Goal: Information Seeking & Learning: Learn about a topic

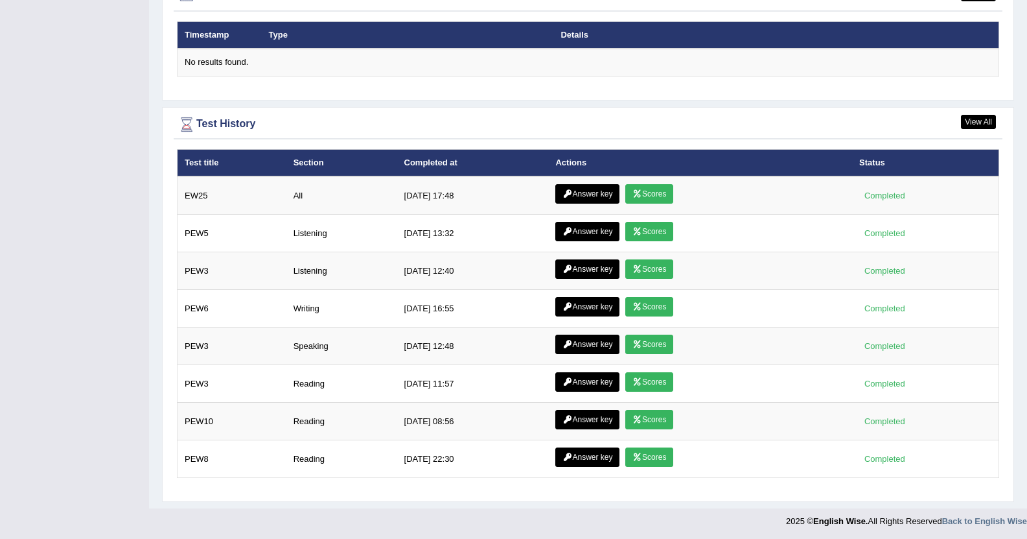
scroll to position [1610, 0]
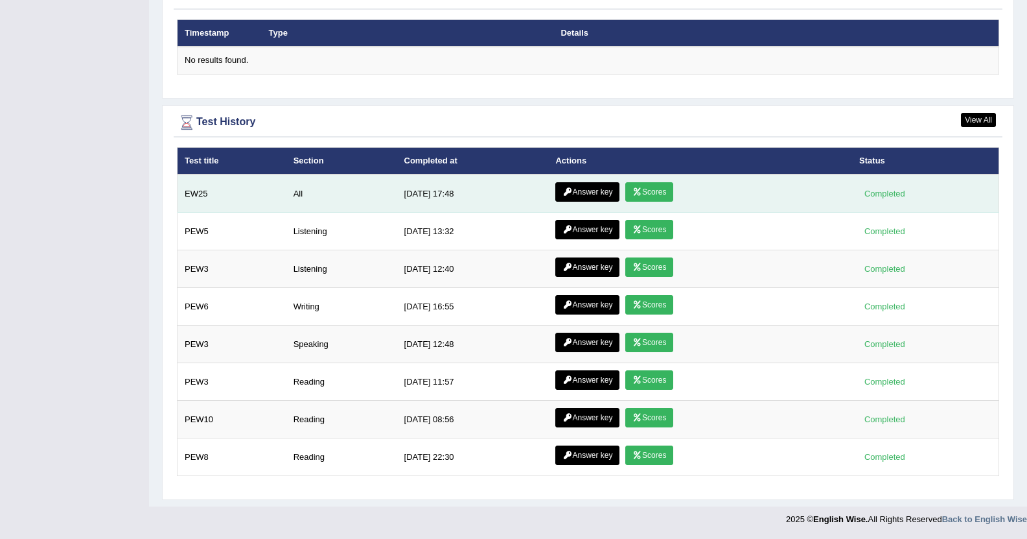
click at [575, 185] on link "Answer key" at bounding box center [588, 191] width 64 height 19
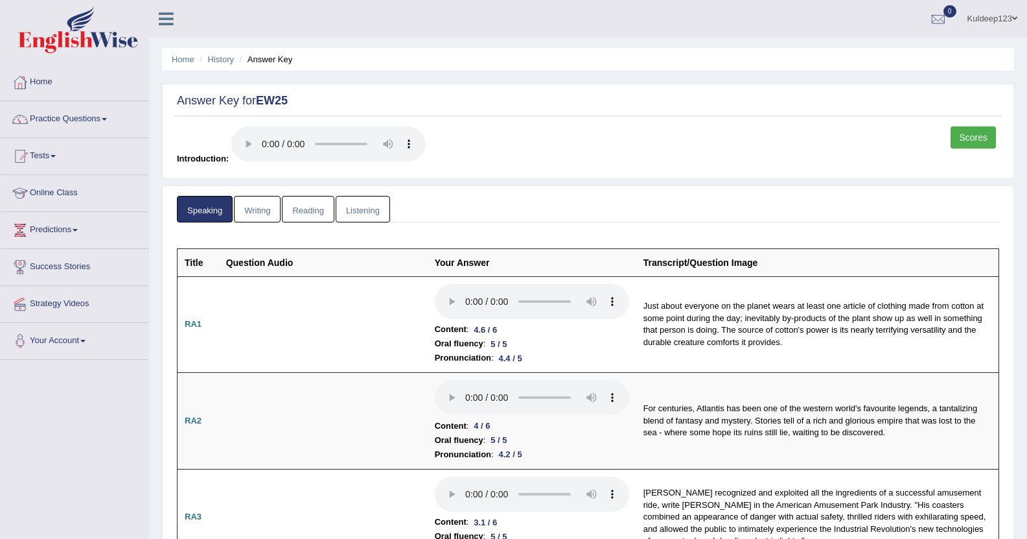
click at [249, 209] on link "Writing" at bounding box center [257, 209] width 47 height 27
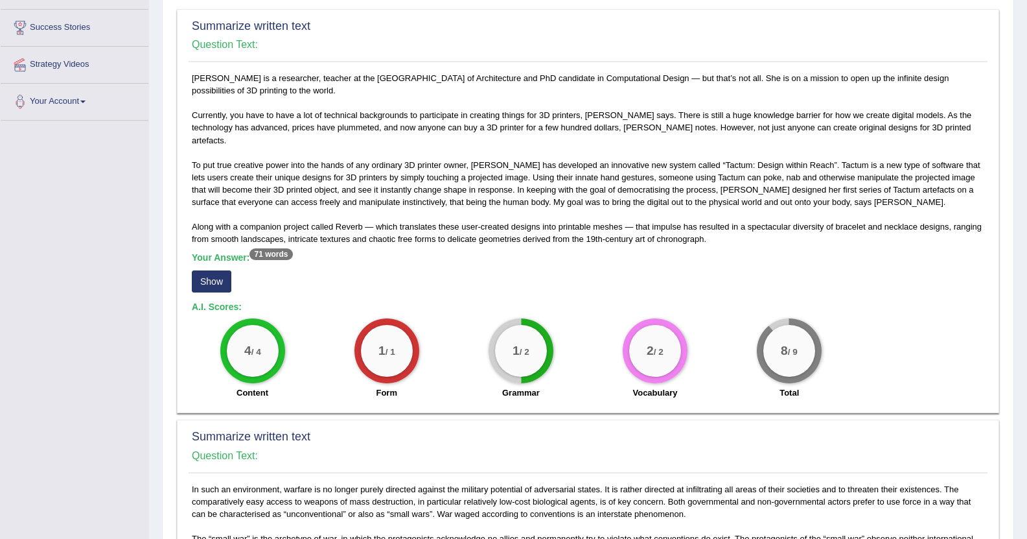
scroll to position [259, 0]
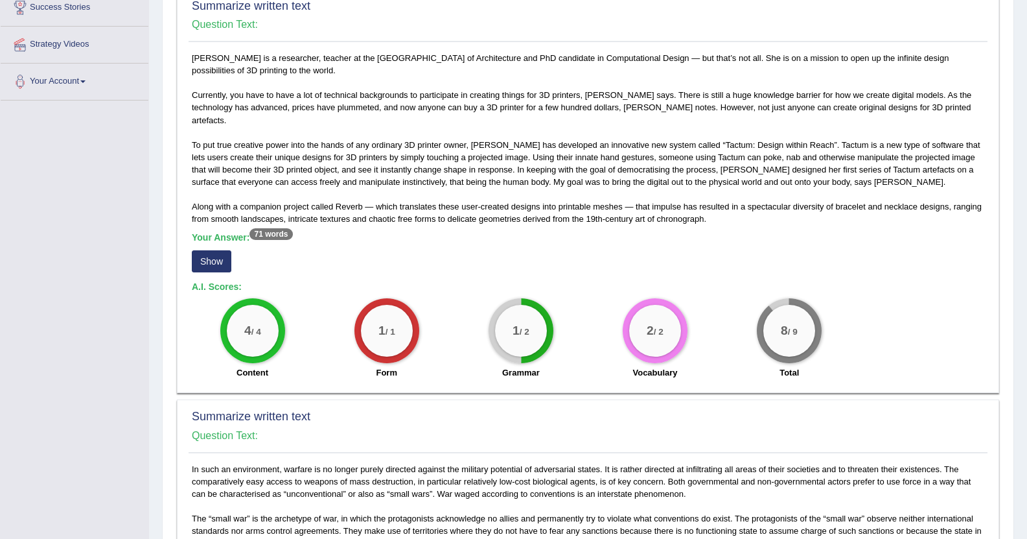
click at [213, 252] on button "Show" at bounding box center [212, 261] width 40 height 22
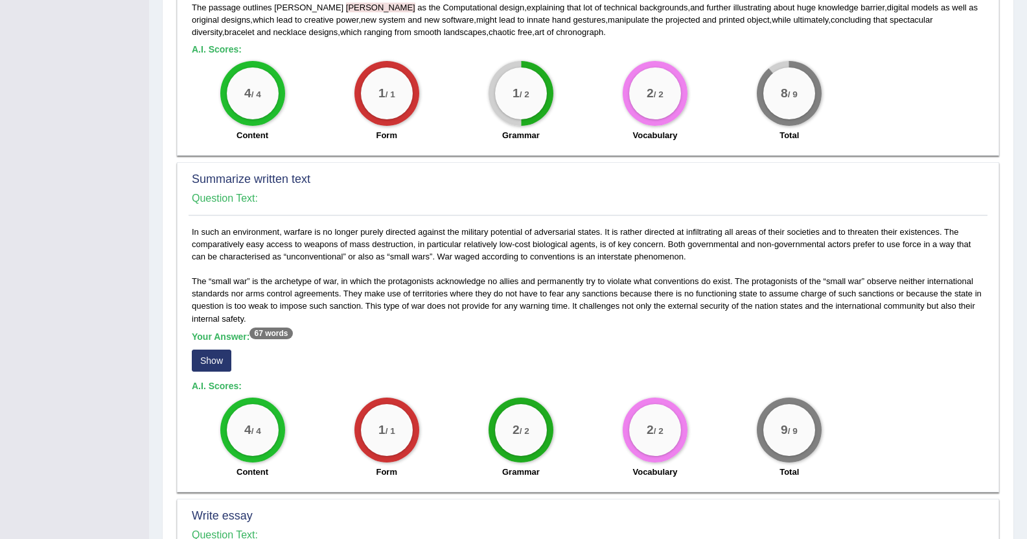
scroll to position [519, 0]
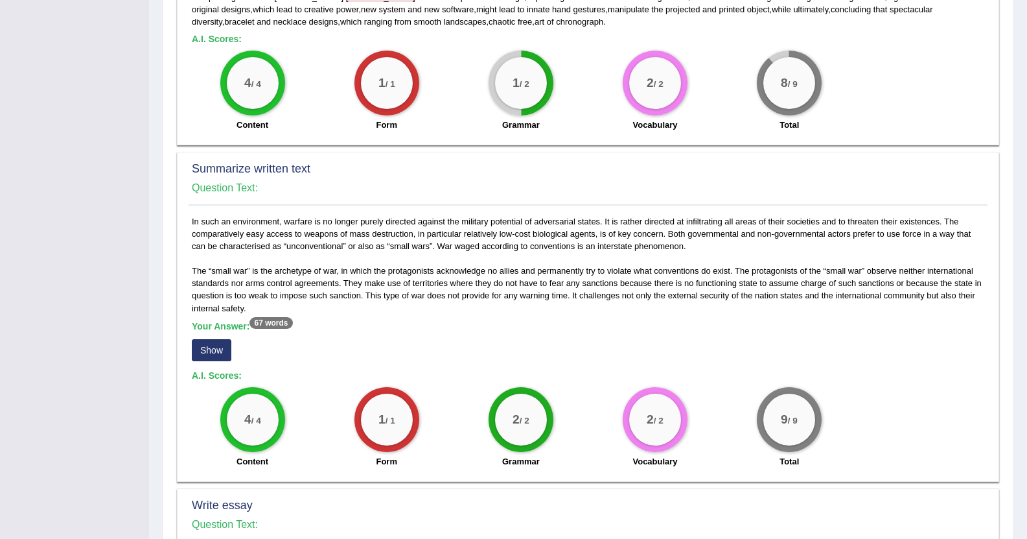
click at [217, 339] on button "Show" at bounding box center [212, 350] width 40 height 22
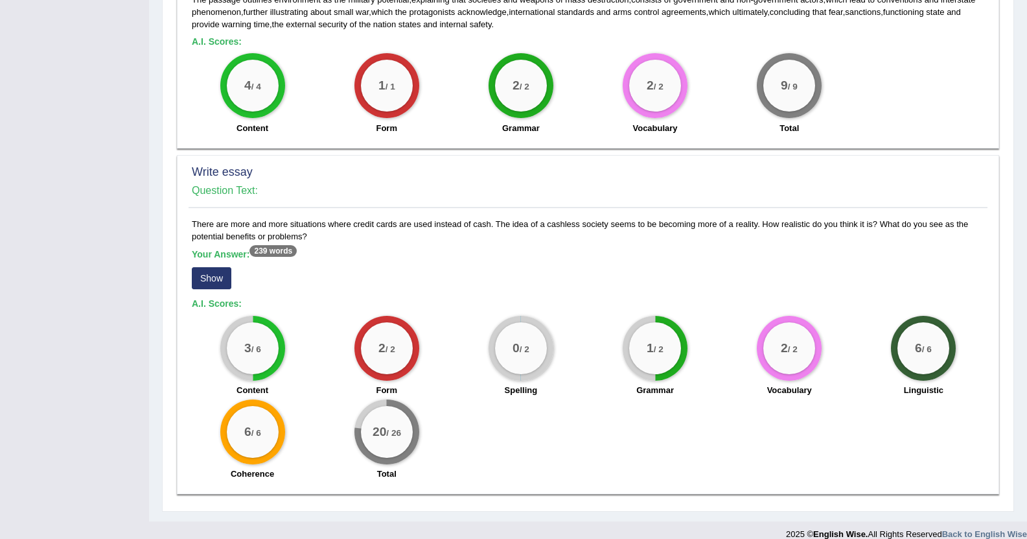
scroll to position [867, 0]
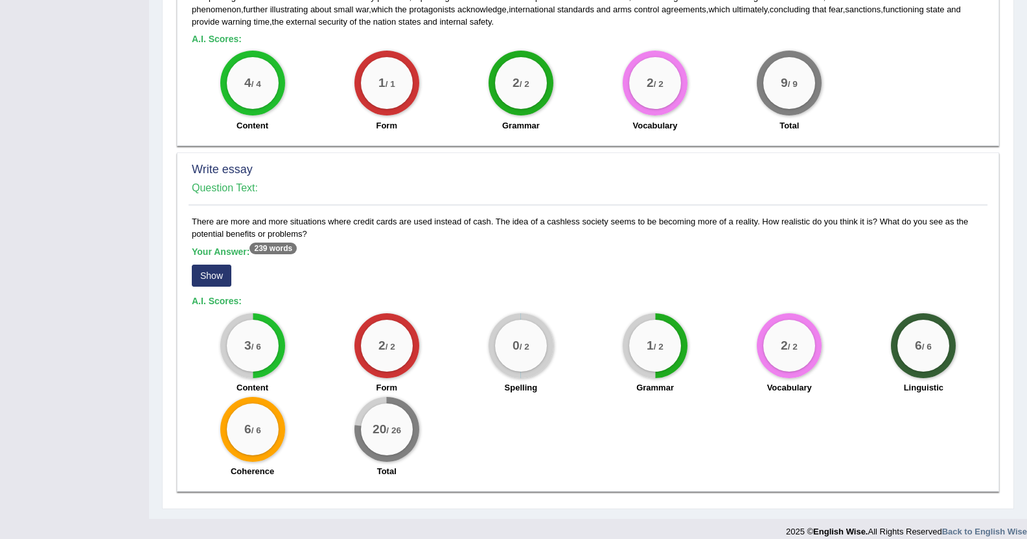
click at [215, 276] on div "Your Answer: 239 words Show" at bounding box center [588, 267] width 793 height 43
click at [215, 264] on button "Show" at bounding box center [212, 275] width 40 height 22
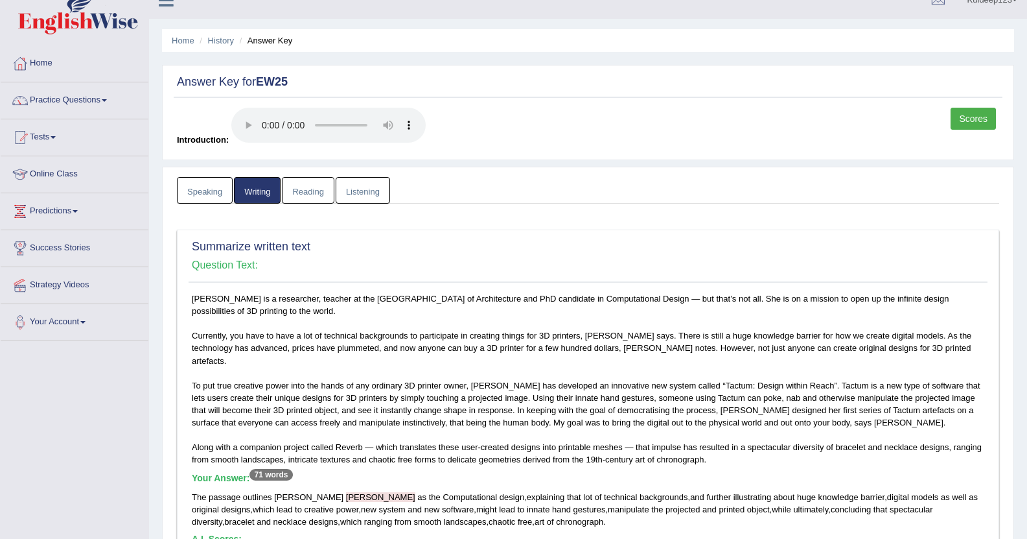
scroll to position [0, 0]
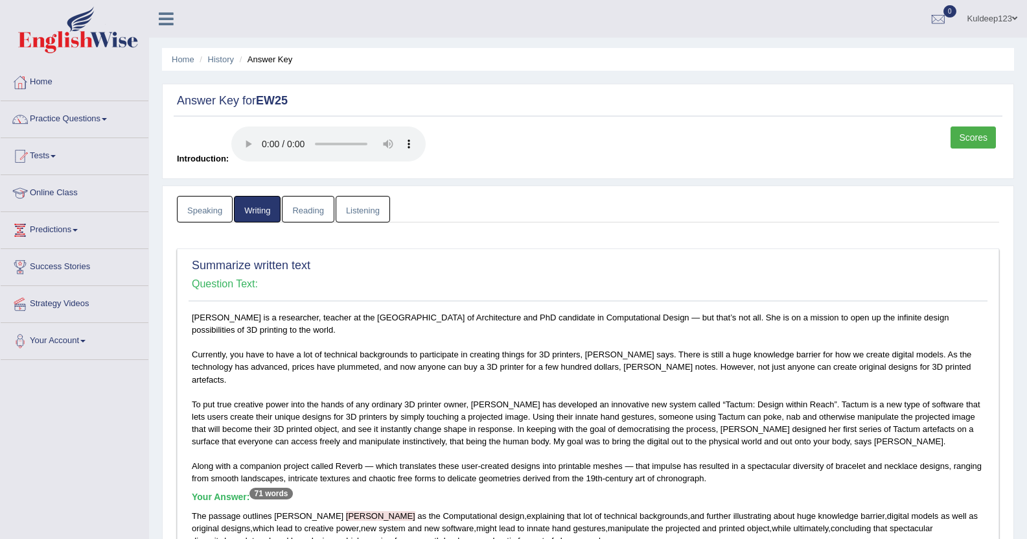
click at [307, 211] on link "Reading" at bounding box center [308, 209] width 52 height 27
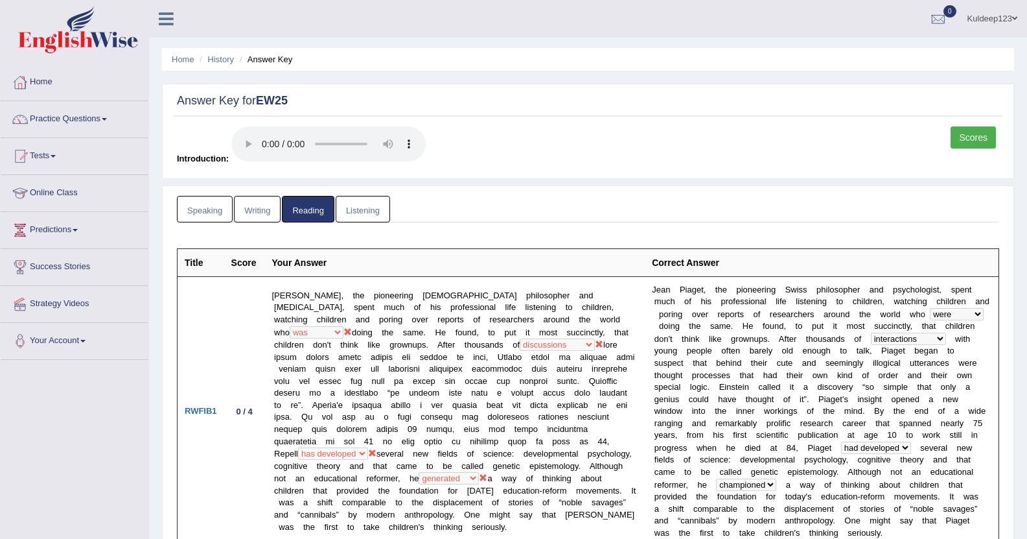
click at [360, 204] on link "Listening" at bounding box center [363, 209] width 54 height 27
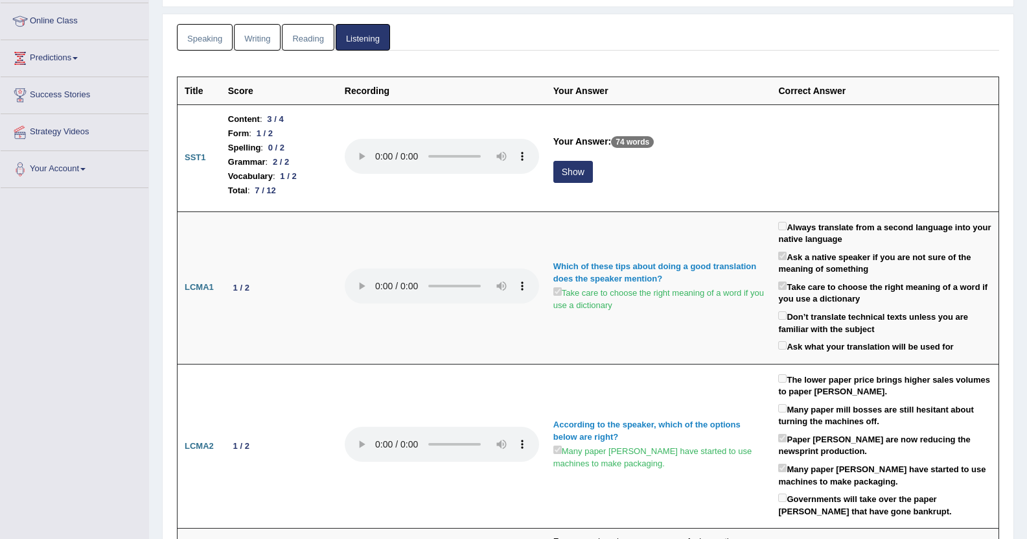
scroll to position [182, 0]
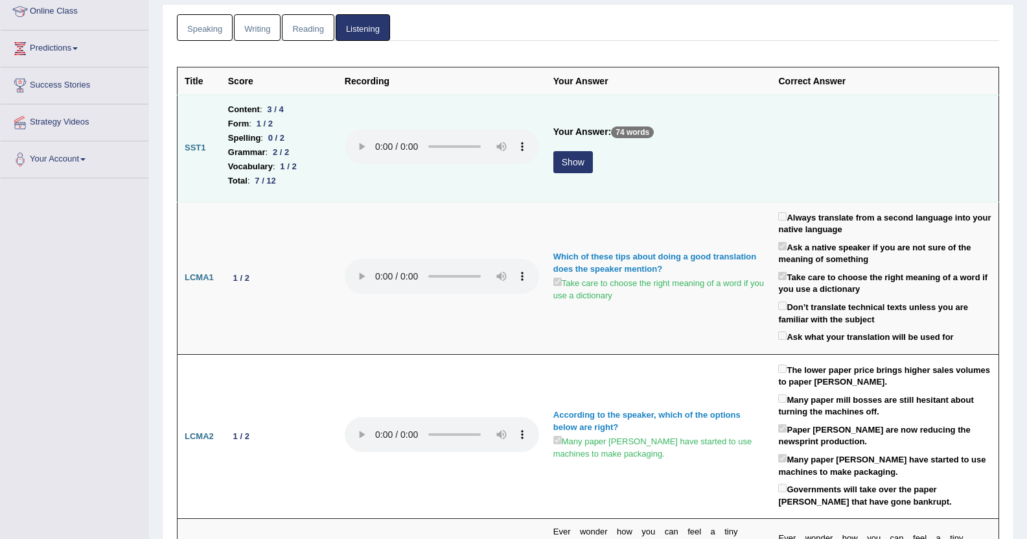
click at [566, 164] on button "Show" at bounding box center [574, 162] width 40 height 22
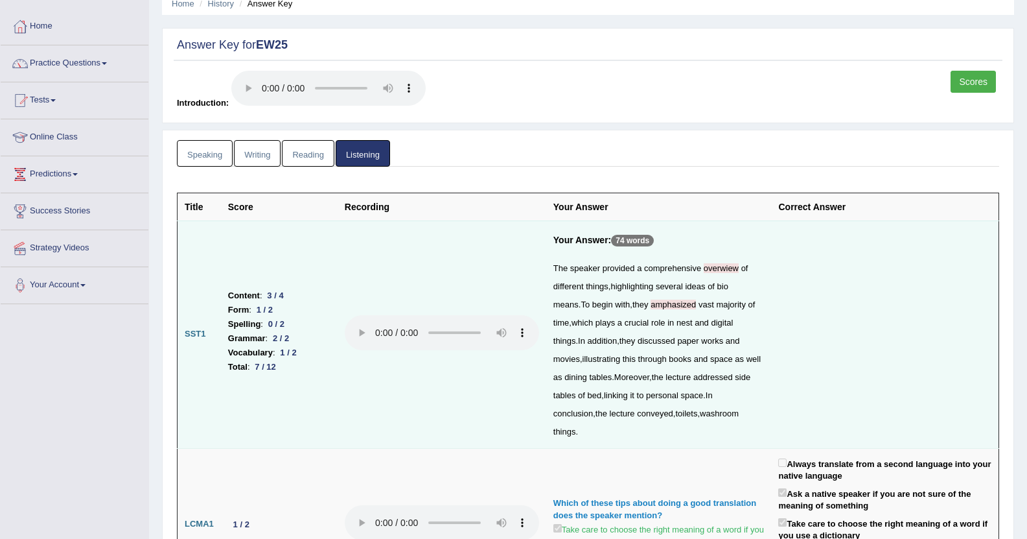
scroll to position [0, 0]
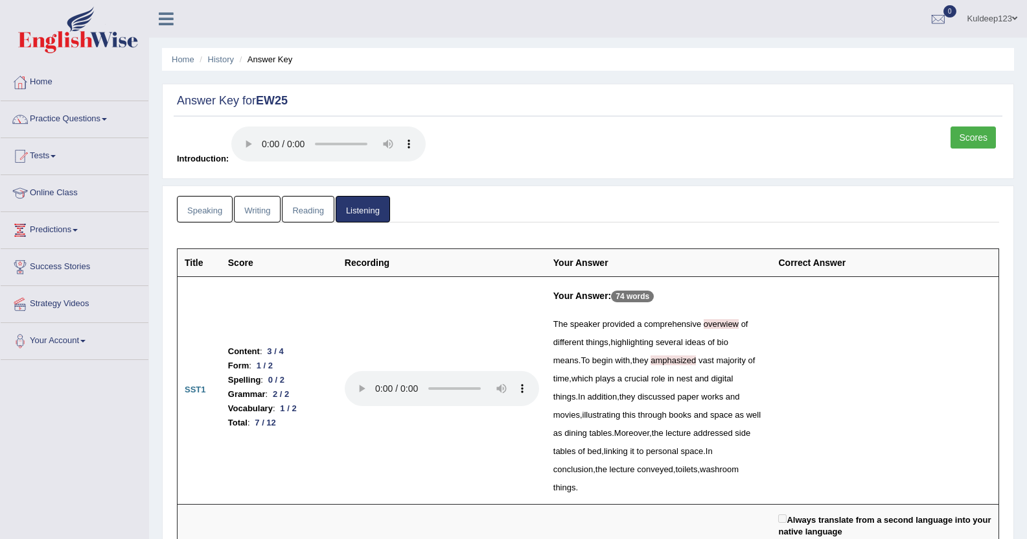
click at [209, 211] on link "Speaking" at bounding box center [205, 209] width 56 height 27
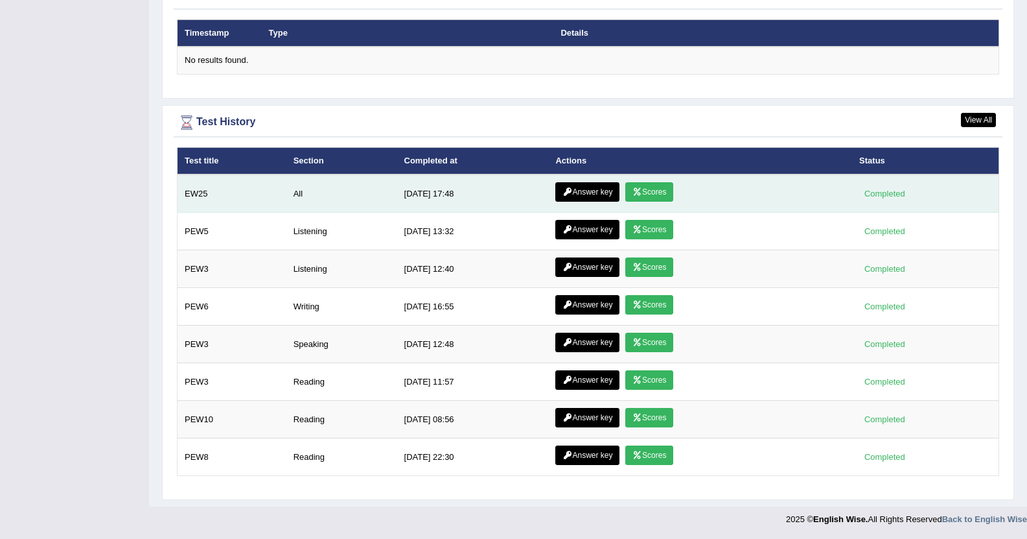
click at [647, 194] on link "Scores" at bounding box center [650, 191] width 48 height 19
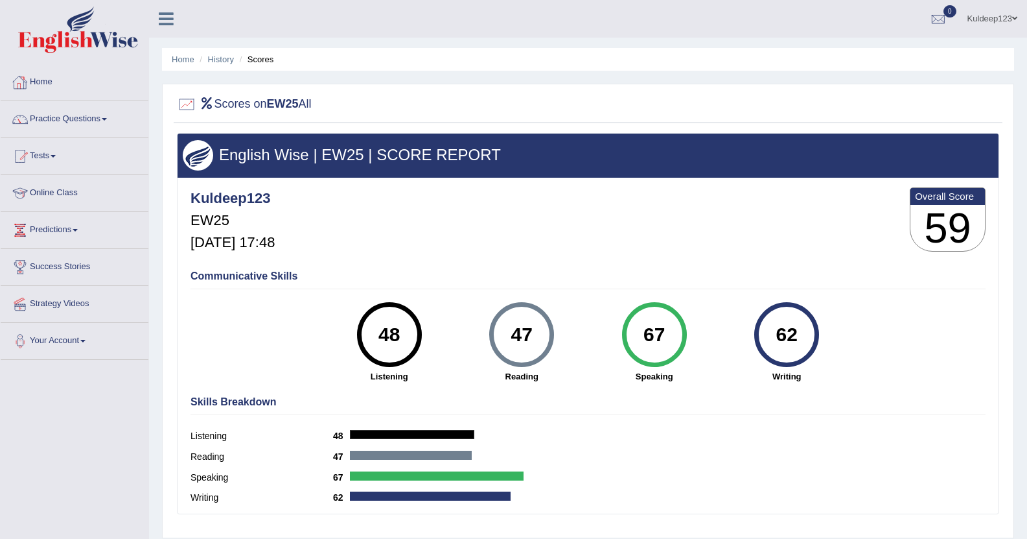
click at [54, 86] on link "Home" at bounding box center [75, 80] width 148 height 32
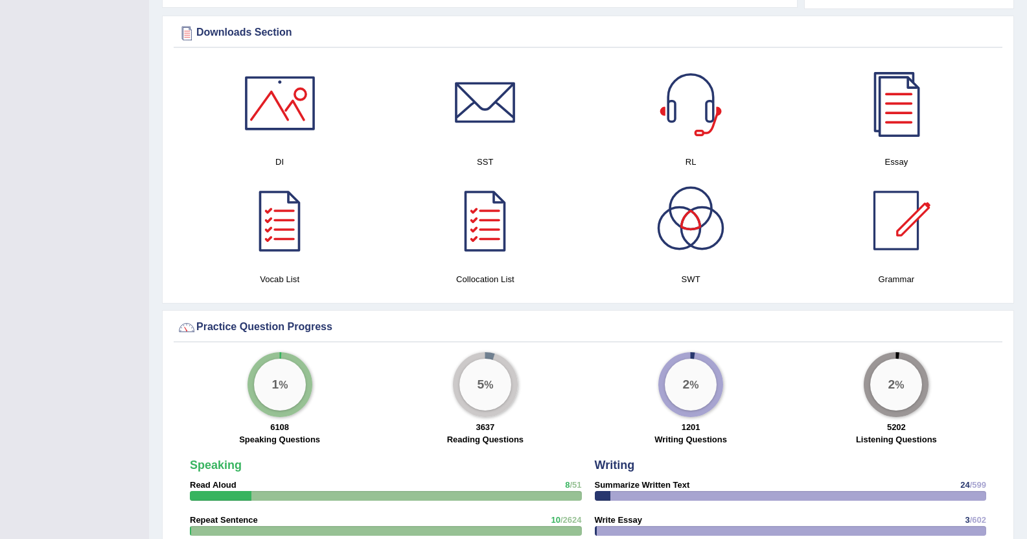
scroll to position [648, 0]
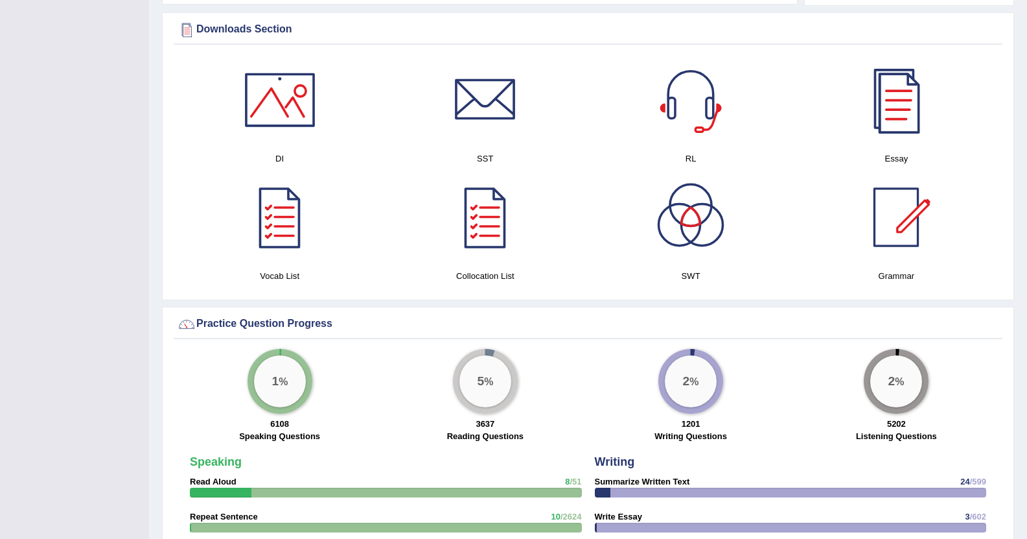
click at [889, 117] on div at bounding box center [896, 99] width 91 height 91
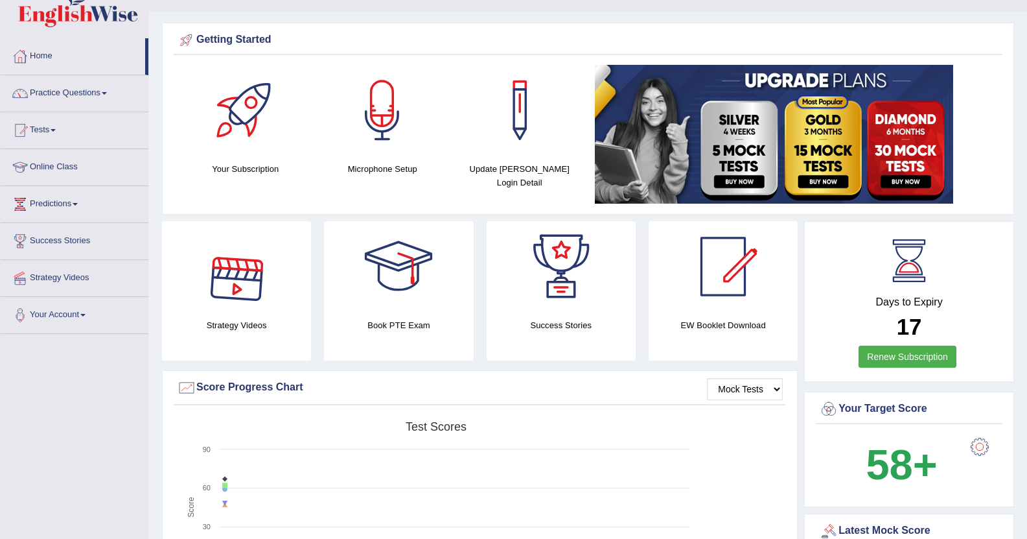
scroll to position [0, 0]
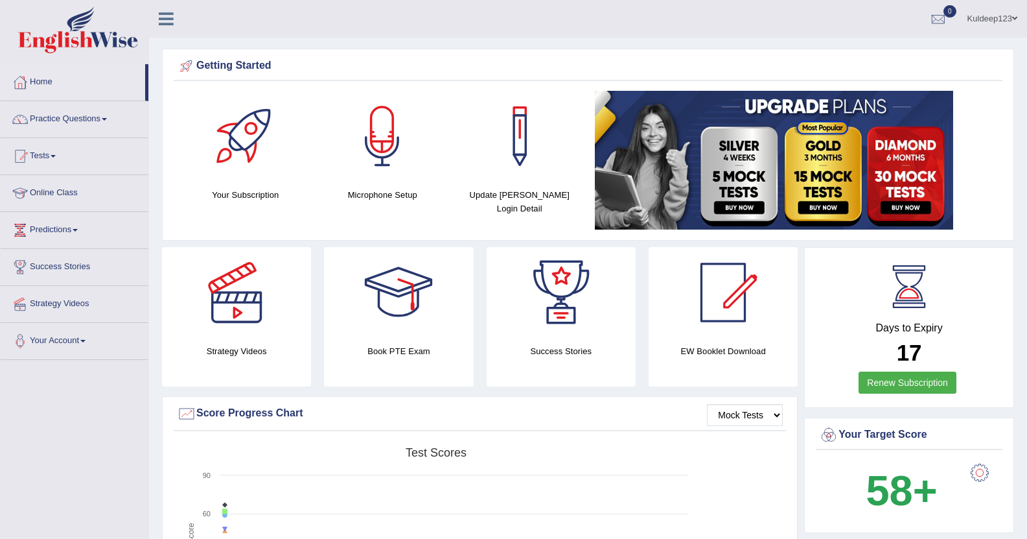
click at [54, 82] on link "Home" at bounding box center [73, 80] width 145 height 32
click at [87, 119] on link "Practice Questions" at bounding box center [75, 117] width 148 height 32
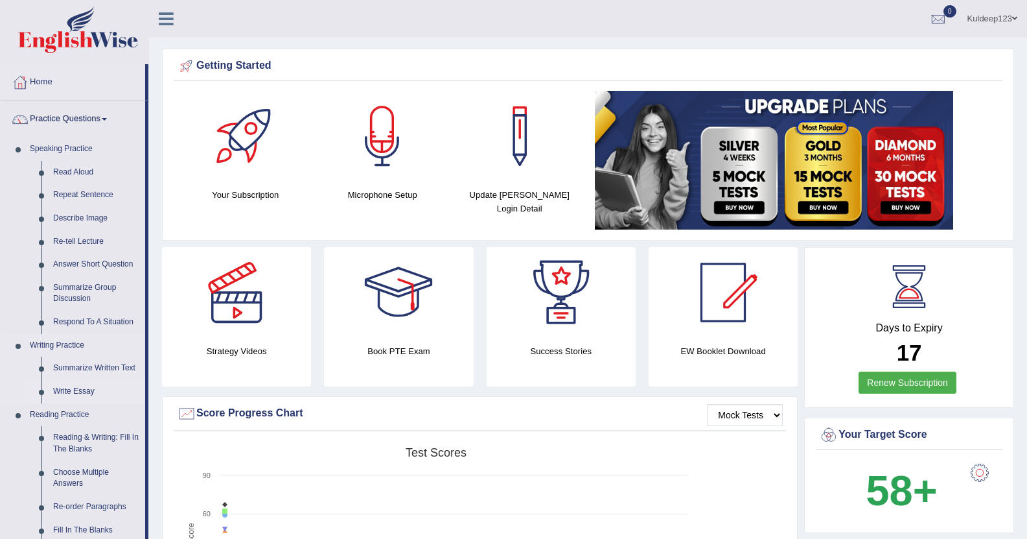
click at [88, 395] on link "Write Essay" at bounding box center [96, 391] width 98 height 23
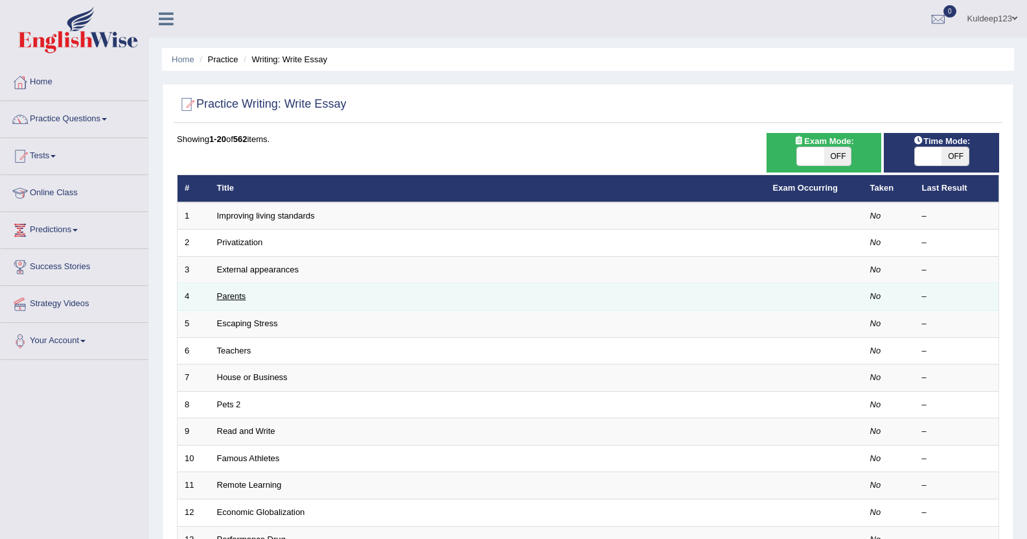
click at [231, 299] on link "Parents" at bounding box center [231, 296] width 29 height 10
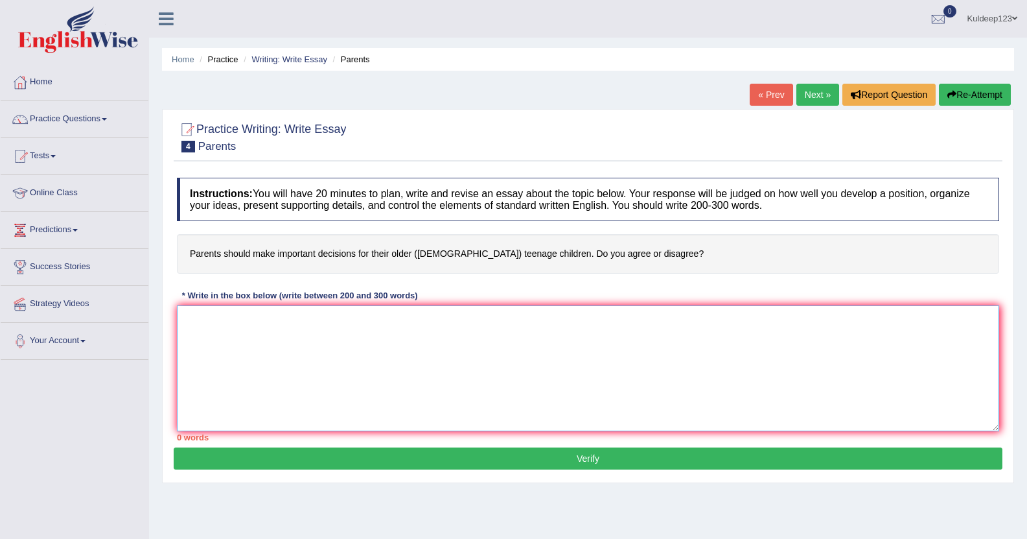
click at [189, 322] on textarea at bounding box center [588, 368] width 823 height 126
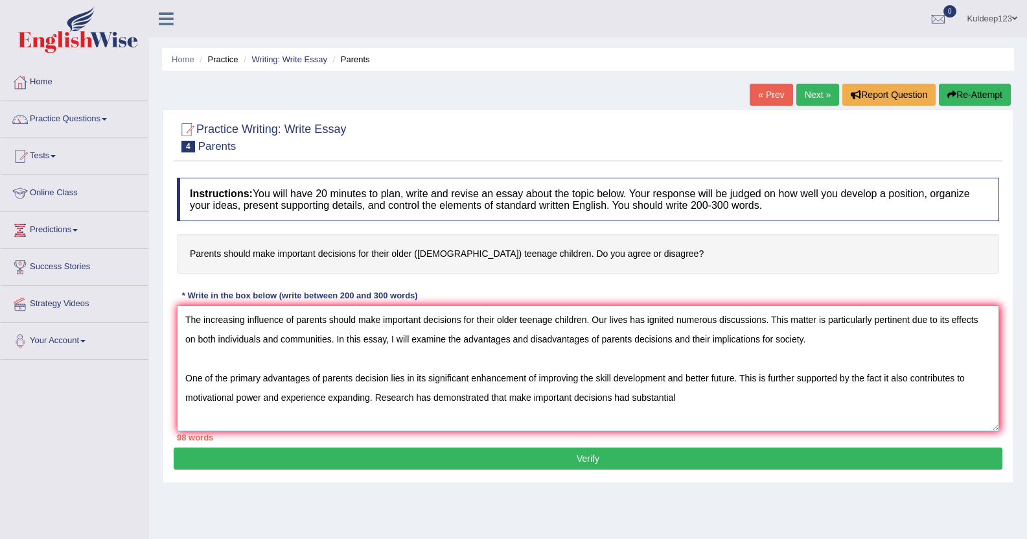
click at [631, 399] on textarea "The increasing influence of parents should make important decisions for their o…" at bounding box center [588, 368] width 823 height 126
click at [690, 395] on textarea "The increasing influence of parents should make important decisions for their o…" at bounding box center [588, 368] width 823 height 126
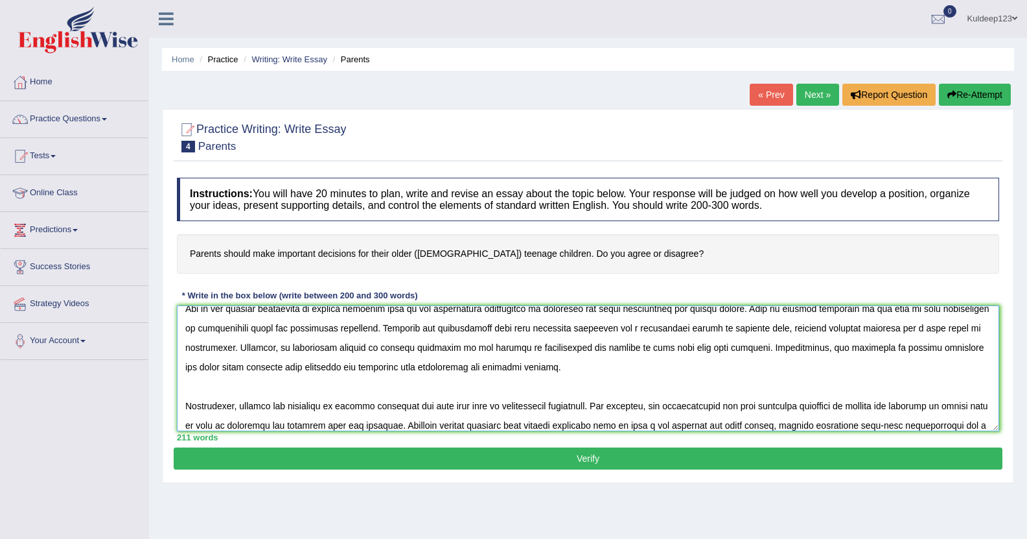
scroll to position [89, 0]
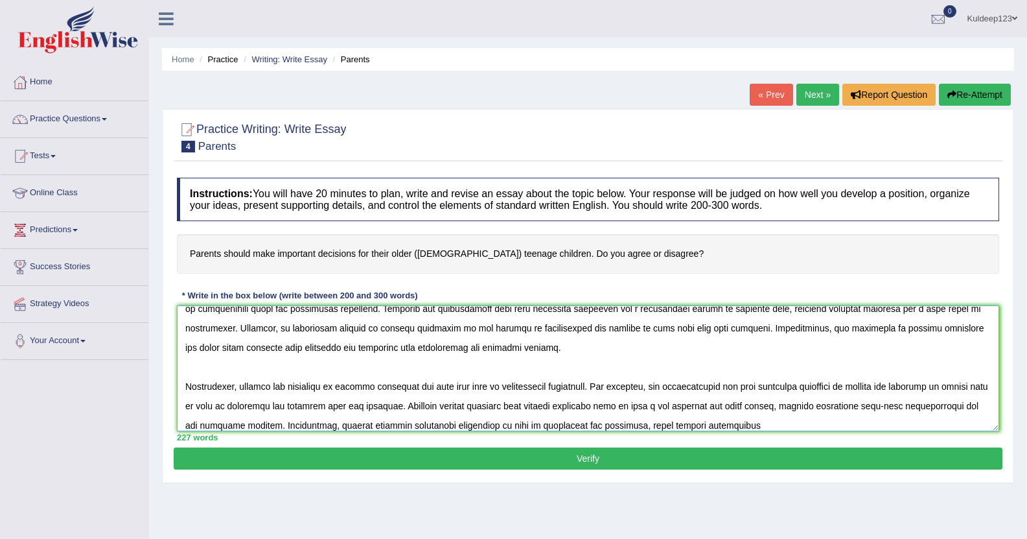
click at [685, 424] on textarea at bounding box center [588, 368] width 823 height 126
click at [681, 427] on textarea at bounding box center [588, 368] width 823 height 126
click at [728, 421] on textarea at bounding box center [588, 368] width 823 height 126
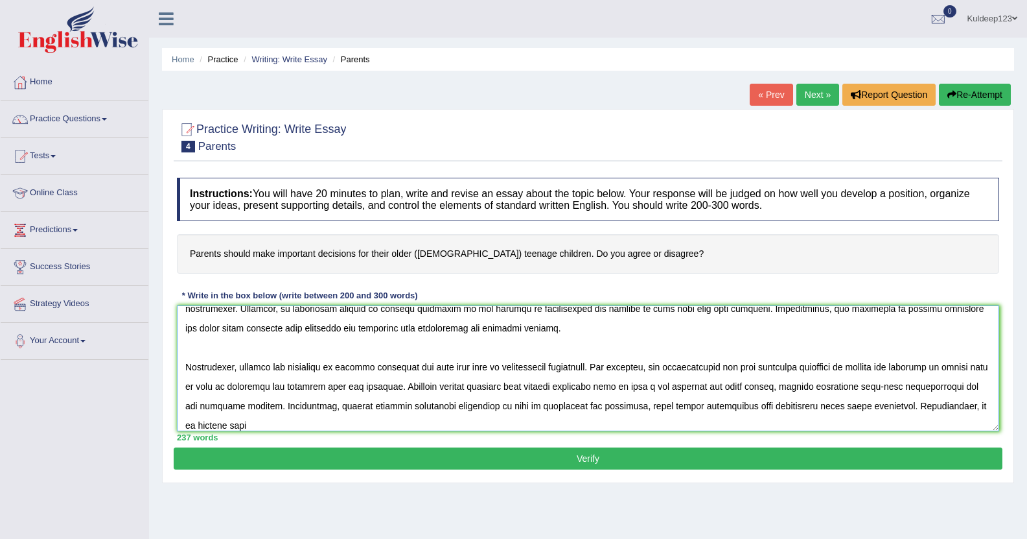
click at [318, 409] on textarea at bounding box center [588, 368] width 823 height 126
click at [250, 427] on textarea at bounding box center [588, 368] width 823 height 126
click at [320, 427] on textarea at bounding box center [588, 368] width 823 height 126
click at [443, 428] on textarea at bounding box center [588, 368] width 823 height 126
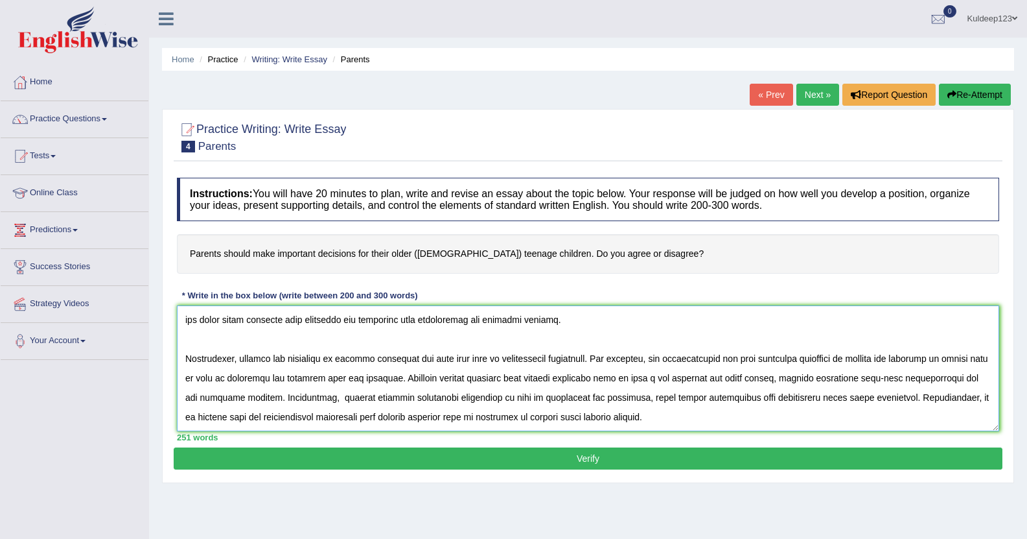
scroll to position [147, 0]
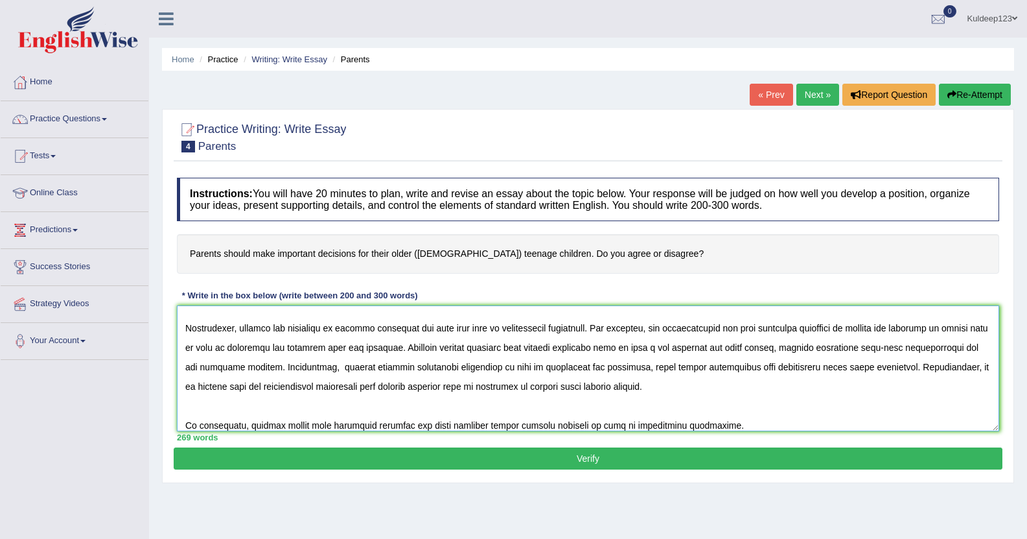
type textarea "The increasing influence of parents should make important decisions for their o…"
click at [578, 462] on button "Verify" at bounding box center [588, 458] width 829 height 22
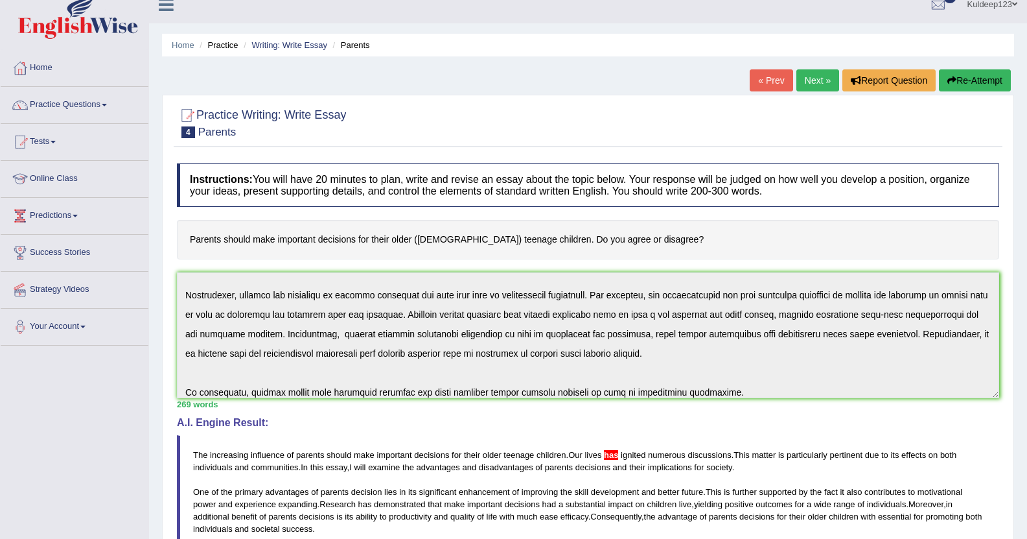
scroll to position [0, 0]
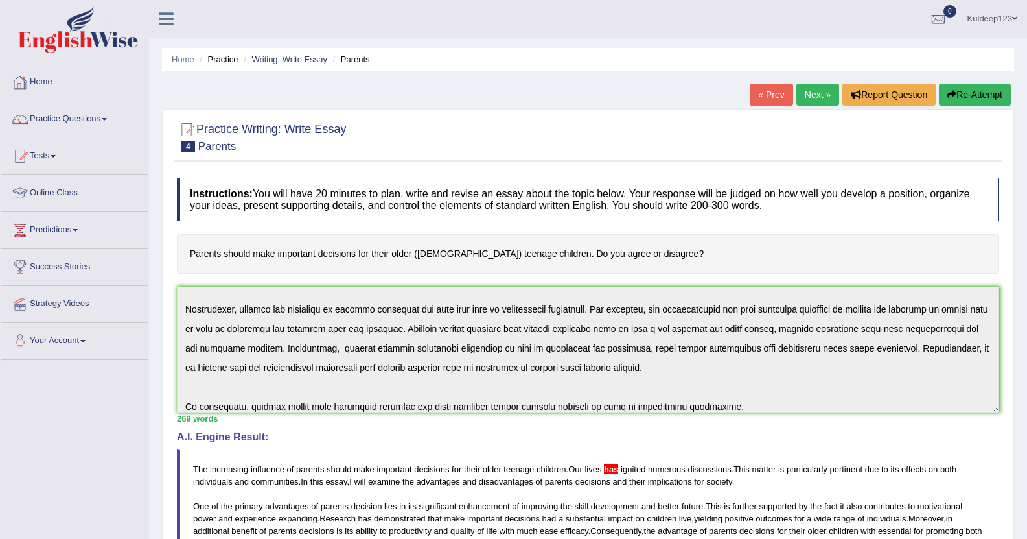
click at [97, 86] on link "Home" at bounding box center [75, 80] width 148 height 32
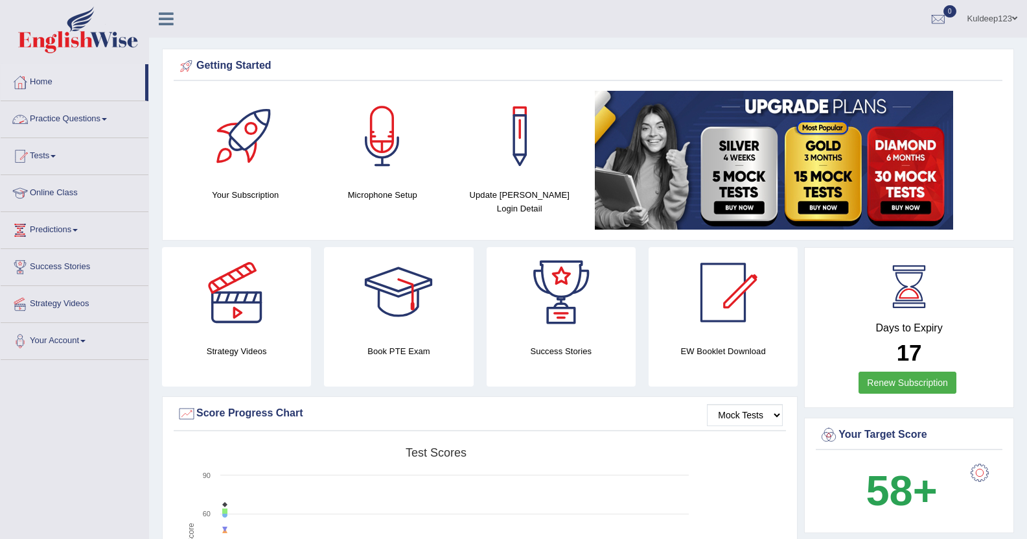
click at [90, 120] on link "Practice Questions" at bounding box center [75, 117] width 148 height 32
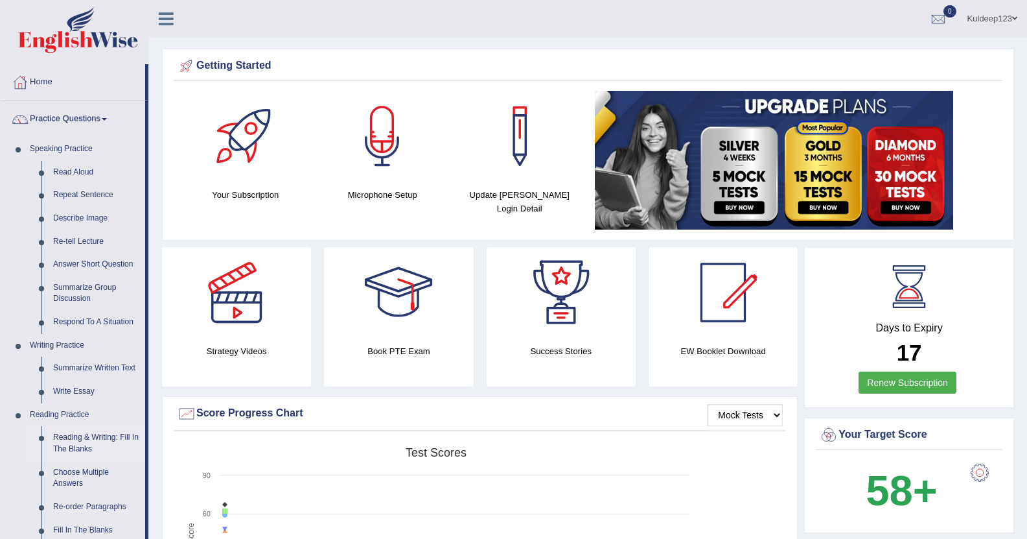
click at [84, 443] on link "Reading & Writing: Fill In The Blanks" at bounding box center [96, 443] width 98 height 34
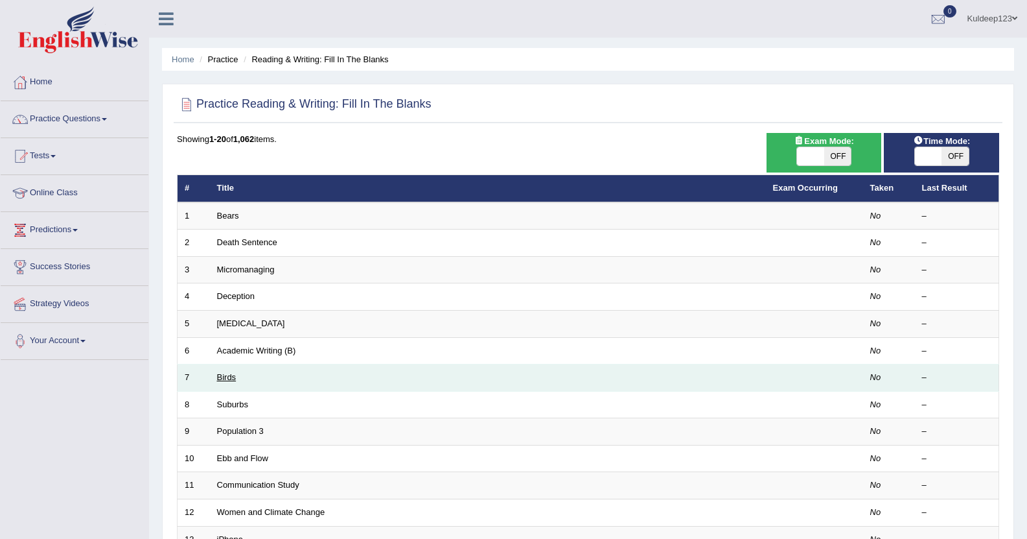
click at [218, 377] on link "Birds" at bounding box center [226, 377] width 19 height 10
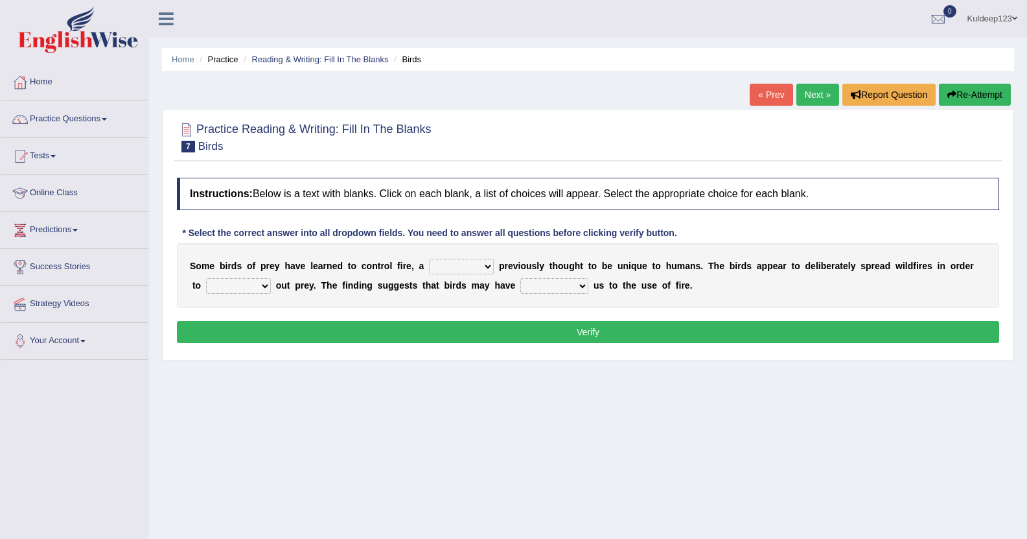
click at [432, 264] on select "question profile tale skill" at bounding box center [461, 267] width 65 height 16
select select "tale"
click at [429, 259] on select "question profile tale skill" at bounding box center [461, 267] width 65 height 16
click at [460, 268] on select "question profile tale skill" at bounding box center [461, 267] width 65 height 16
click at [476, 279] on div "S o m e b i r d s o f p r e y h a v e l e a r n e d t o c o n t r o l f i r e ,…" at bounding box center [588, 275] width 823 height 65
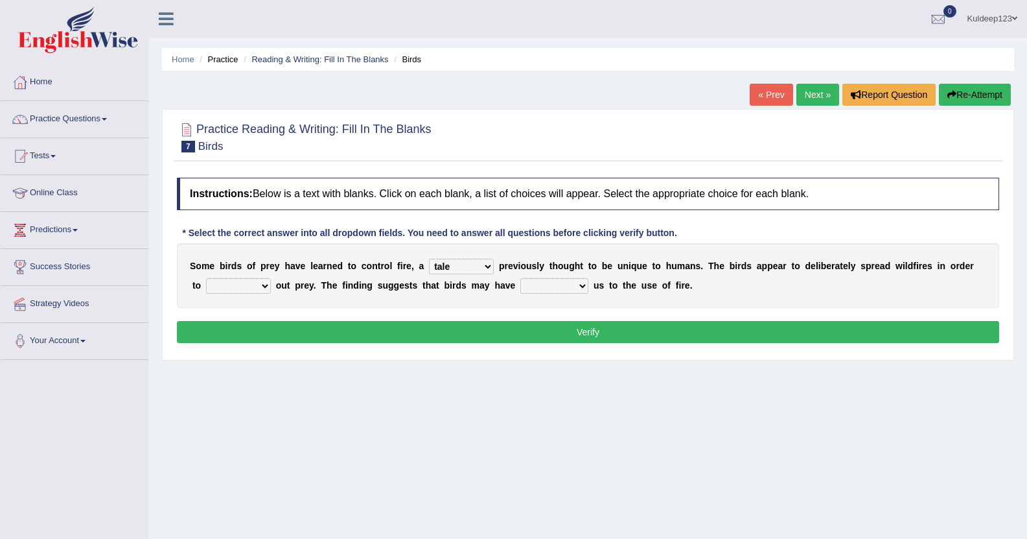
click at [247, 286] on select "prevent limit span flush" at bounding box center [238, 286] width 65 height 16
select select "prevent"
click at [206, 279] on select "prevent limit span flush" at bounding box center [238, 286] width 65 height 16
click at [521, 283] on select "prophesied beaten transmitted forced" at bounding box center [555, 286] width 68 height 16
select select "forced"
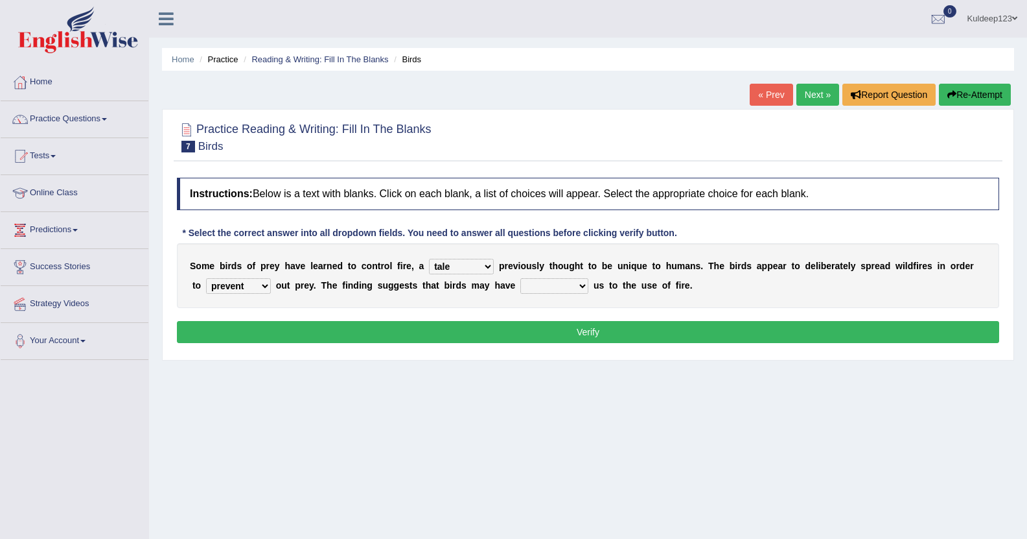
click at [521, 279] on select "prophesied beaten transmitted forced" at bounding box center [555, 286] width 68 height 16
click at [589, 337] on button "Verify" at bounding box center [588, 332] width 823 height 22
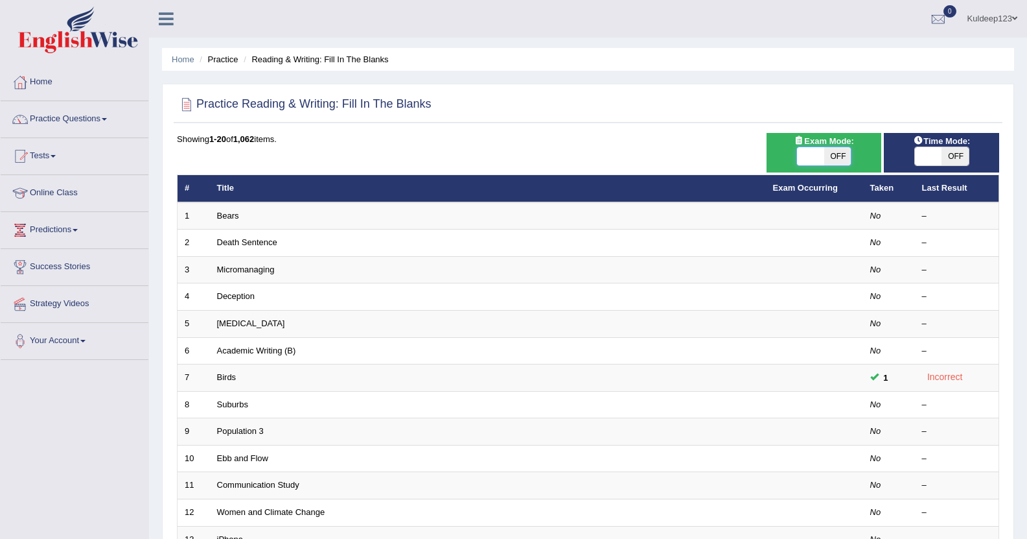
click at [812, 157] on span at bounding box center [810, 156] width 27 height 18
checkbox input "true"
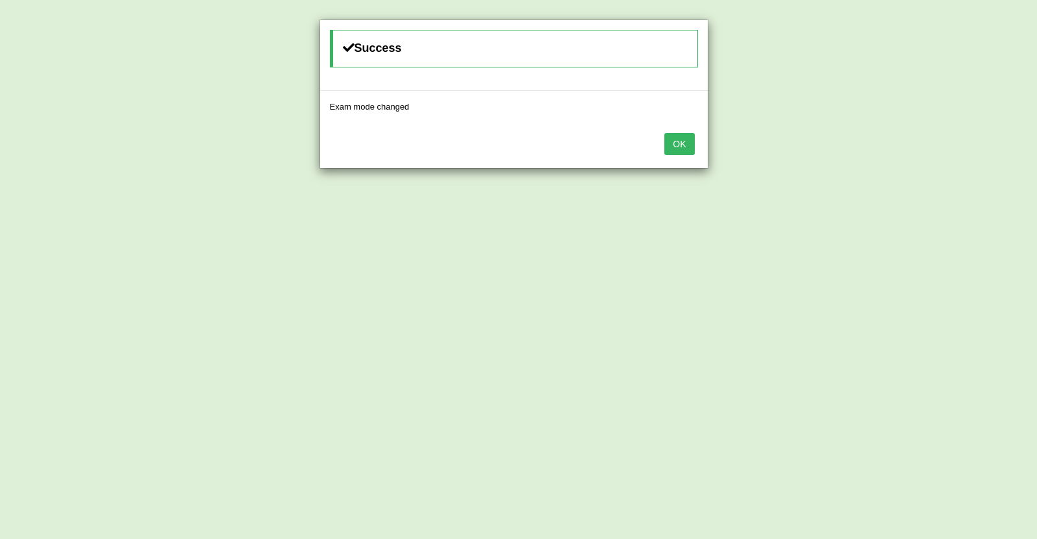
click at [681, 144] on button "OK" at bounding box center [679, 144] width 30 height 22
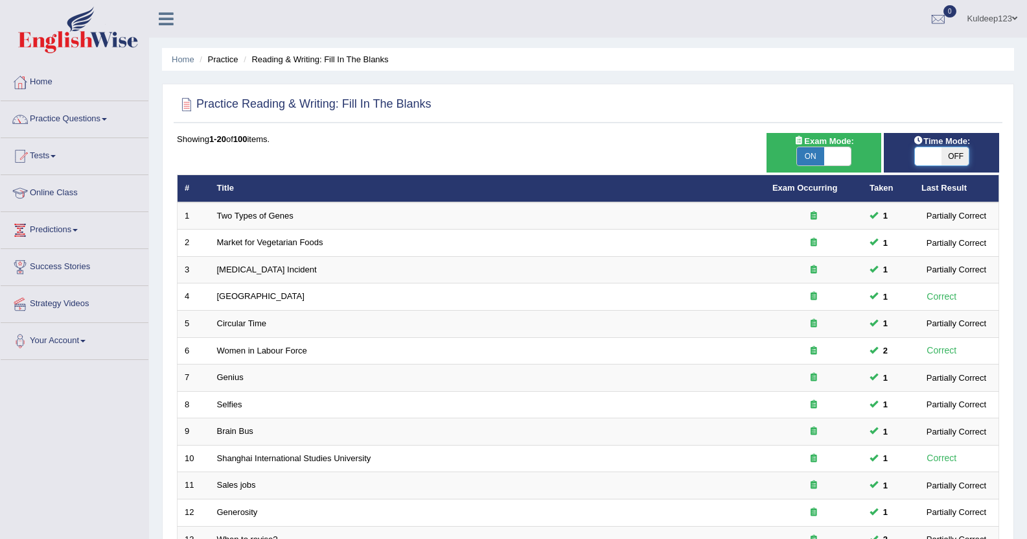
click at [936, 158] on span at bounding box center [928, 156] width 27 height 18
checkbox input "true"
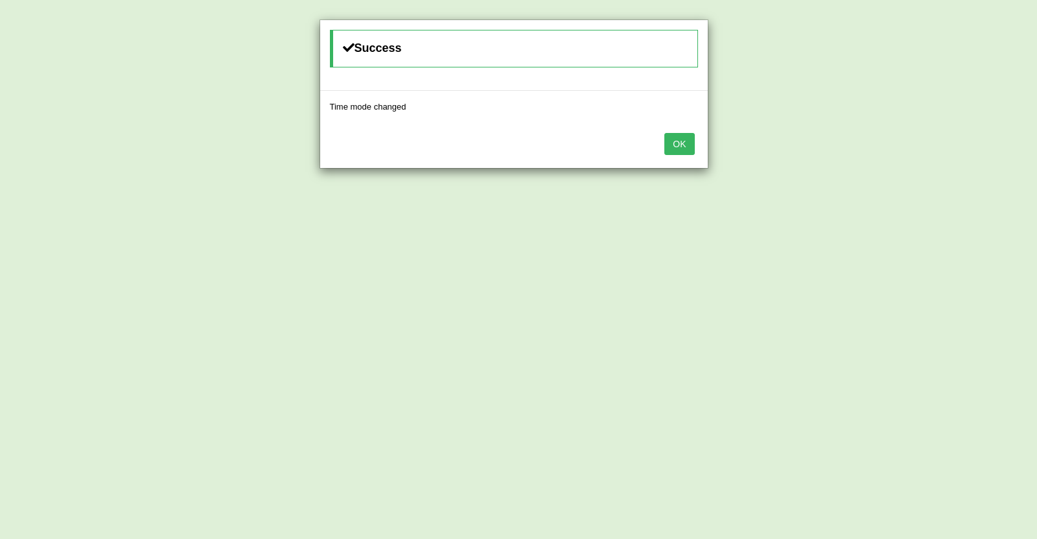
click at [685, 141] on button "OK" at bounding box center [679, 144] width 30 height 22
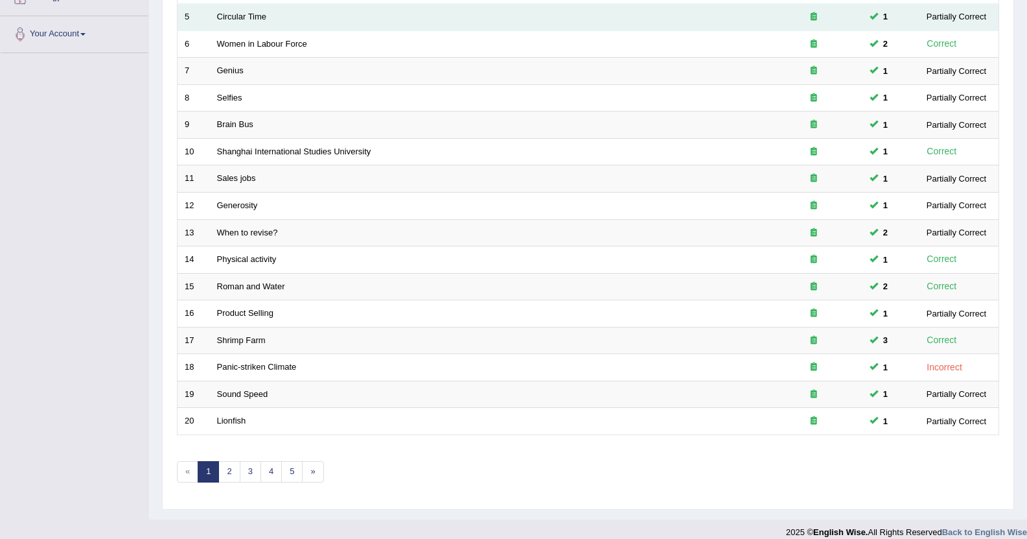
scroll to position [320, 0]
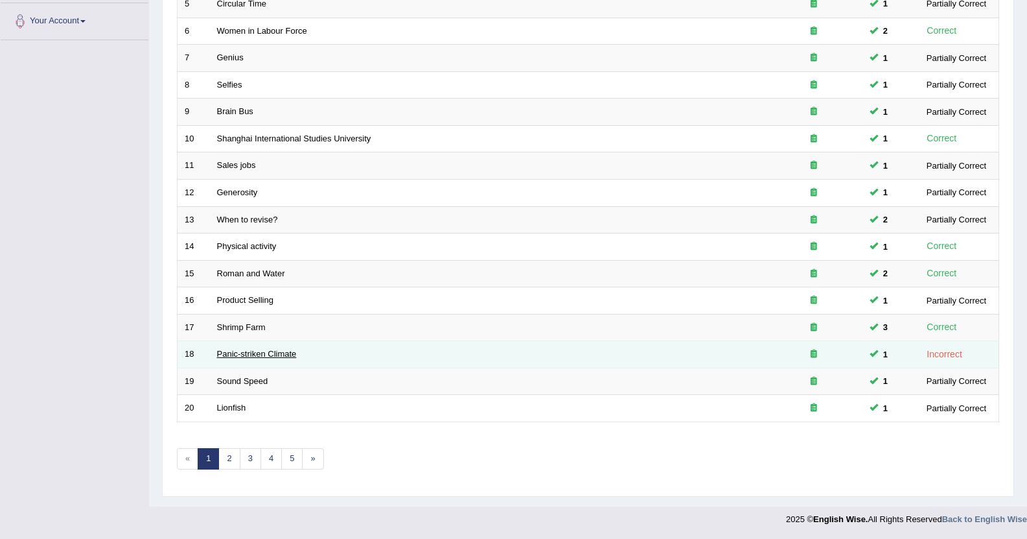
click at [259, 353] on link "Panic-striken Climate" at bounding box center [257, 354] width 80 height 10
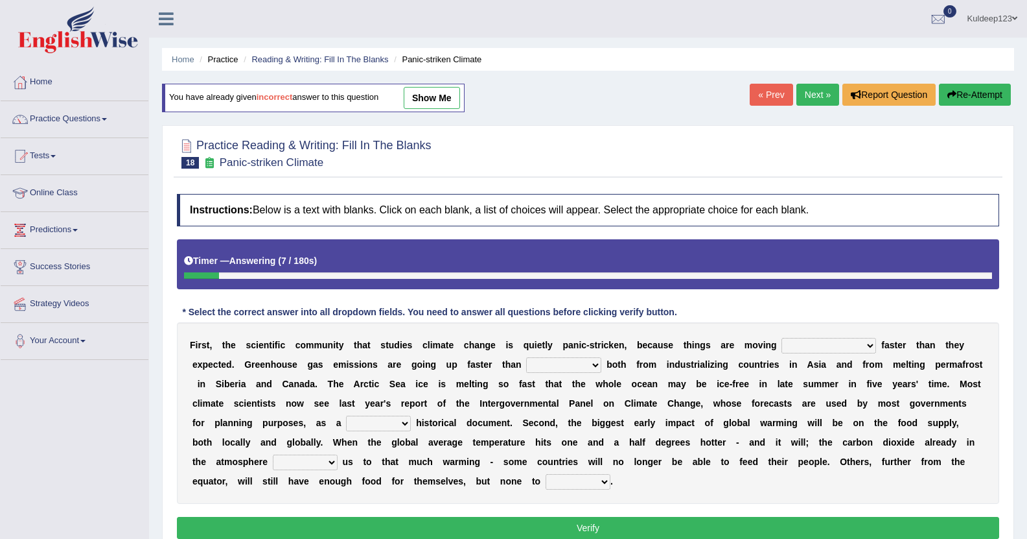
click at [782, 351] on select "few same musch most" at bounding box center [829, 346] width 95 height 16
select select "musch"
click at [782, 338] on select "few same musch most" at bounding box center [829, 346] width 95 height 16
click at [526, 369] on select "anticipation predictability ptredicts predicted" at bounding box center [563, 365] width 75 height 16
select select "predicted"
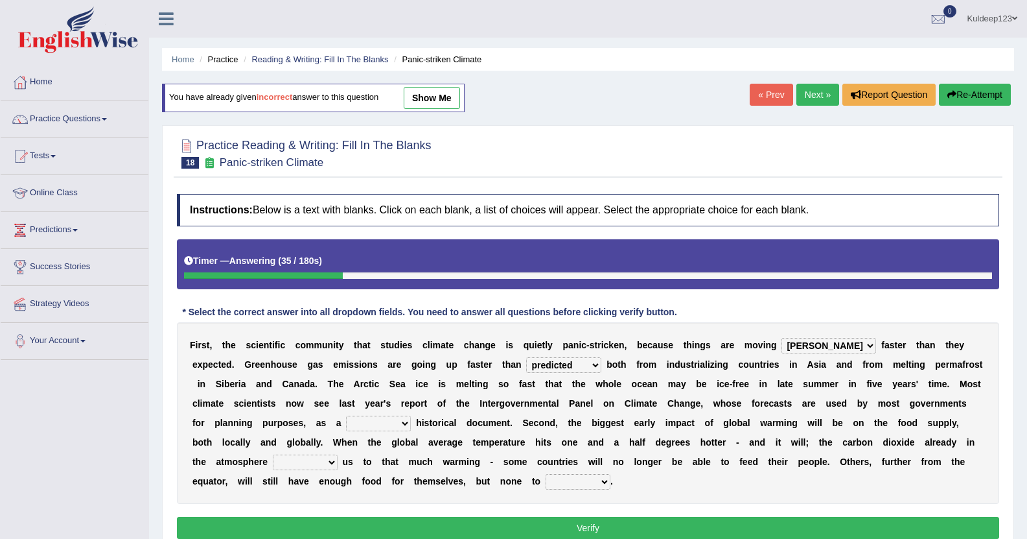
click at [526, 358] on select "anticipation predictability ptredicts predicted" at bounding box center [563, 365] width 75 height 16
click at [411, 416] on select "purely evenly firmly actively" at bounding box center [378, 424] width 65 height 16
select select "purely"
click at [411, 416] on select "purely evenly firmly actively" at bounding box center [378, 424] width 65 height 16
click at [338, 454] on select "commits directs allows addresses" at bounding box center [305, 462] width 65 height 16
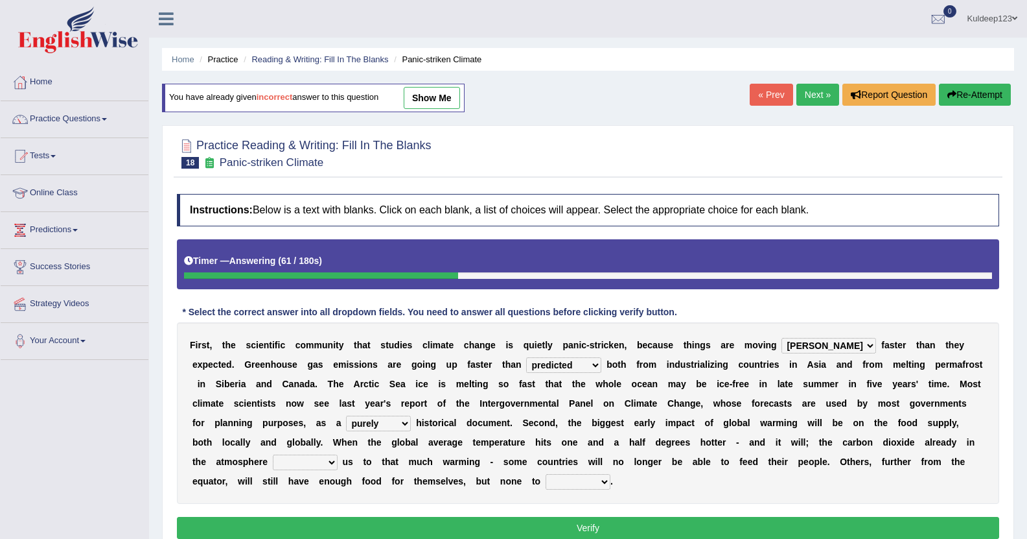
select select "commits"
click at [338, 454] on select "commits directs allows addresses" at bounding box center [305, 462] width 65 height 16
click at [865, 471] on div "F i r s t , t h e s c i e n t i f i c c o m m u n i t y t h a t s t u d i e s c…" at bounding box center [588, 413] width 823 height 182
click at [611, 474] on select "spare apply dispense consume" at bounding box center [578, 482] width 65 height 16
select select "consume"
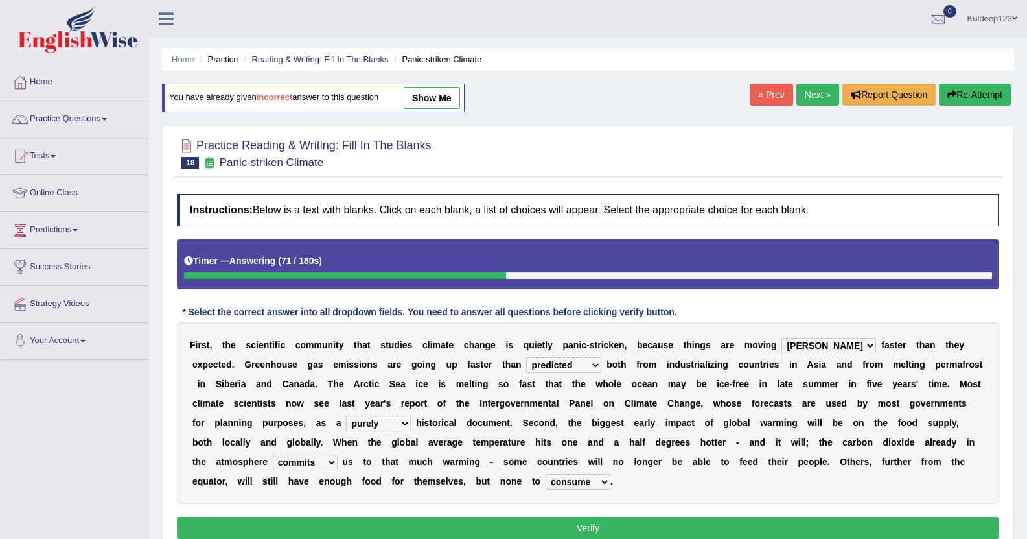
click at [611, 474] on select "spare apply dispense consume" at bounding box center [578, 482] width 65 height 16
click at [690, 517] on button "Verify" at bounding box center [588, 528] width 823 height 22
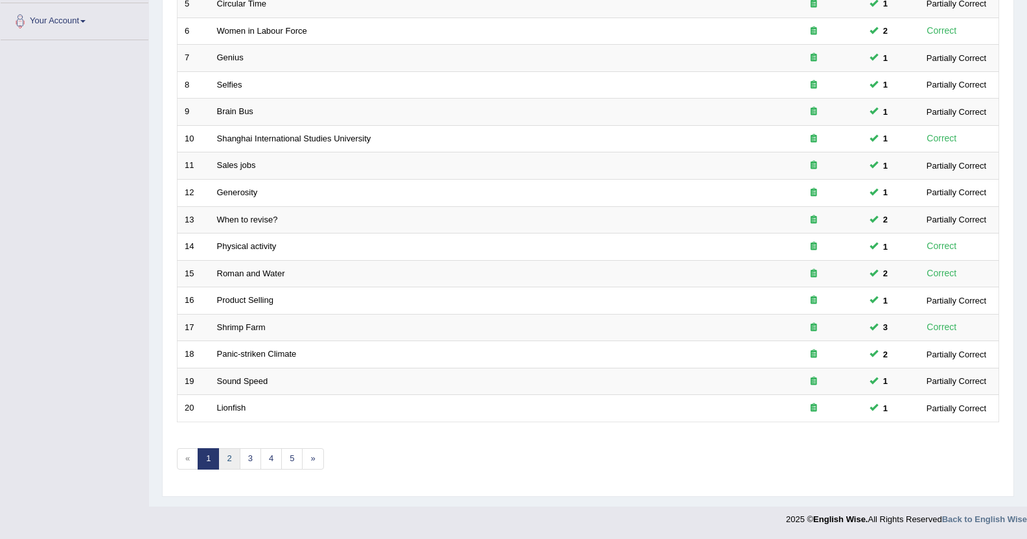
click at [231, 459] on link "2" at bounding box center [228, 458] width 21 height 21
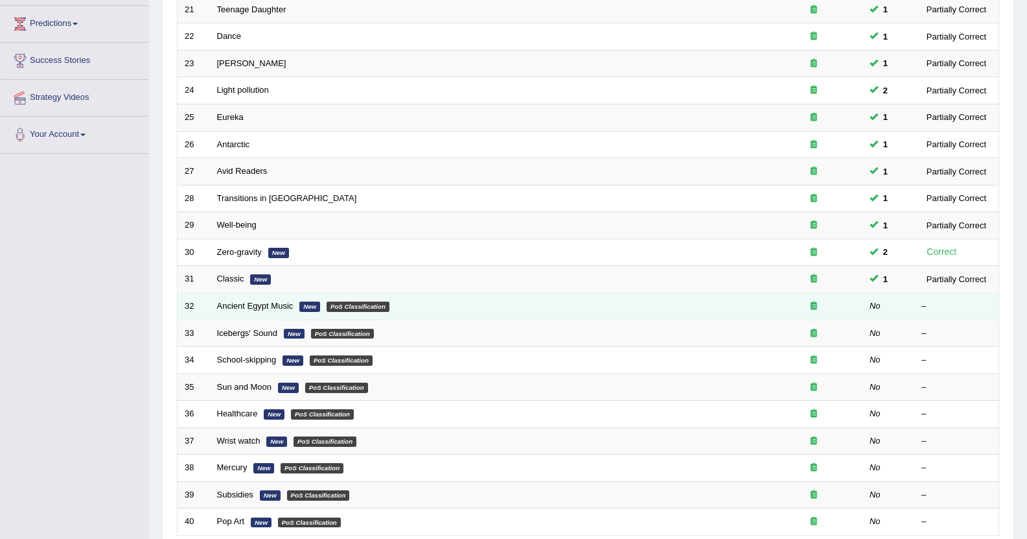
scroll to position [207, 0]
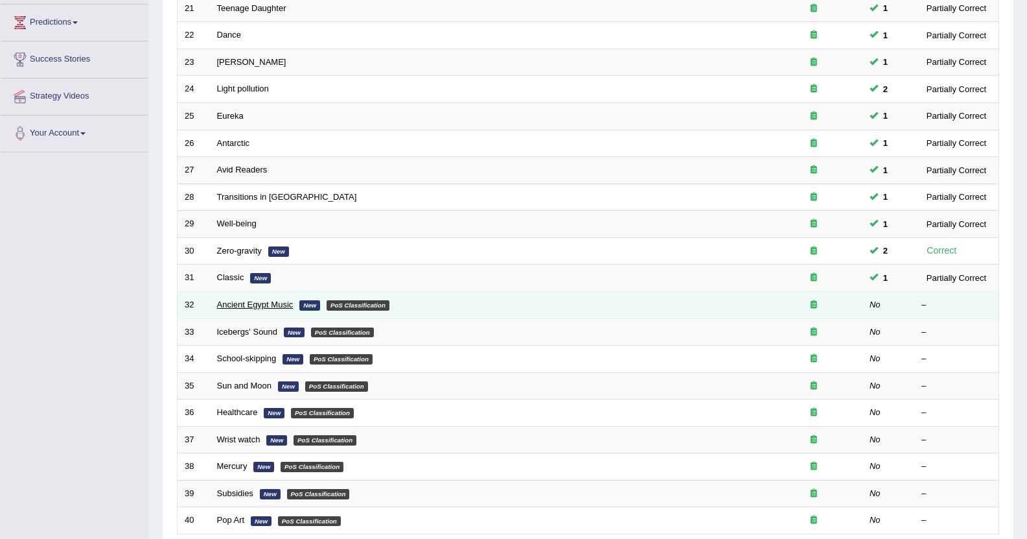
click at [234, 305] on link "Ancient Egypt Music" at bounding box center [255, 304] width 76 height 10
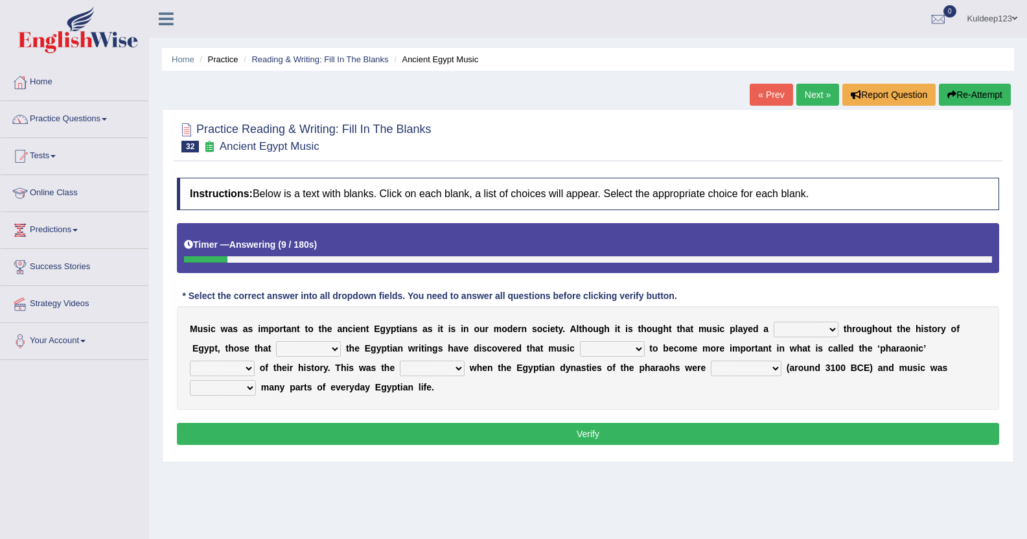
click at [774, 330] on select "role game response situation" at bounding box center [806, 330] width 65 height 16
select select "situation"
click at [774, 322] on select "role game response situation" at bounding box center [806, 330] width 65 height 16
click at [276, 347] on select "need require confirm study" at bounding box center [308, 349] width 65 height 16
select select "need"
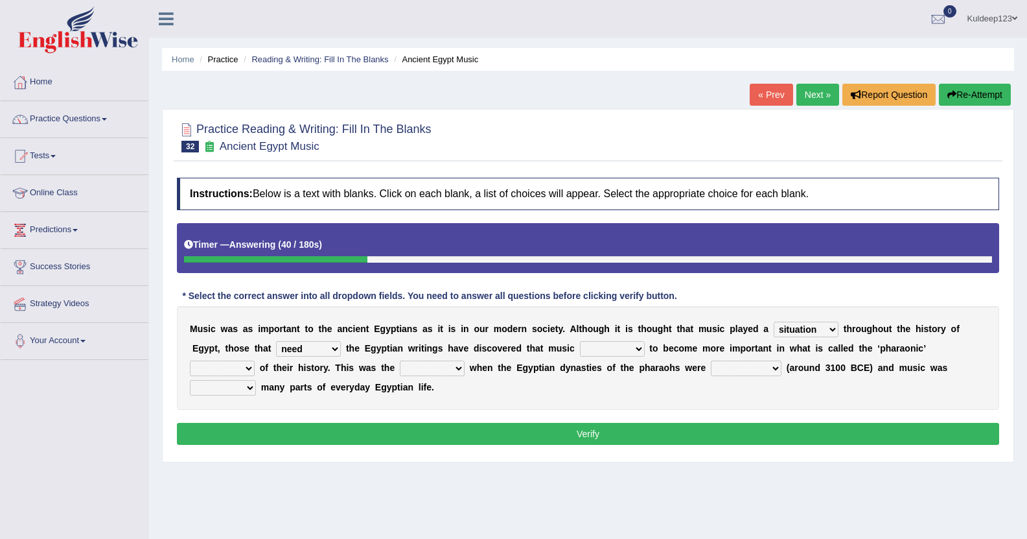
click at [276, 342] on select "need require confirm study" at bounding box center [308, 349] width 65 height 16
click at [580, 349] on select "predicted seemed like thought" at bounding box center [612, 349] width 65 height 16
select select "seemed"
click at [580, 342] on select "predicted seemed like thought" at bounding box center [612, 349] width 65 height 16
click at [255, 360] on select "period people place race" at bounding box center [222, 368] width 65 height 16
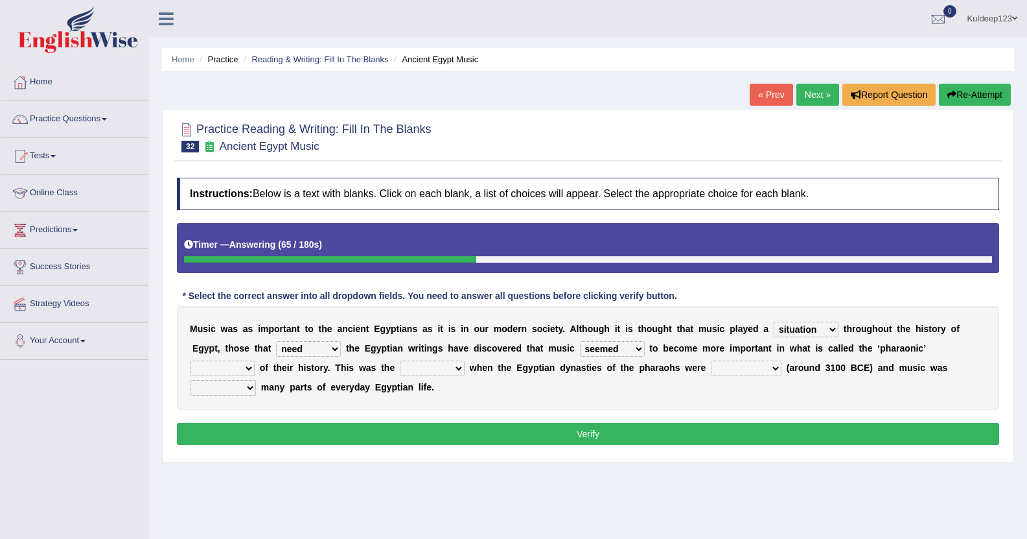
select select "period"
click at [255, 360] on select "period people place race" at bounding box center [222, 368] width 65 height 16
click at [400, 374] on select "result range time group" at bounding box center [432, 368] width 65 height 16
select select "result"
click at [400, 361] on select "result range time group" at bounding box center [432, 368] width 65 height 16
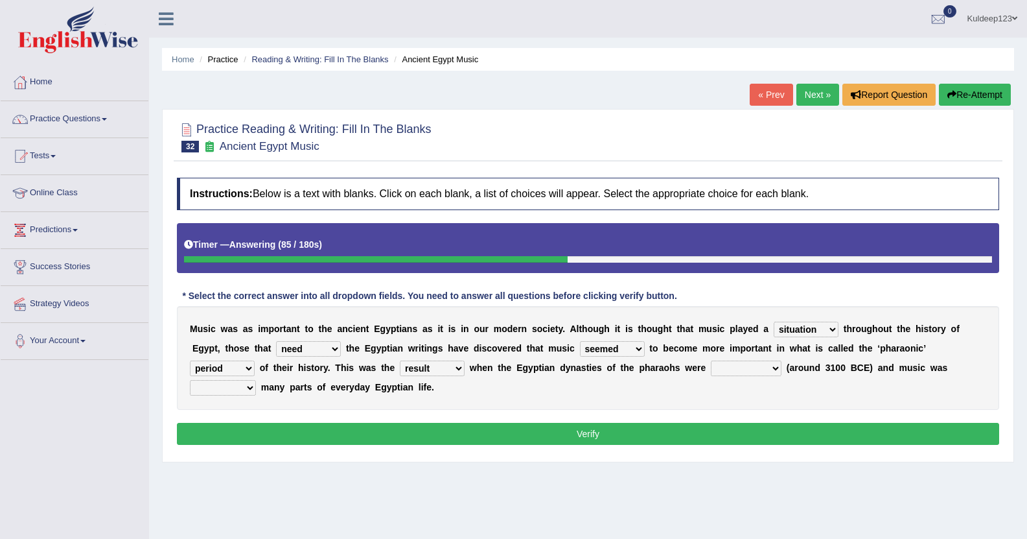
click at [711, 371] on select "contributed established constructed raised" at bounding box center [746, 368] width 71 height 16
select select "established"
click at [711, 361] on select "contributed established constructed raised" at bounding box center [746, 368] width 71 height 16
click at [256, 380] on select "found at found found from found in" at bounding box center [223, 388] width 66 height 16
select select "found in"
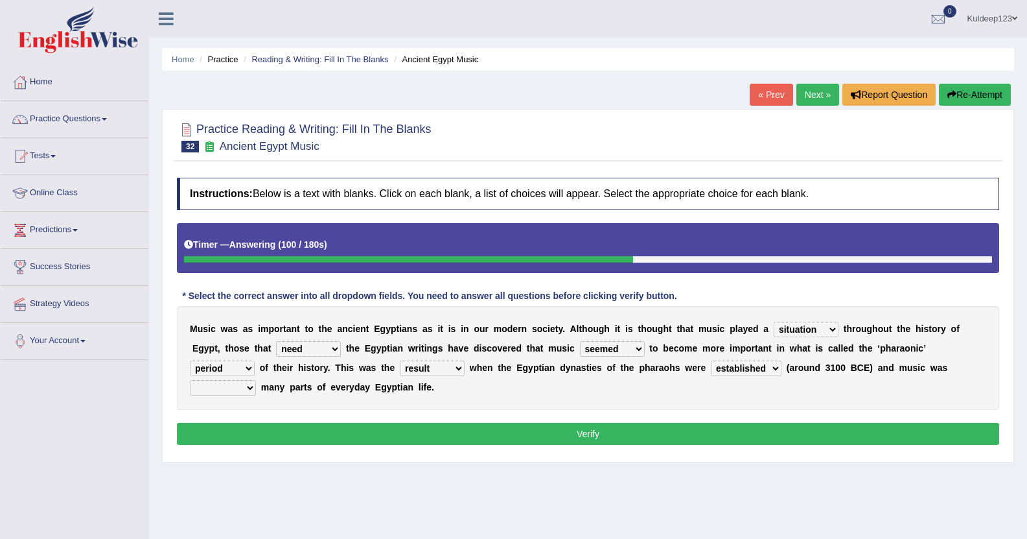
click at [256, 380] on select "found at found found from found in" at bounding box center [223, 388] width 66 height 16
click at [635, 423] on button "Verify" at bounding box center [588, 434] width 823 height 22
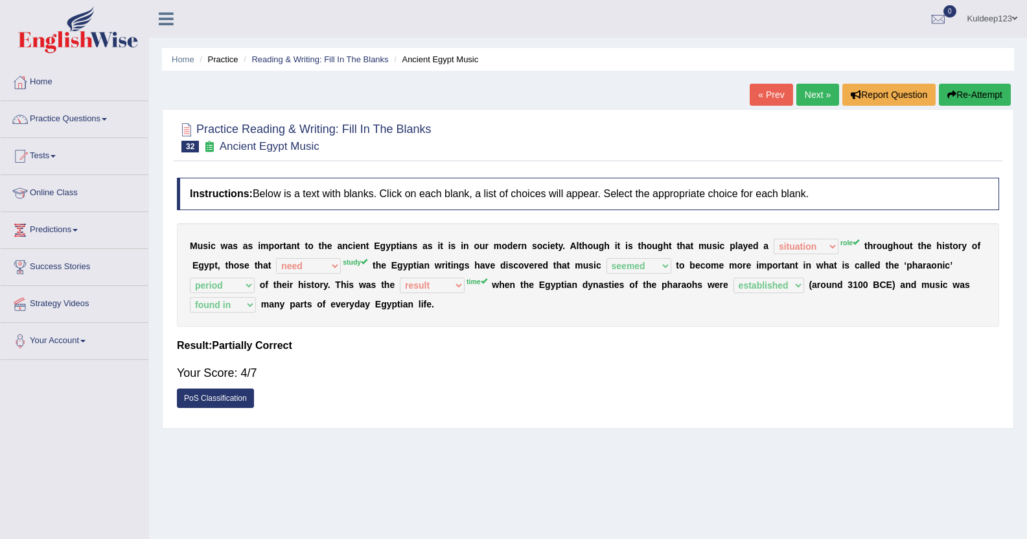
click at [812, 91] on link "Next »" at bounding box center [818, 95] width 43 height 22
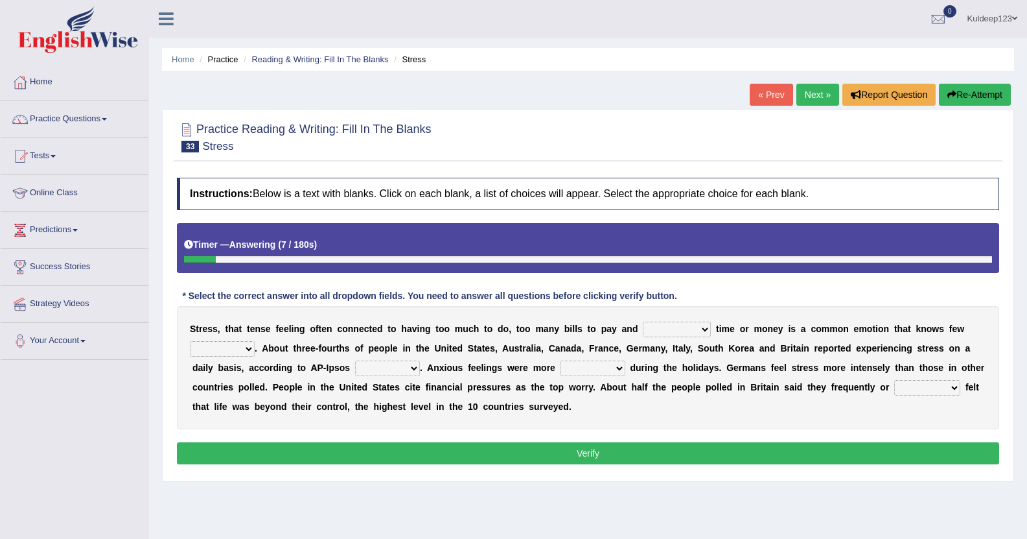
click at [643, 332] on select "not enough too much less rare" at bounding box center [677, 330] width 68 height 16
select select "not enough"
click at [643, 322] on select "not enough too much less rare" at bounding box center [677, 330] width 68 height 16
click at [255, 341] on select "people groups borders limit" at bounding box center [222, 349] width 65 height 16
select select "people"
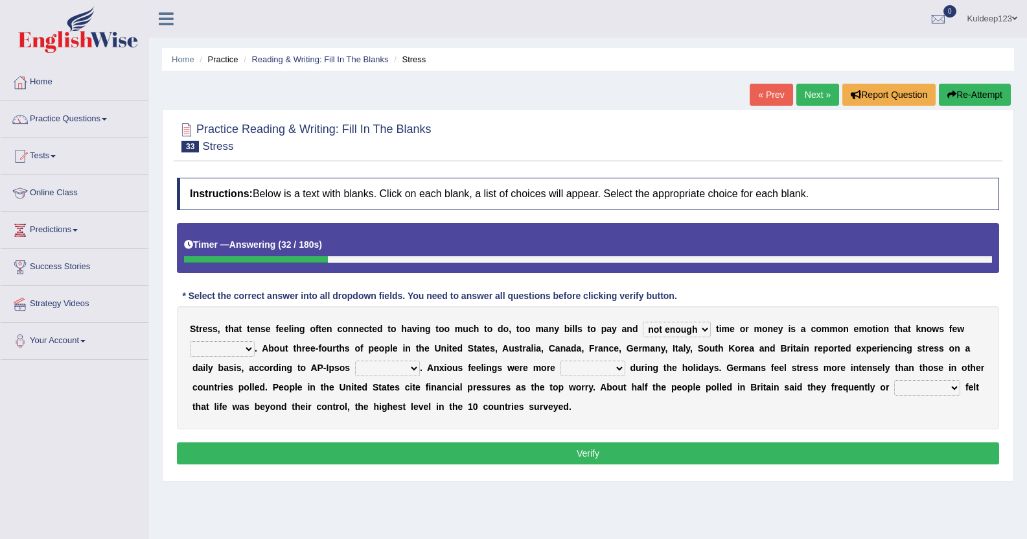
click at [255, 341] on select "people groups borders limit" at bounding box center [222, 349] width 65 height 16
click at [786, 413] on div "S t r e s s , t h a t t e n s e f e e l i n g o f t e n c o n n e c t e d t o h…" at bounding box center [588, 367] width 823 height 123
click at [355, 370] on select "polling election selection choice" at bounding box center [387, 368] width 65 height 16
select select "election"
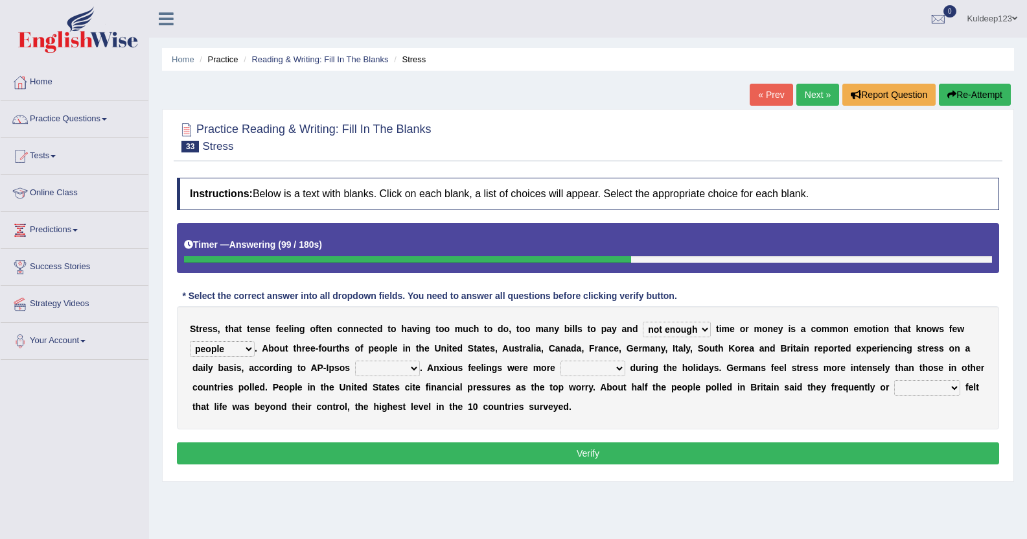
click at [355, 361] on select "polling election selection choice" at bounding box center [387, 368] width 65 height 16
click at [561, 370] on select "random intense sporadic sparse" at bounding box center [593, 368] width 65 height 16
select select "intense"
click at [561, 361] on select "random intense sporadic sparse" at bounding box center [593, 368] width 65 height 16
click at [895, 384] on select "always seldom sometimes often" at bounding box center [928, 388] width 66 height 16
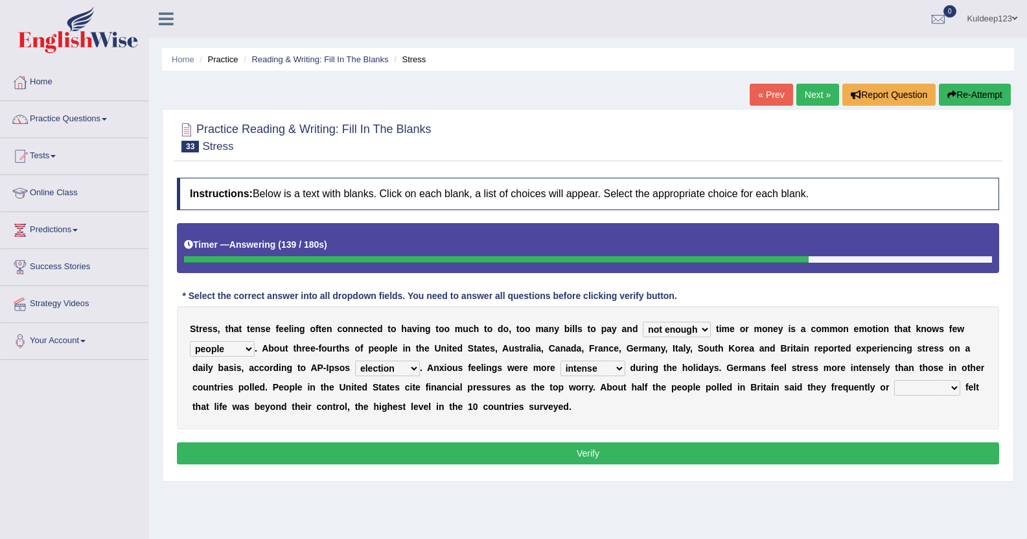
select select "sometimes"
click at [895, 381] on select "always seldom sometimes often" at bounding box center [928, 388] width 66 height 16
click at [623, 456] on button "Verify" at bounding box center [588, 453] width 823 height 22
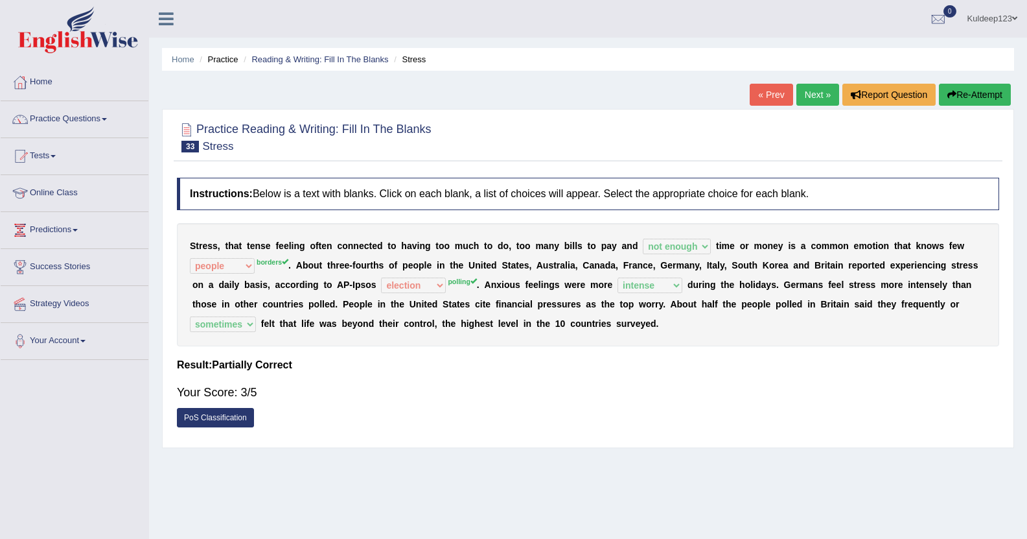
click at [808, 92] on link "Next »" at bounding box center [818, 95] width 43 height 22
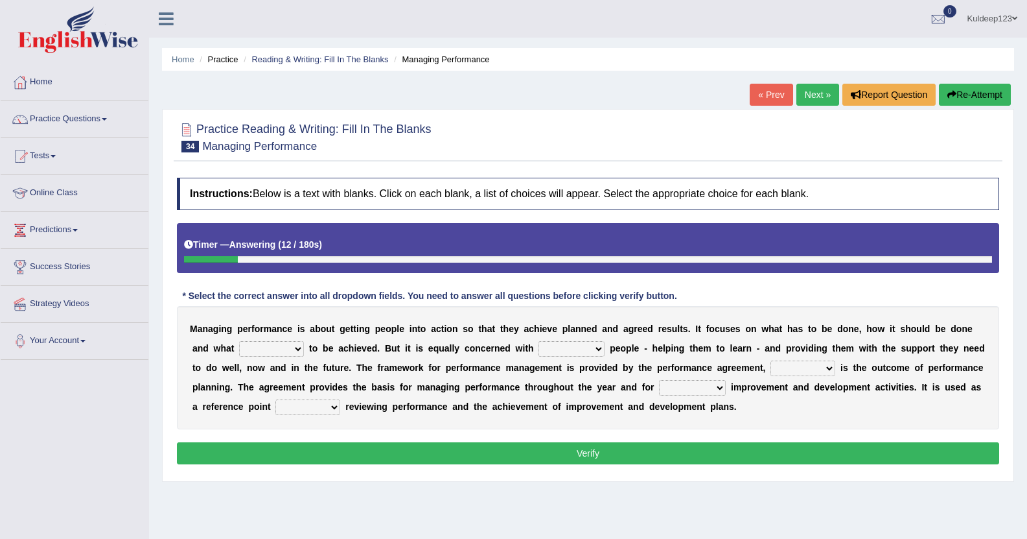
click at [241, 347] on select "is need must requires" at bounding box center [271, 349] width 65 height 16
select select "need"
click at [239, 342] on select "is need must requires" at bounding box center [271, 349] width 65 height 16
click at [539, 348] on select "developing evaluating recruiting alerting" at bounding box center [572, 349] width 66 height 16
select select "developing"
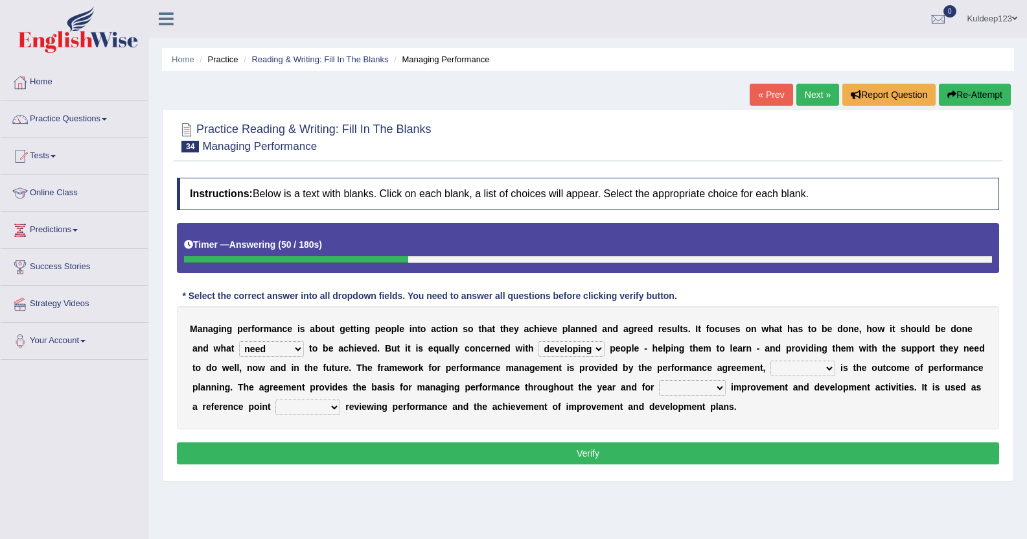
click at [539, 342] on select "developing evaluating recruiting alerting" at bounding box center [572, 349] width 66 height 16
click at [771, 368] on select "what this which of which" at bounding box center [803, 368] width 65 height 16
select select "which"
click at [771, 361] on select "what this which of which" at bounding box center [803, 368] width 65 height 16
click at [659, 392] on select "guiding reassuring heralding concluding" at bounding box center [692, 388] width 67 height 16
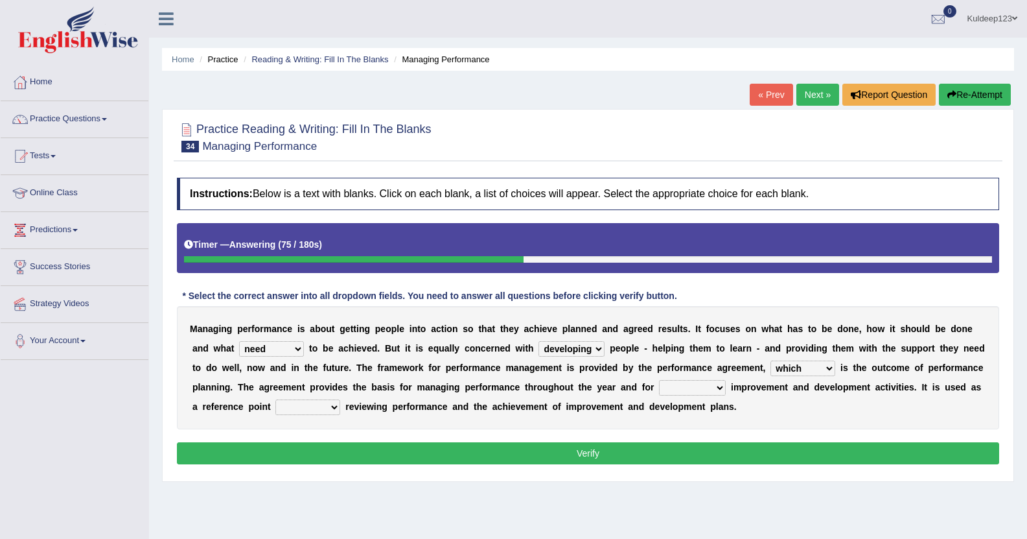
click at [659, 381] on select "guiding reassuring heralding concluding" at bounding box center [692, 388] width 67 height 16
click at [659, 390] on select "guiding reassuring heralding concluding" at bounding box center [692, 388] width 67 height 16
select select "reassuring"
click at [659, 381] on select "guiding reassuring heralding concluding" at bounding box center [692, 388] width 67 height 16
click at [340, 399] on select "when as until since" at bounding box center [307, 407] width 65 height 16
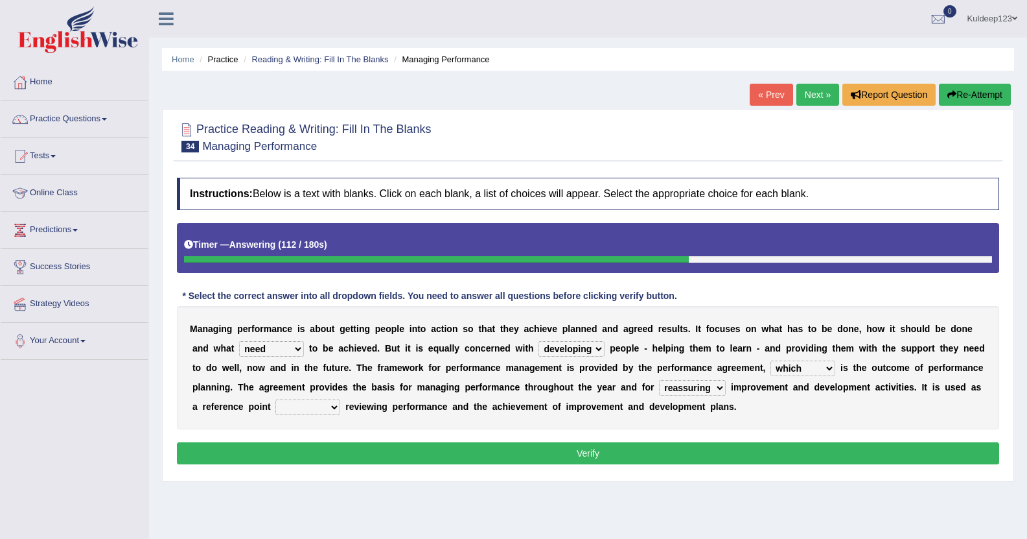
select select "as"
click at [340, 399] on select "when as until since" at bounding box center [307, 407] width 65 height 16
click at [648, 454] on button "Verify" at bounding box center [588, 453] width 823 height 22
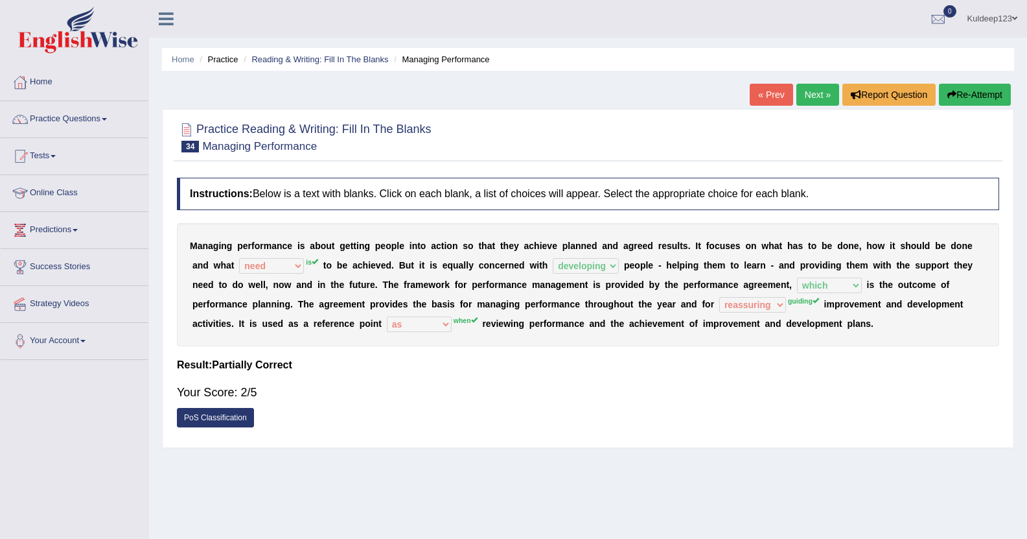
click at [972, 91] on button "Re-Attempt" at bounding box center [975, 95] width 72 height 22
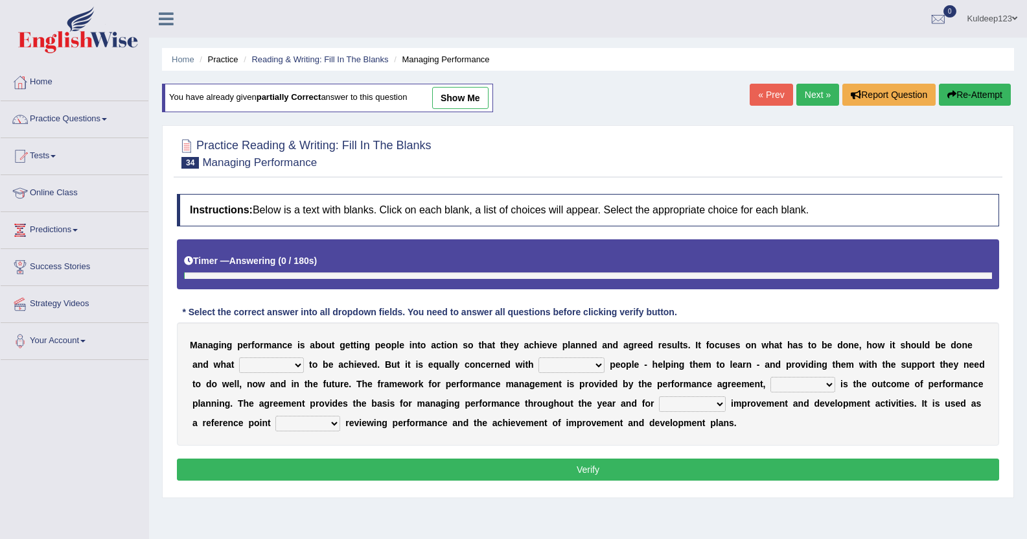
click at [239, 360] on select "is need must requires" at bounding box center [271, 365] width 65 height 16
click at [239, 358] on select "is need must requires" at bounding box center [271, 365] width 65 height 16
click at [239, 368] on select "is need must requires" at bounding box center [271, 365] width 65 height 16
select select "is"
click at [239, 358] on select "is need must requires" at bounding box center [271, 365] width 65 height 16
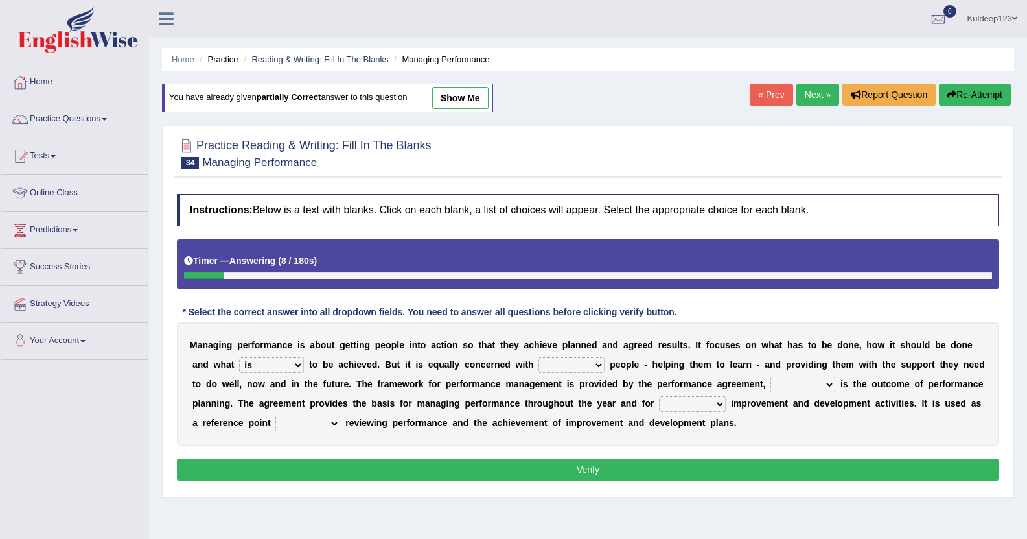
click at [539, 368] on select "developing evaluating recruiting alerting" at bounding box center [572, 365] width 66 height 16
select select "developing"
click at [539, 358] on select "developing evaluating recruiting alerting" at bounding box center [572, 365] width 66 height 16
click at [771, 384] on select "what this which of which" at bounding box center [803, 385] width 65 height 16
select select "which"
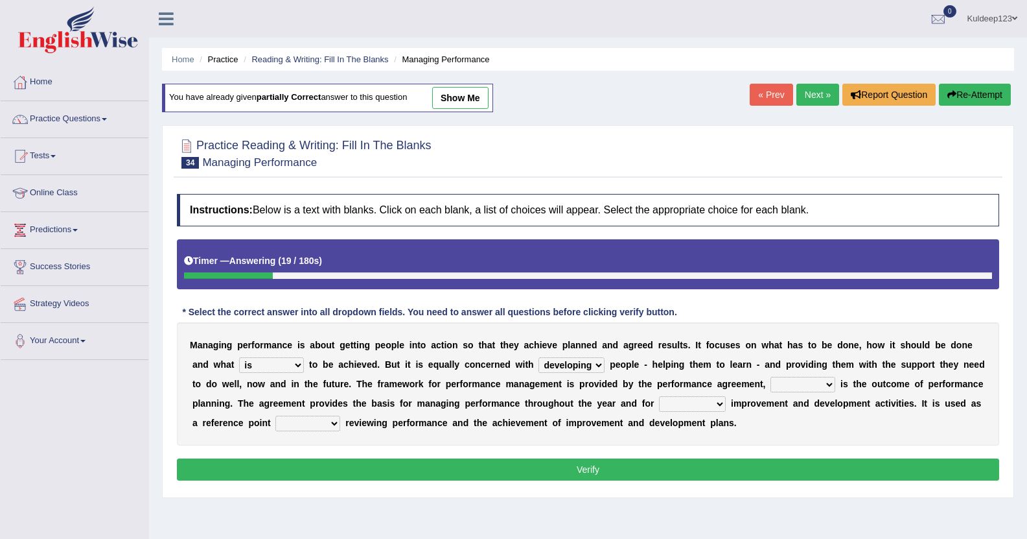
click at [771, 377] on select "what this which of which" at bounding box center [803, 385] width 65 height 16
click at [659, 404] on select "guiding reassuring heralding concluding" at bounding box center [692, 404] width 67 height 16
select select "guiding"
click at [659, 397] on select "guiding reassuring heralding concluding" at bounding box center [692, 404] width 67 height 16
click at [340, 416] on select "when as until since" at bounding box center [307, 424] width 65 height 16
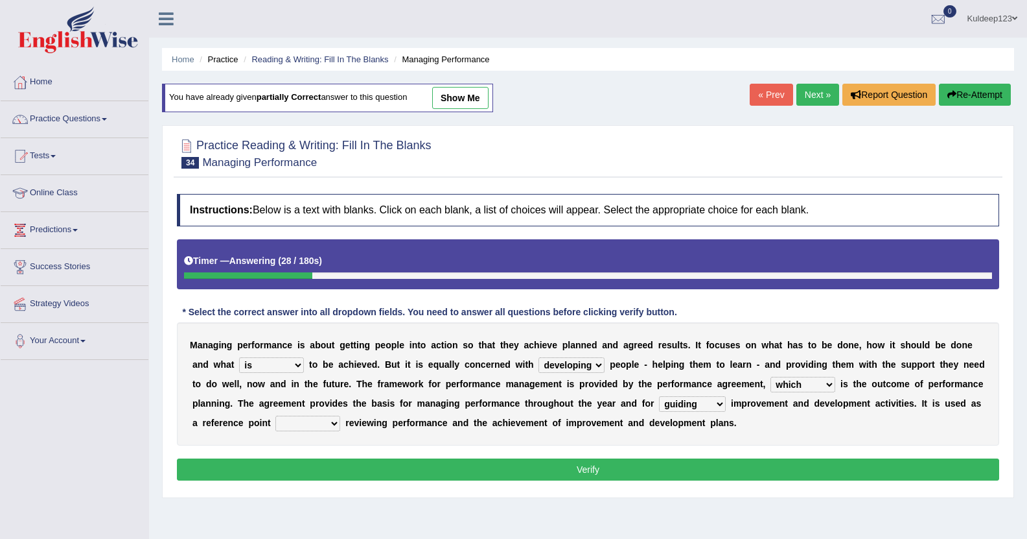
select select "when"
click at [340, 416] on select "when as until since" at bounding box center [307, 424] width 65 height 16
click at [244, 367] on select "is need must requires" at bounding box center [271, 365] width 65 height 16
select select "need"
click at [239, 358] on select "is need must requires" at bounding box center [271, 365] width 65 height 16
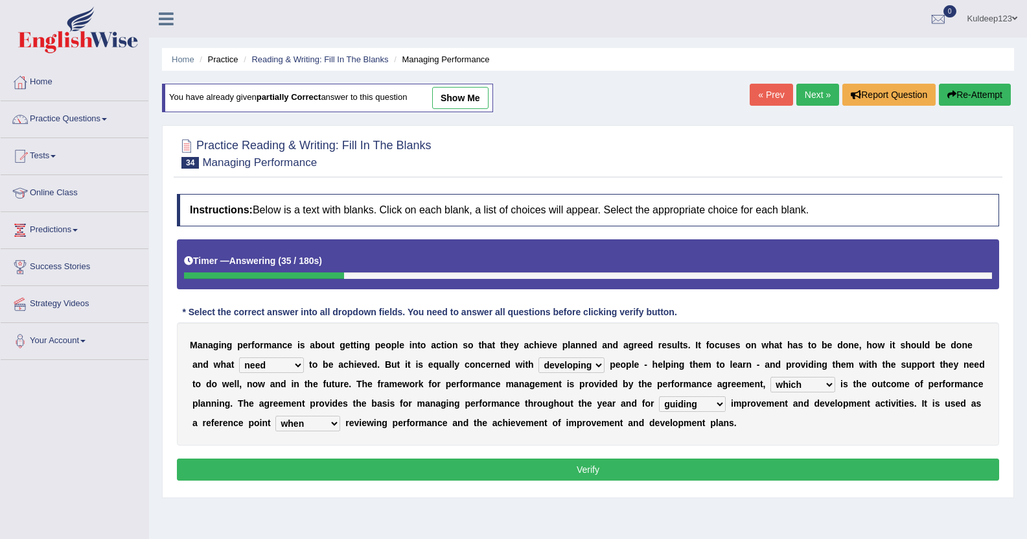
click at [498, 473] on button "Verify" at bounding box center [588, 469] width 823 height 22
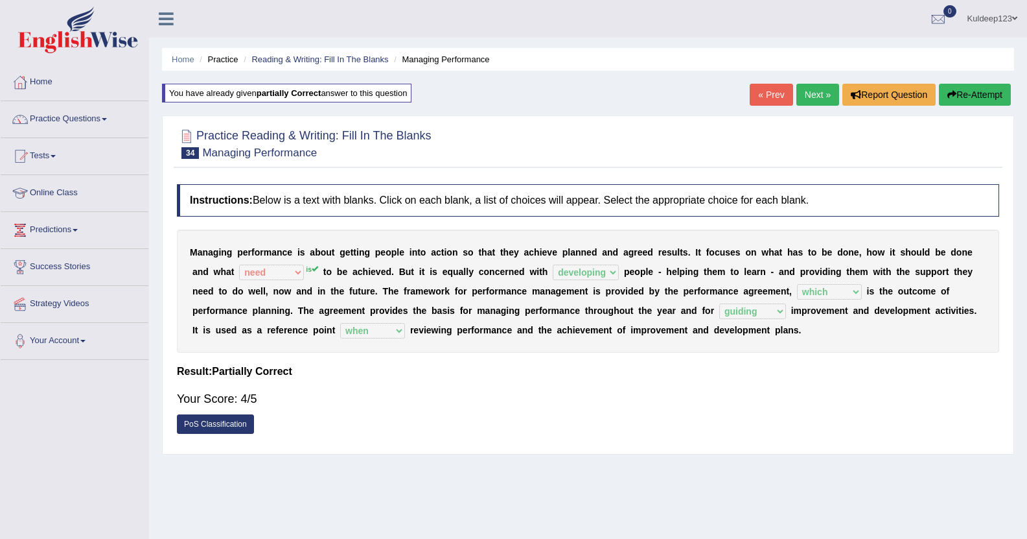
click at [817, 92] on link "Next »" at bounding box center [818, 95] width 43 height 22
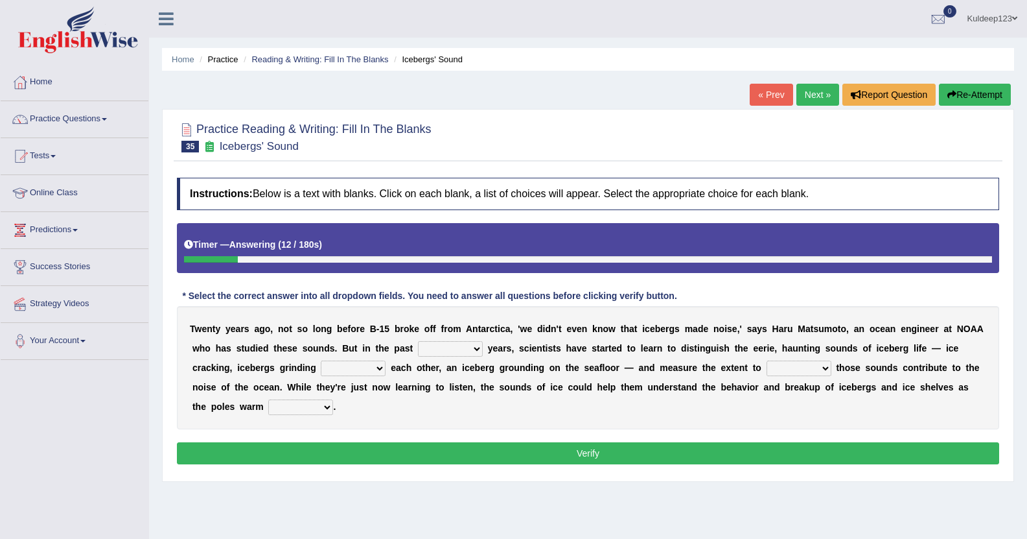
click at [418, 353] on select "for more much few" at bounding box center [450, 349] width 65 height 16
select select "few"
click at [418, 342] on select "for more much few" at bounding box center [450, 349] width 65 height 16
click at [321, 373] on select "within about through against" at bounding box center [353, 368] width 65 height 16
select select "within"
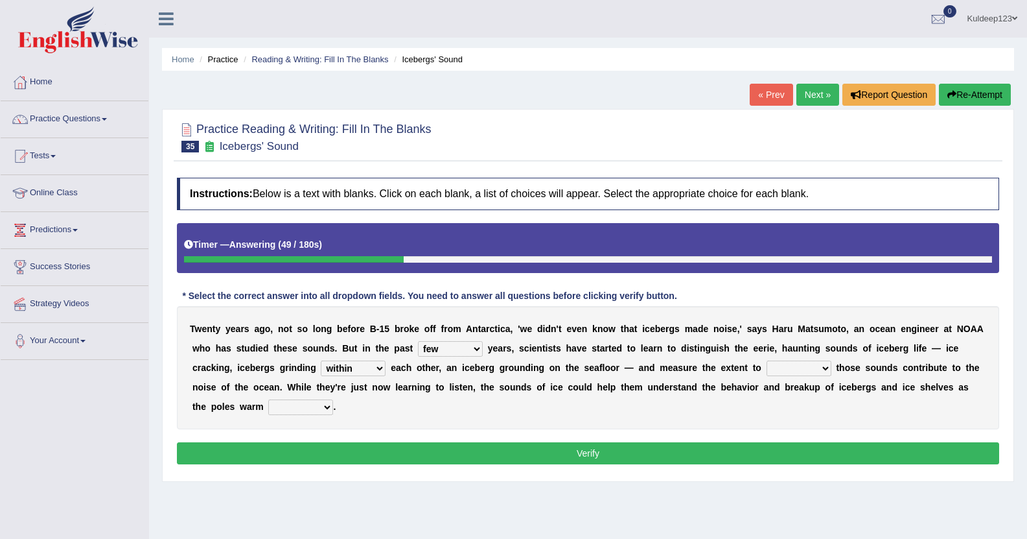
click at [321, 361] on select "within about through against" at bounding box center [353, 368] width 65 height 16
click at [767, 371] on select "which why what whether" at bounding box center [799, 368] width 65 height 16
select select "which"
click at [767, 361] on select "which why what whether" at bounding box center [799, 368] width 65 height 16
click at [333, 399] on select "away out up off" at bounding box center [300, 407] width 65 height 16
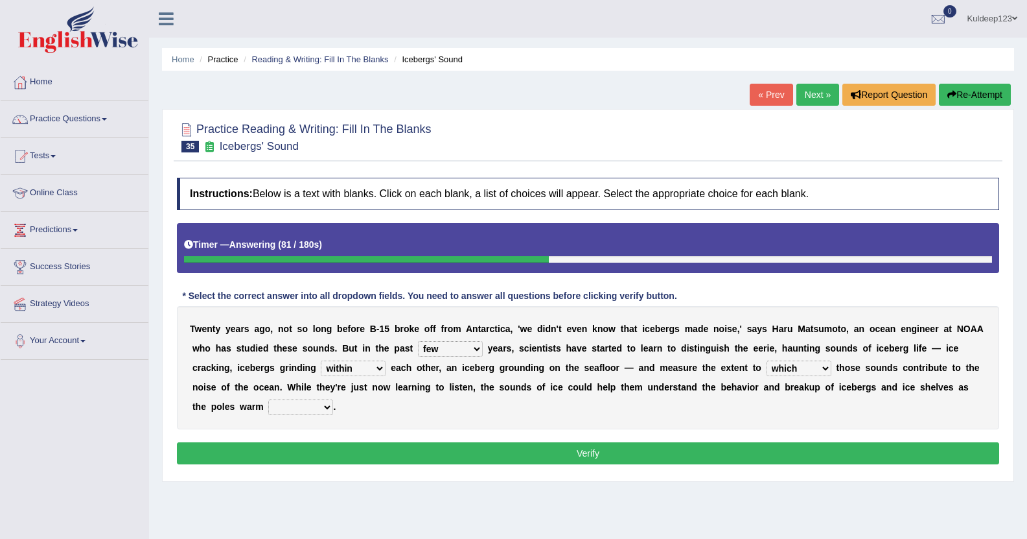
select select "up"
click at [333, 399] on select "away out up off" at bounding box center [300, 407] width 65 height 16
click at [714, 442] on button "Verify" at bounding box center [588, 453] width 823 height 22
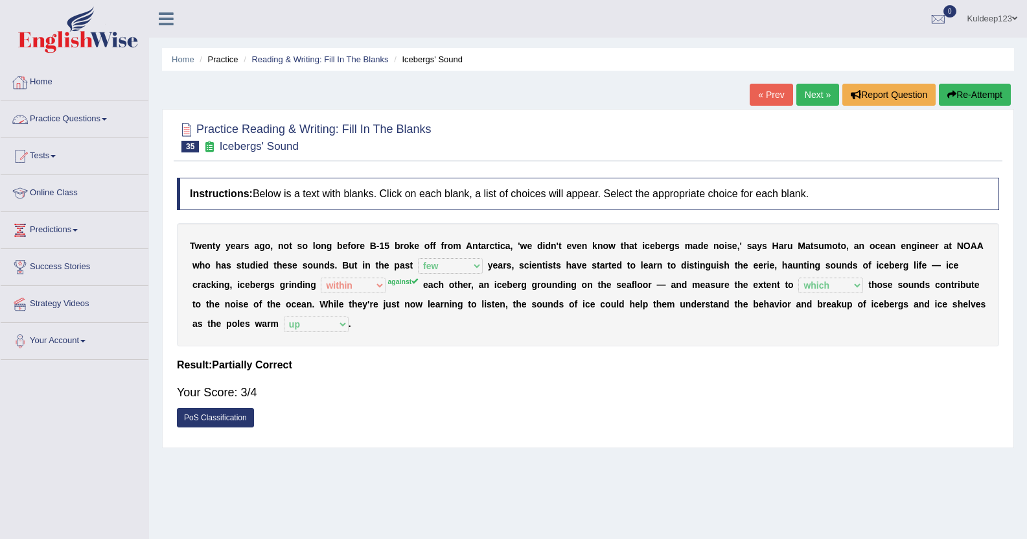
click at [62, 86] on link "Home" at bounding box center [75, 80] width 148 height 32
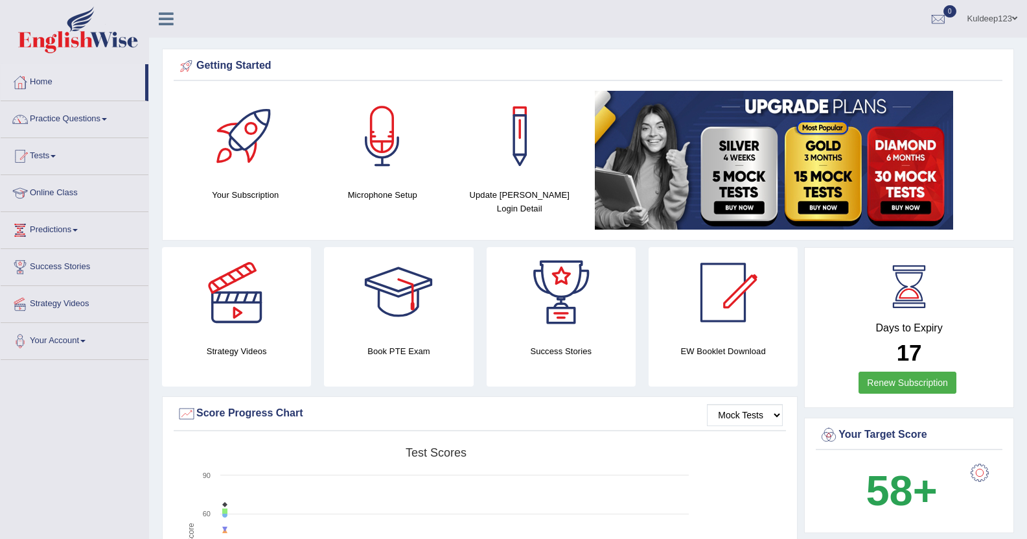
click at [97, 117] on link "Practice Questions" at bounding box center [75, 117] width 148 height 32
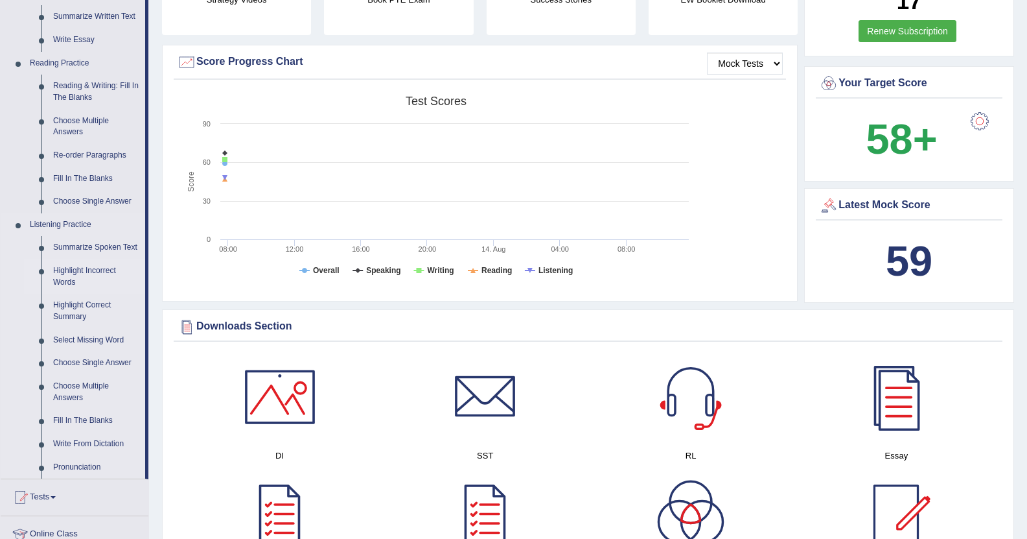
scroll to position [363, 0]
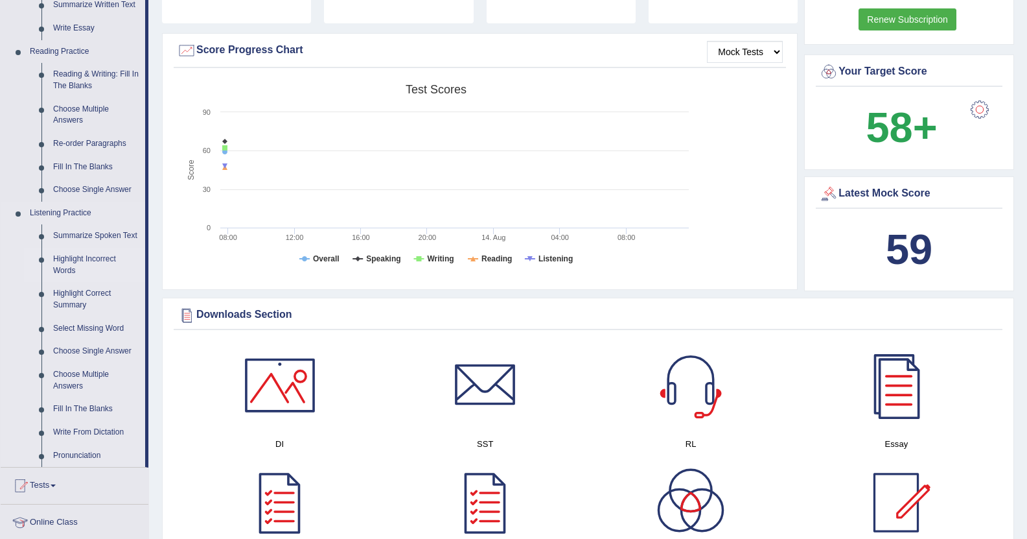
click at [87, 262] on link "Highlight Incorrect Words" at bounding box center [96, 265] width 98 height 34
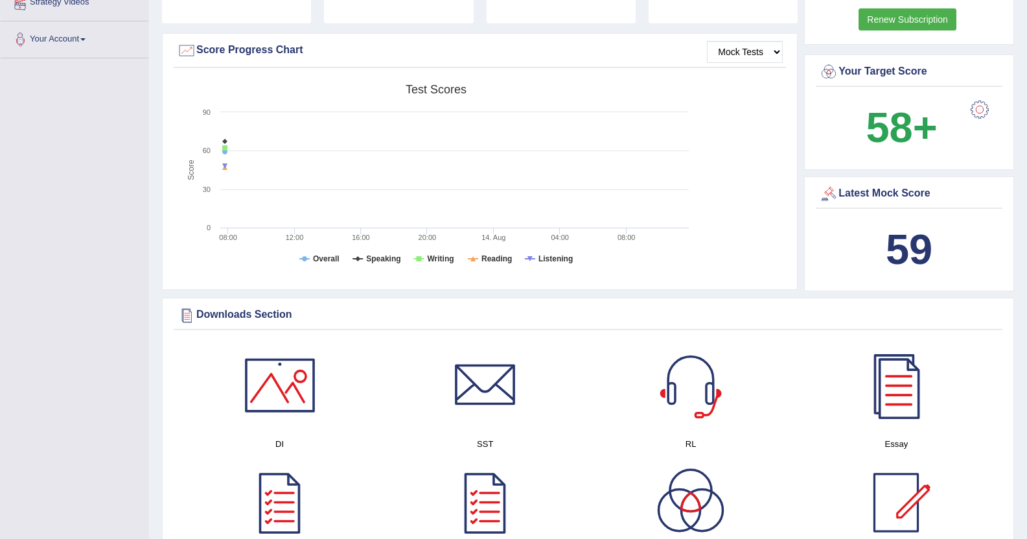
scroll to position [174, 0]
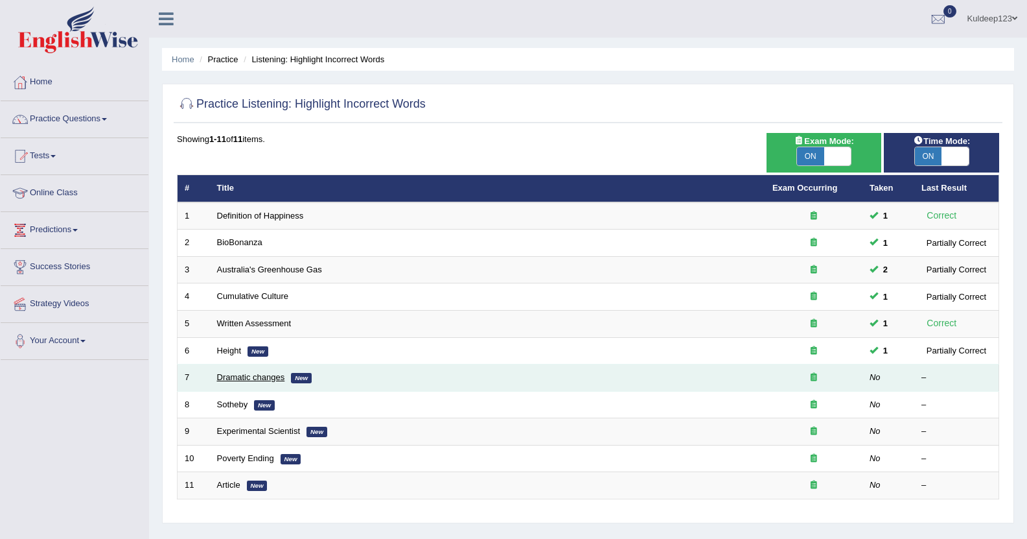
click at [264, 378] on link "Dramatic changes" at bounding box center [251, 377] width 68 height 10
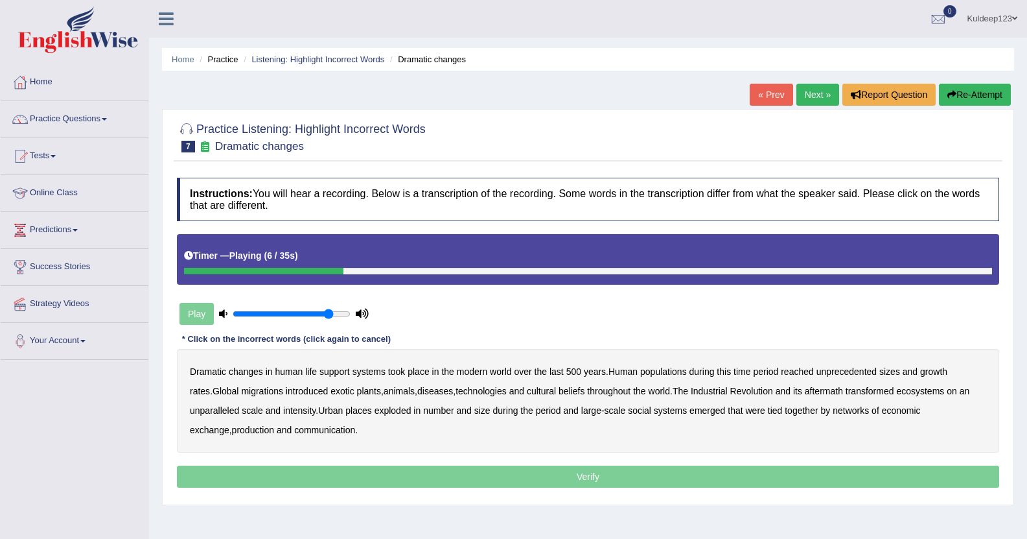
click at [668, 372] on b "populations" at bounding box center [663, 371] width 47 height 10
click at [419, 392] on b "diseases" at bounding box center [435, 391] width 36 height 10
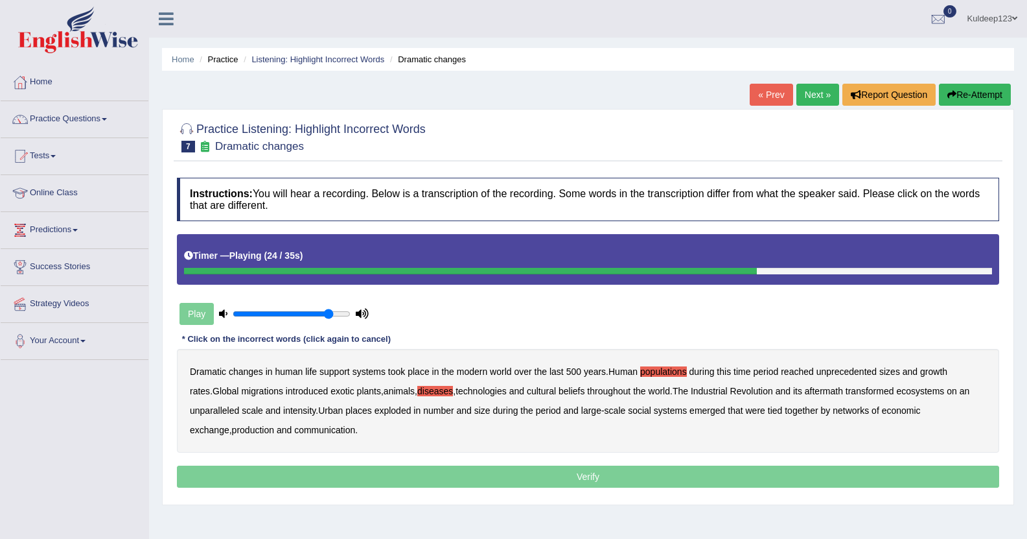
click at [908, 388] on b "ecosystems" at bounding box center [920, 391] width 48 height 10
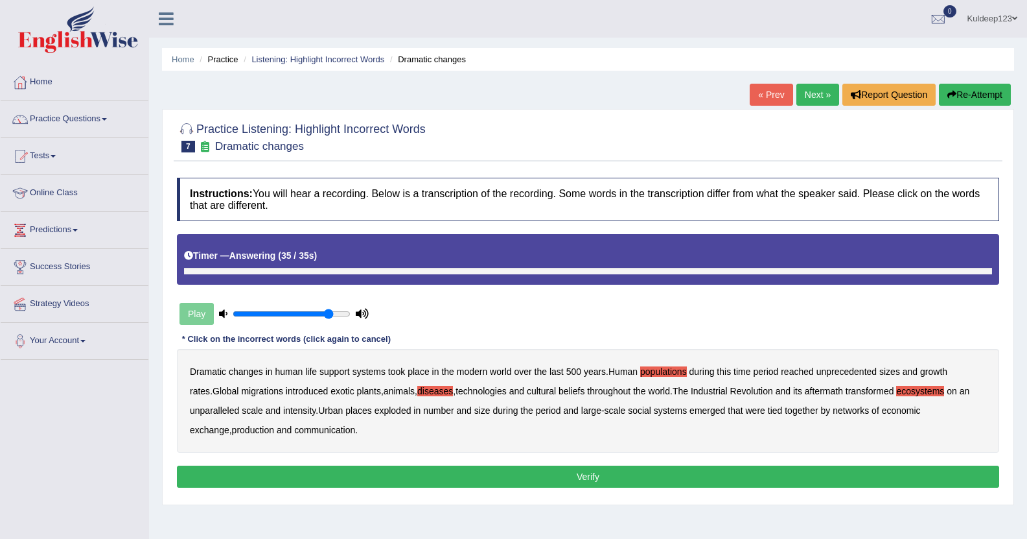
click at [232, 429] on b "production" at bounding box center [253, 430] width 42 height 10
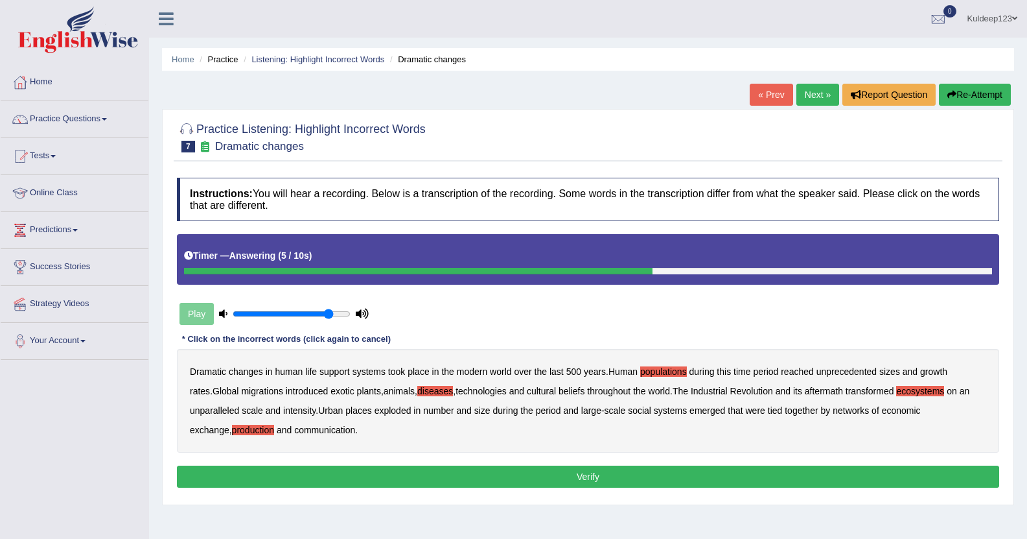
click at [568, 477] on button "Verify" at bounding box center [588, 476] width 823 height 22
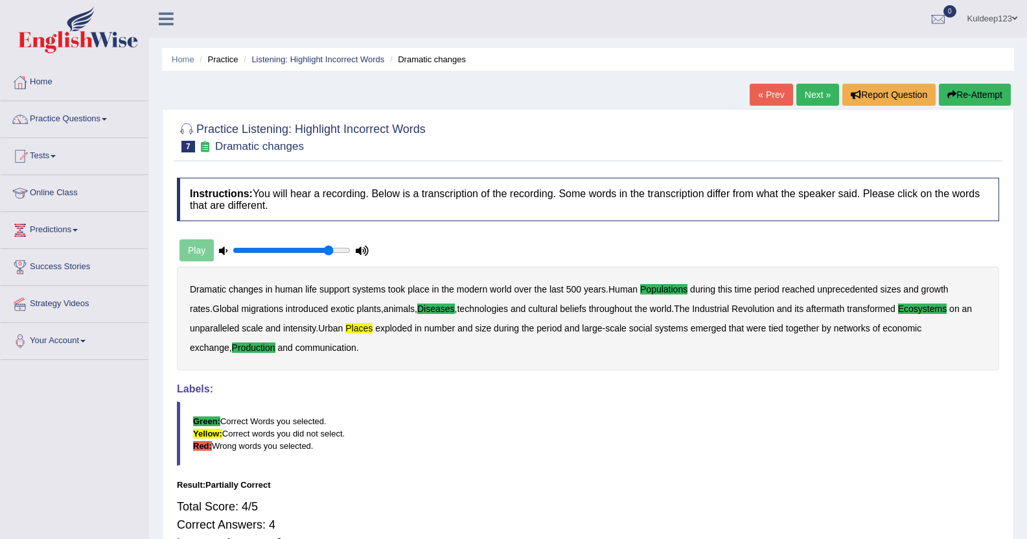
click at [815, 92] on link "Next »" at bounding box center [818, 95] width 43 height 22
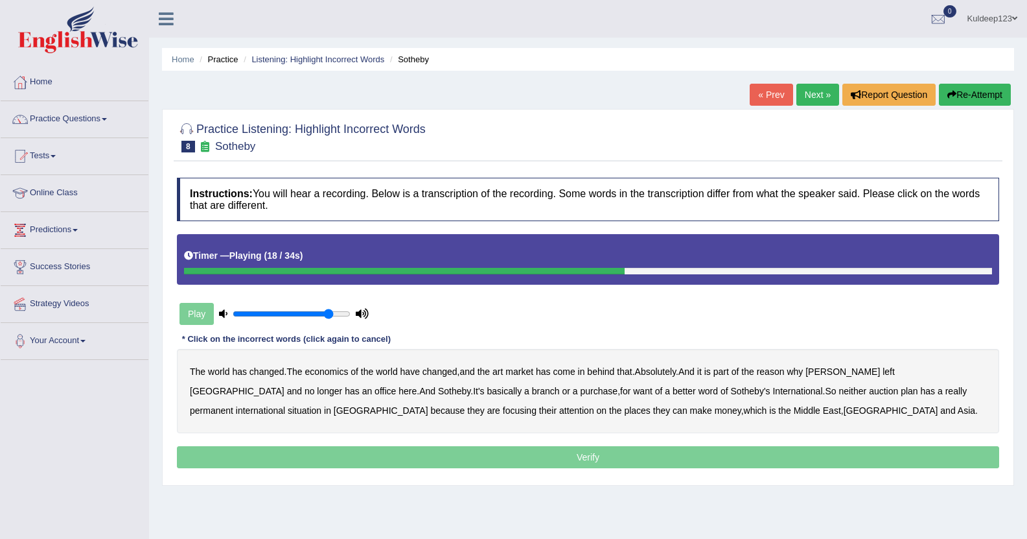
click at [581, 389] on b "purchase" at bounding box center [600, 391] width 38 height 10
click at [869, 395] on b "auction" at bounding box center [883, 391] width 29 height 10
click at [322, 405] on b "situation" at bounding box center [305, 410] width 34 height 10
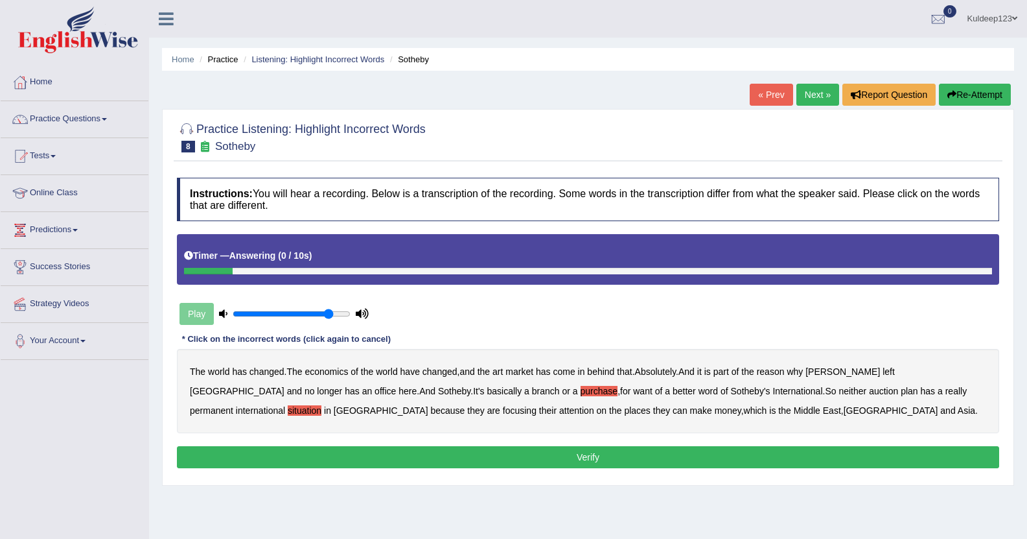
click at [958, 412] on b "Asia" at bounding box center [967, 410] width 18 height 10
click at [583, 463] on button "Verify" at bounding box center [588, 457] width 823 height 22
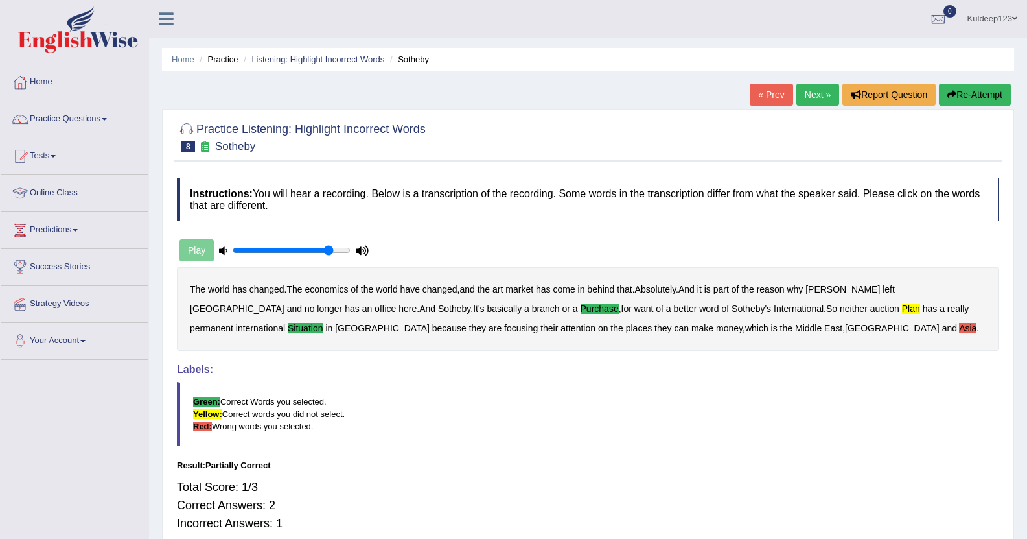
click at [817, 89] on link "Next »" at bounding box center [818, 95] width 43 height 22
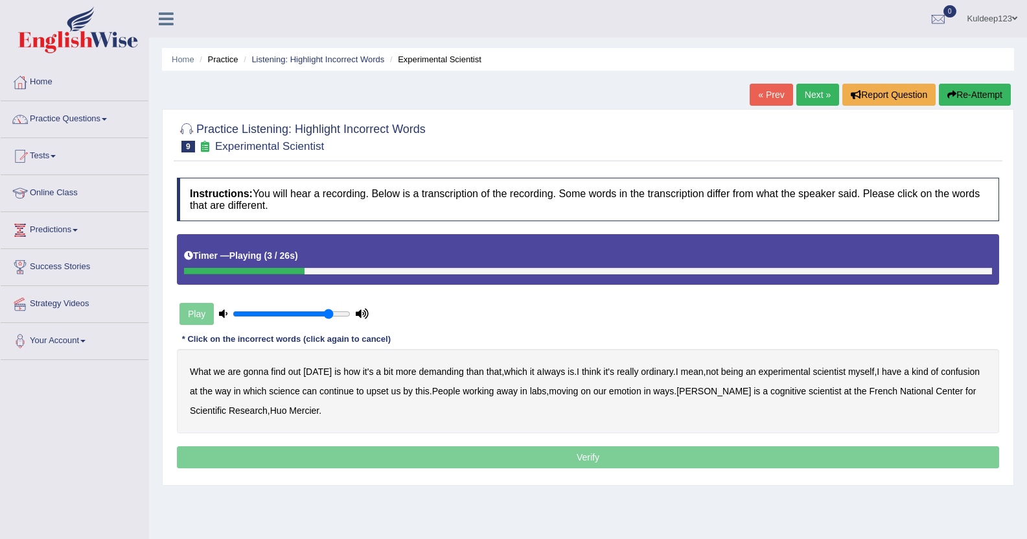
click at [429, 371] on b "demanding" at bounding box center [441, 371] width 45 height 10
click at [651, 373] on b "ordinary" at bounding box center [657, 371] width 32 height 10
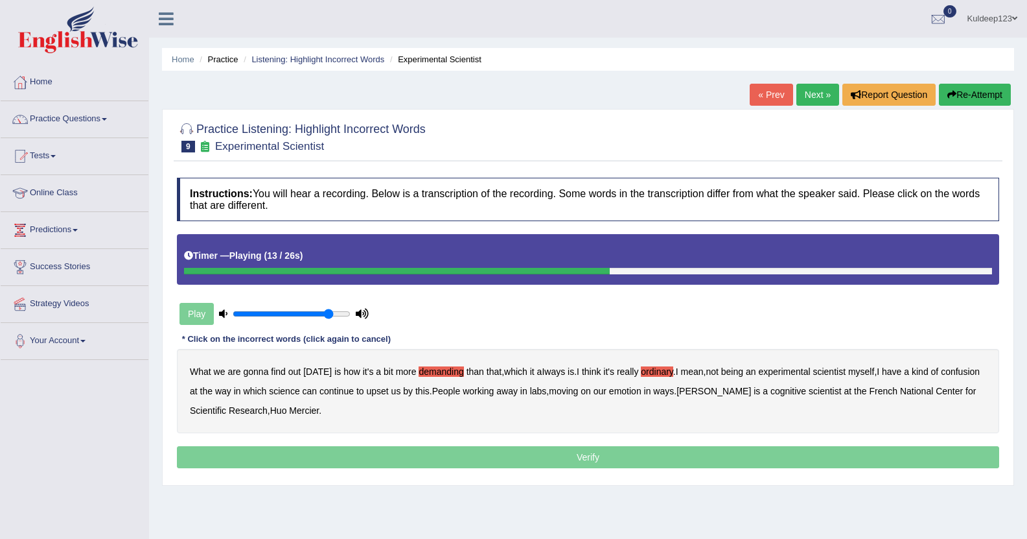
click at [965, 371] on b "confusion" at bounding box center [960, 371] width 39 height 10
click at [374, 391] on b "upset" at bounding box center [377, 391] width 22 height 10
click at [626, 393] on b "emotion" at bounding box center [625, 391] width 32 height 10
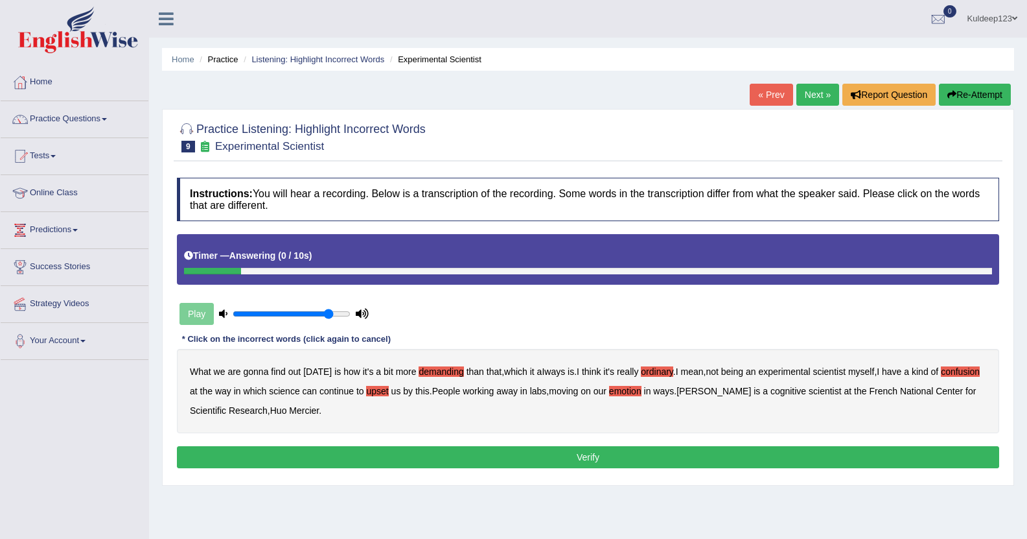
click at [471, 462] on button "Verify" at bounding box center [588, 457] width 823 height 22
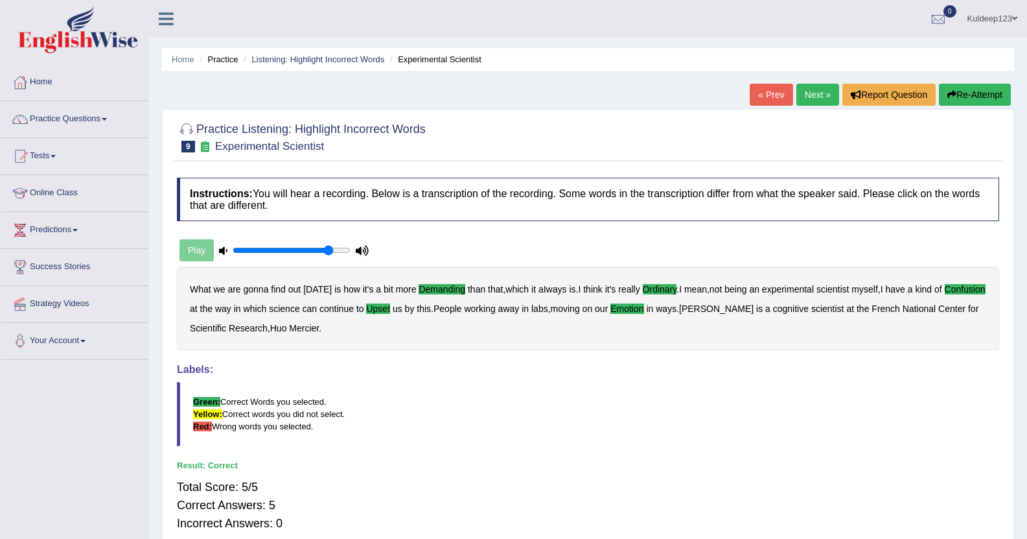
click at [814, 97] on link "Next »" at bounding box center [818, 95] width 43 height 22
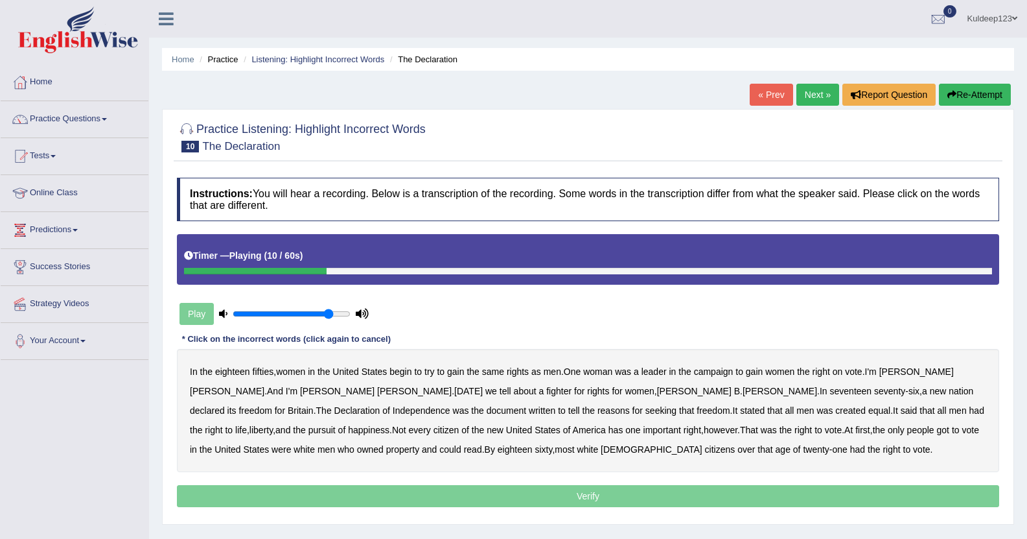
click at [720, 373] on b "campaign" at bounding box center [714, 371] width 40 height 10
click at [568, 412] on b "tell" at bounding box center [574, 410] width 12 height 10
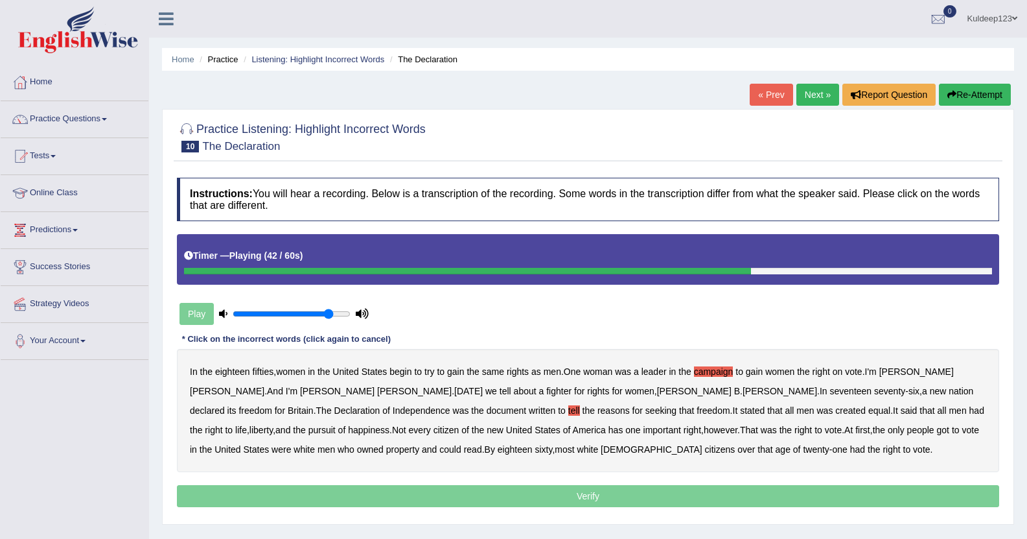
drag, startPoint x: 976, startPoint y: 412, endPoint x: 961, endPoint y: 412, distance: 15.6
click at [961, 412] on div "In the eighteen fifties , women in the United States begin to try to gain the s…" at bounding box center [588, 410] width 823 height 123
click at [460, 425] on b "citizen" at bounding box center [447, 430] width 26 height 10
click at [937, 432] on b "got" at bounding box center [943, 430] width 12 height 10
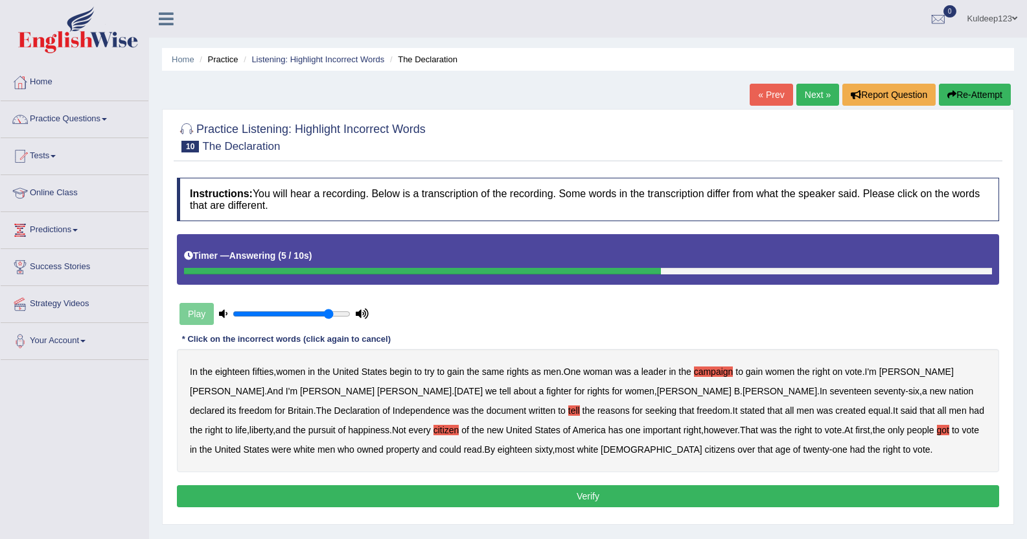
click at [263, 373] on b "fifties" at bounding box center [263, 371] width 21 height 10
click at [444, 493] on button "Verify" at bounding box center [588, 496] width 823 height 22
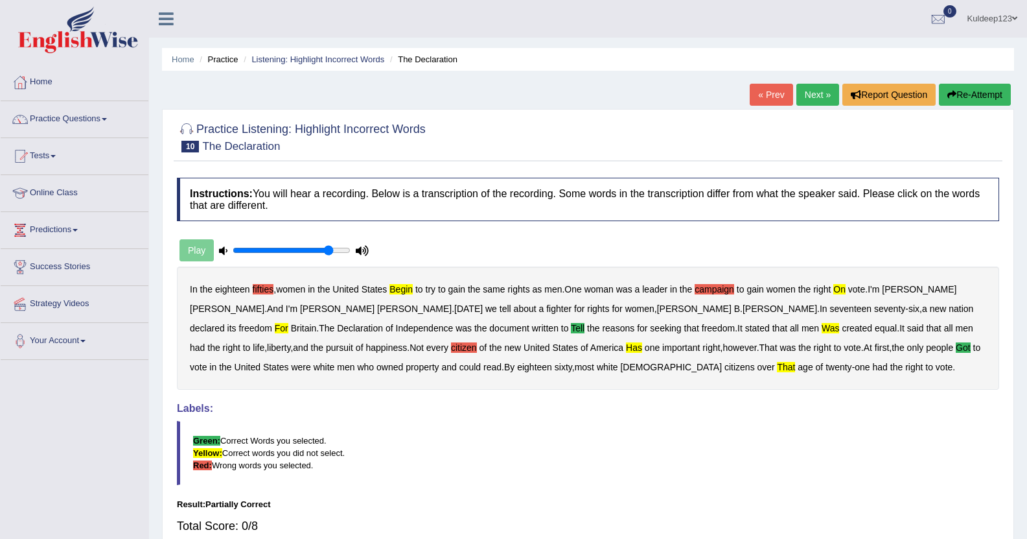
click at [963, 93] on button "Re-Attempt" at bounding box center [975, 95] width 72 height 22
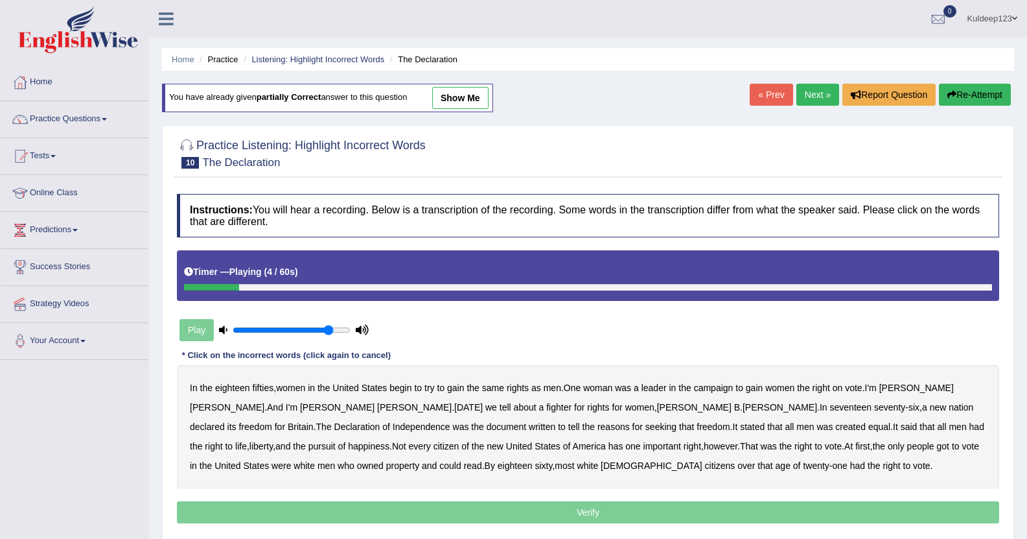
click at [407, 392] on b "begin" at bounding box center [401, 387] width 22 height 10
click at [623, 391] on b "was" at bounding box center [623, 387] width 16 height 10
click at [777, 94] on link "« Prev" at bounding box center [771, 95] width 43 height 22
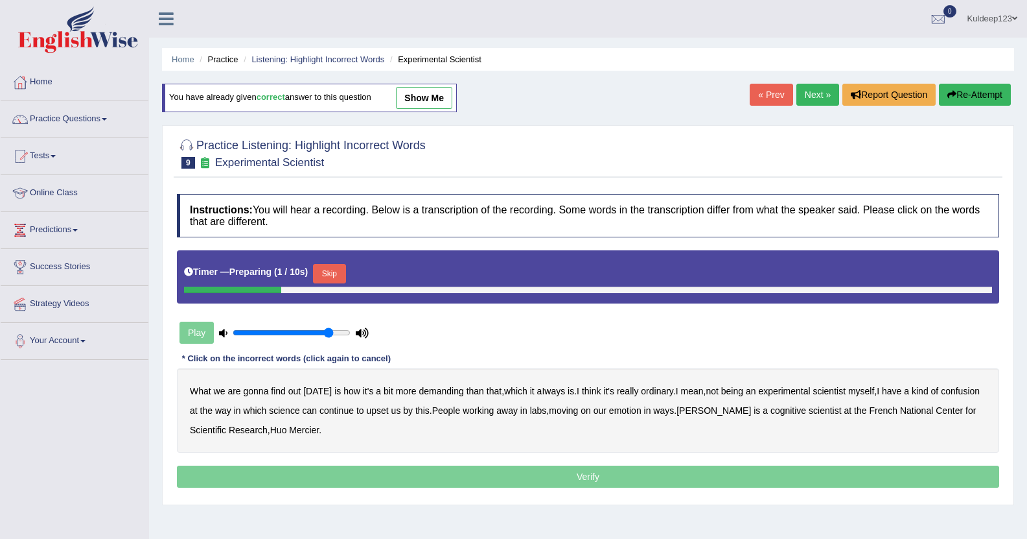
click at [808, 95] on link "Next »" at bounding box center [818, 95] width 43 height 22
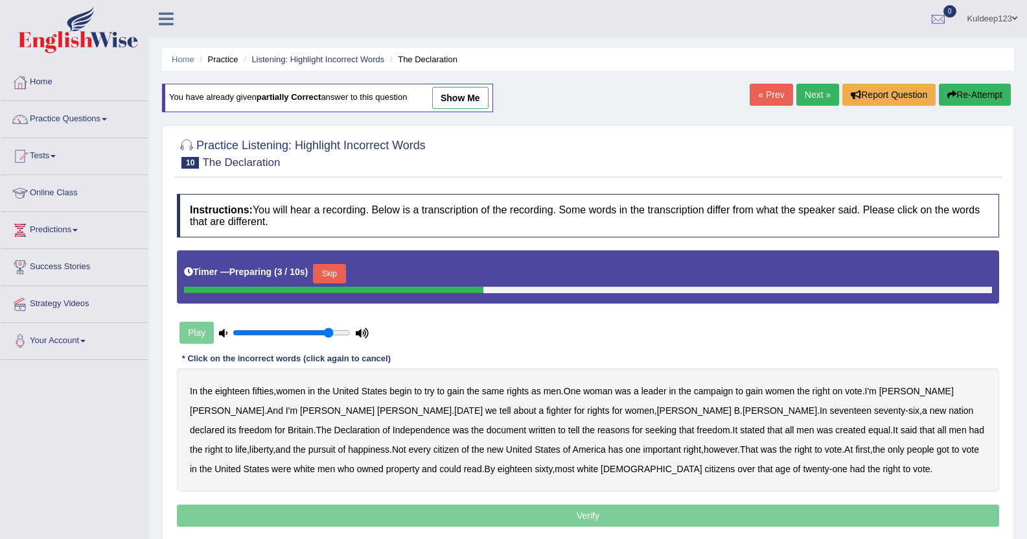
click at [445, 95] on link "show me" at bounding box center [460, 98] width 56 height 22
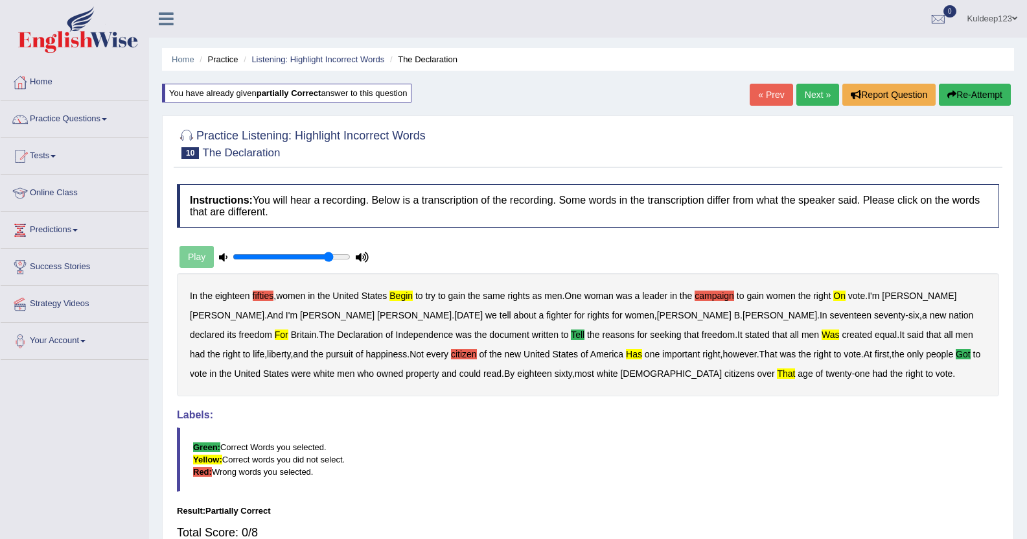
click at [445, 95] on div "Home Practice Listening: Highlight Incorrect Words The Declaration You have alr…" at bounding box center [588, 324] width 878 height 648
click at [966, 93] on button "Re-Attempt" at bounding box center [975, 95] width 72 height 22
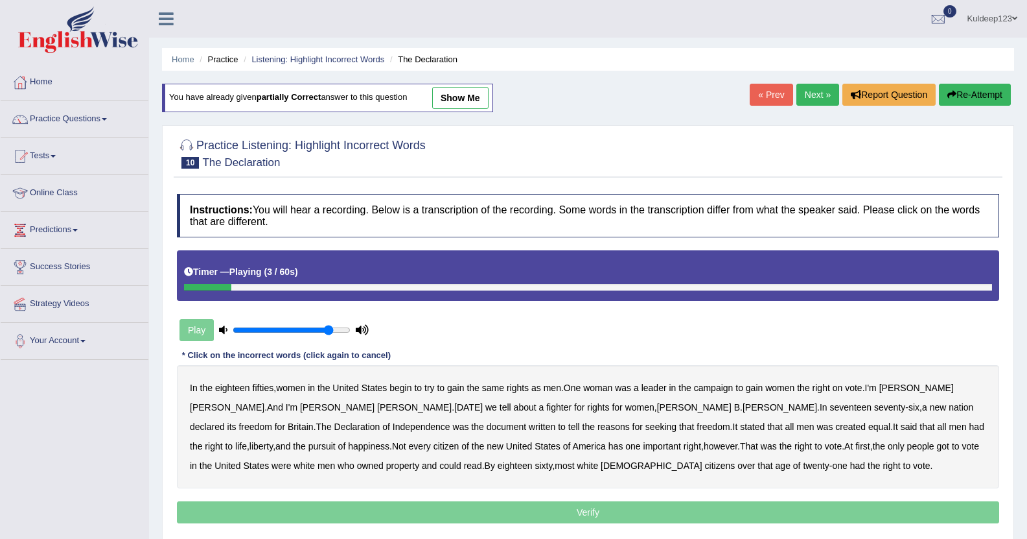
click at [395, 387] on b "begin" at bounding box center [401, 387] width 22 height 10
click at [237, 421] on b "its" at bounding box center [232, 426] width 9 height 10
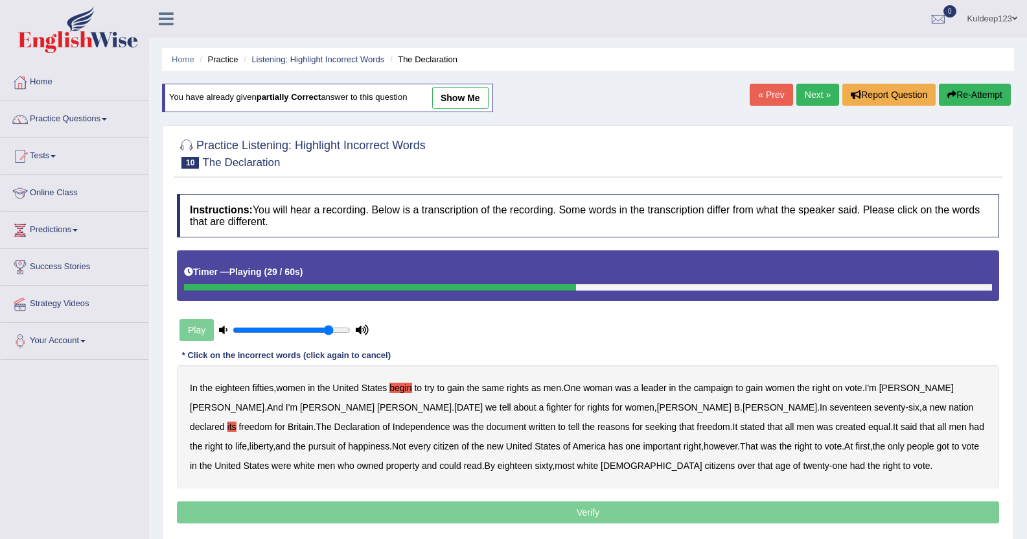
click at [568, 426] on b "tell" at bounding box center [574, 426] width 12 height 10
click at [247, 441] on b "life" at bounding box center [241, 446] width 12 height 10
click at [795, 448] on b "right" at bounding box center [804, 446] width 18 height 10
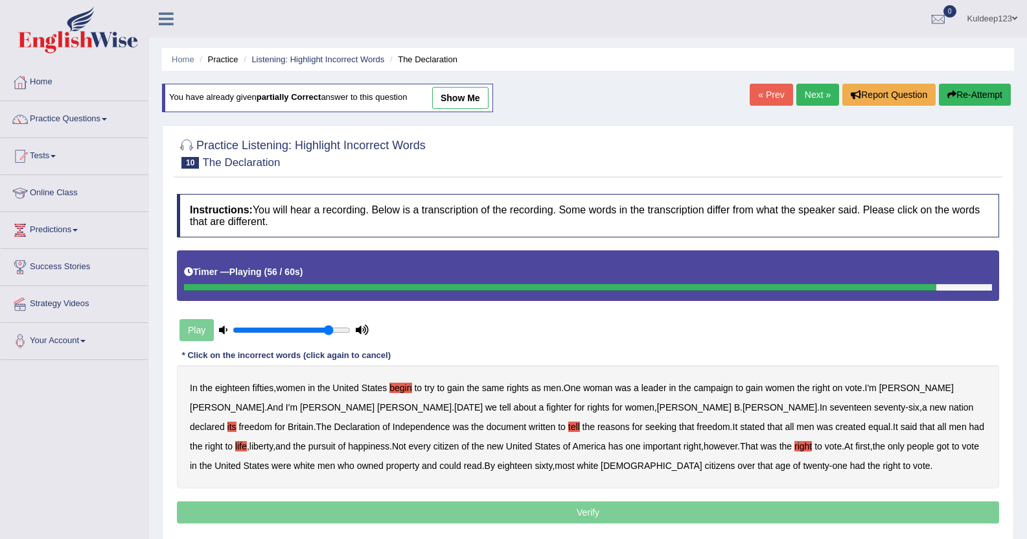
click at [795, 448] on b "right" at bounding box center [804, 446] width 18 height 10
click at [552, 515] on p "Verify" at bounding box center [588, 512] width 823 height 22
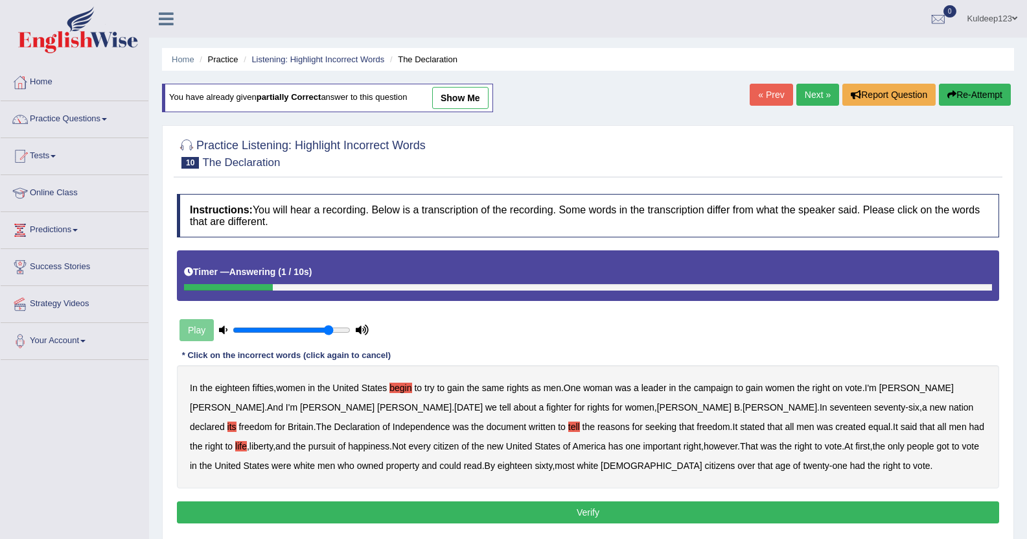
click at [552, 515] on button "Verify" at bounding box center [588, 512] width 823 height 22
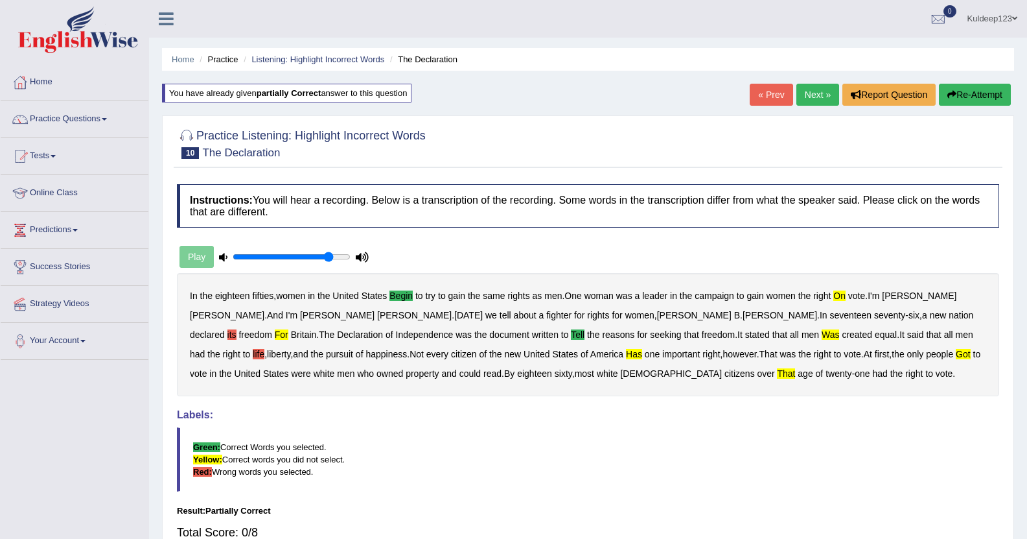
click at [957, 100] on button "Re-Attempt" at bounding box center [975, 95] width 72 height 22
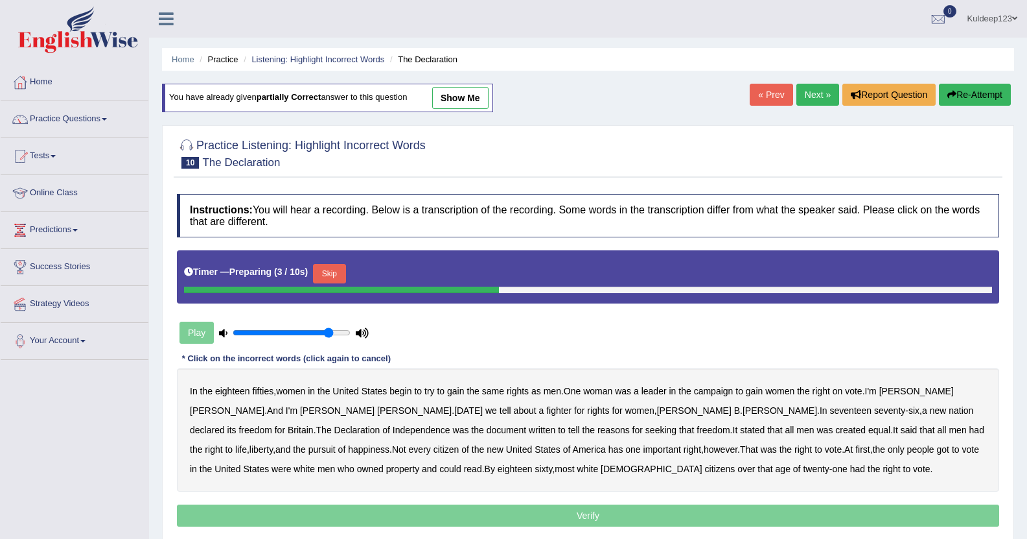
click at [401, 390] on b "begin" at bounding box center [401, 391] width 22 height 10
click at [837, 390] on b "on" at bounding box center [838, 391] width 10 height 10
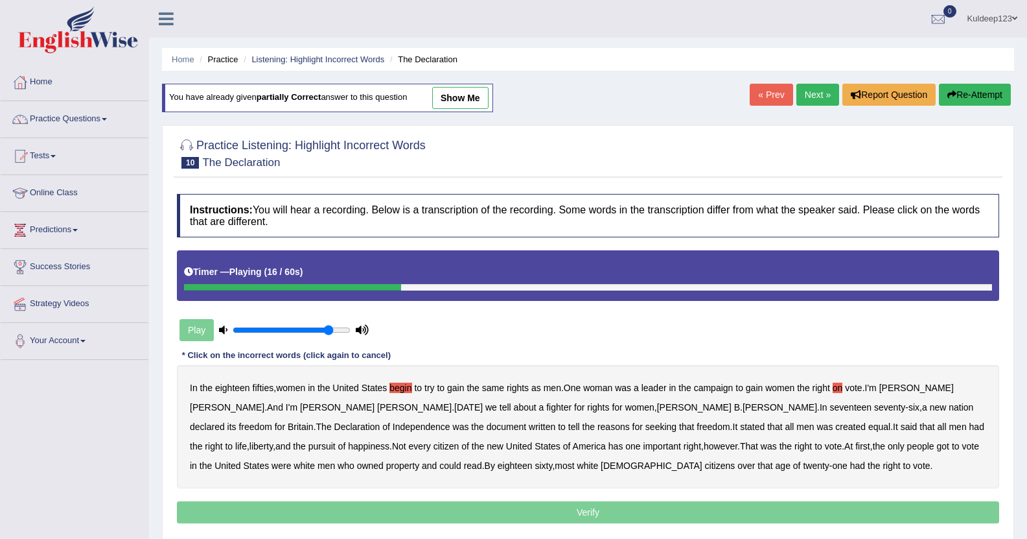
click at [500, 408] on b "tell" at bounding box center [506, 407] width 12 height 10
click at [568, 425] on b "tell" at bounding box center [574, 426] width 12 height 10
click at [817, 431] on b "was" at bounding box center [825, 426] width 16 height 10
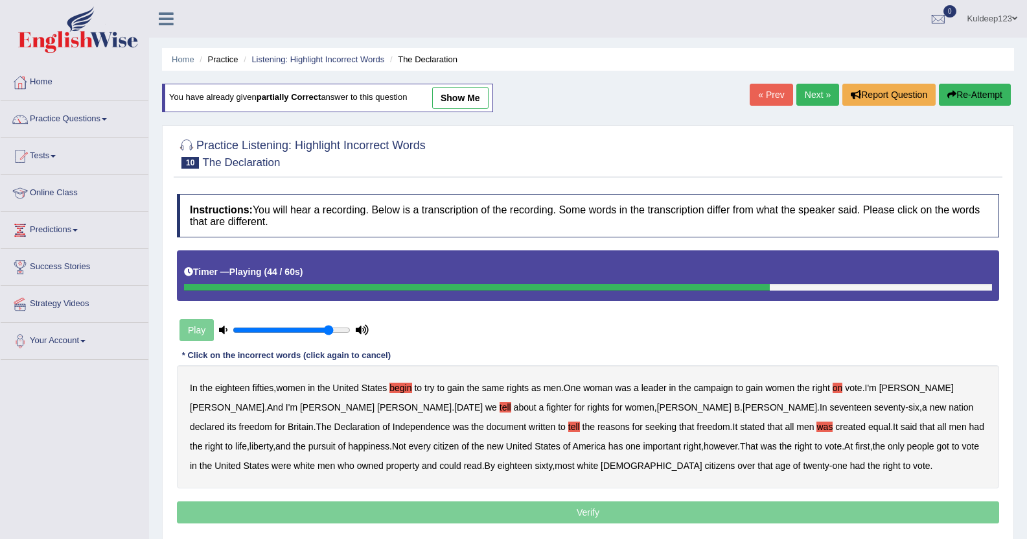
click at [609, 447] on b "has" at bounding box center [616, 446] width 15 height 10
click at [937, 446] on b "got" at bounding box center [943, 446] width 12 height 10
drag, startPoint x: 873, startPoint y: 451, endPoint x: 682, endPoint y: 456, distance: 190.6
click at [682, 456] on div "In the eighteen fifties , women in the United States begin to try to gain the s…" at bounding box center [588, 426] width 823 height 123
click at [817, 428] on b "was" at bounding box center [825, 426] width 16 height 10
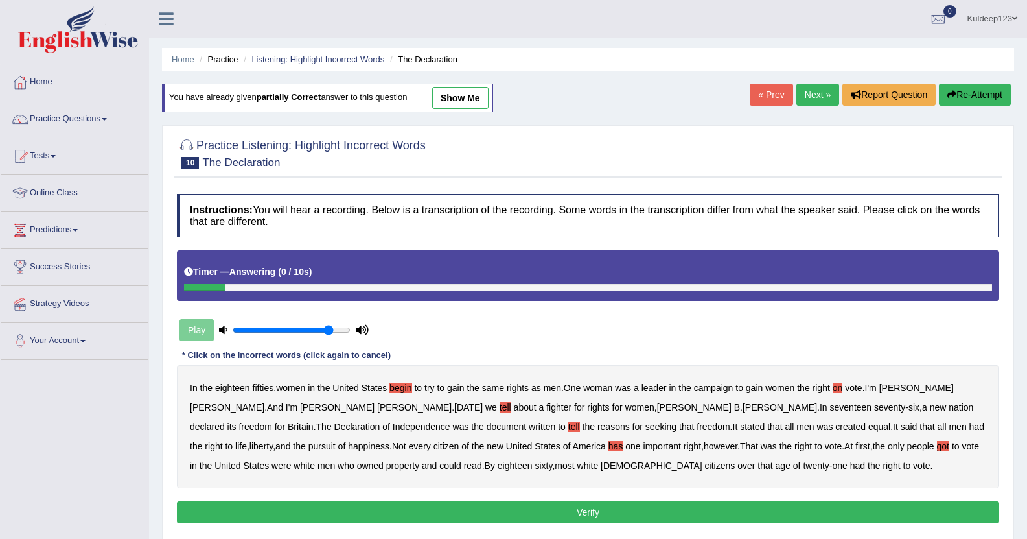
click at [587, 519] on button "Verify" at bounding box center [588, 512] width 823 height 22
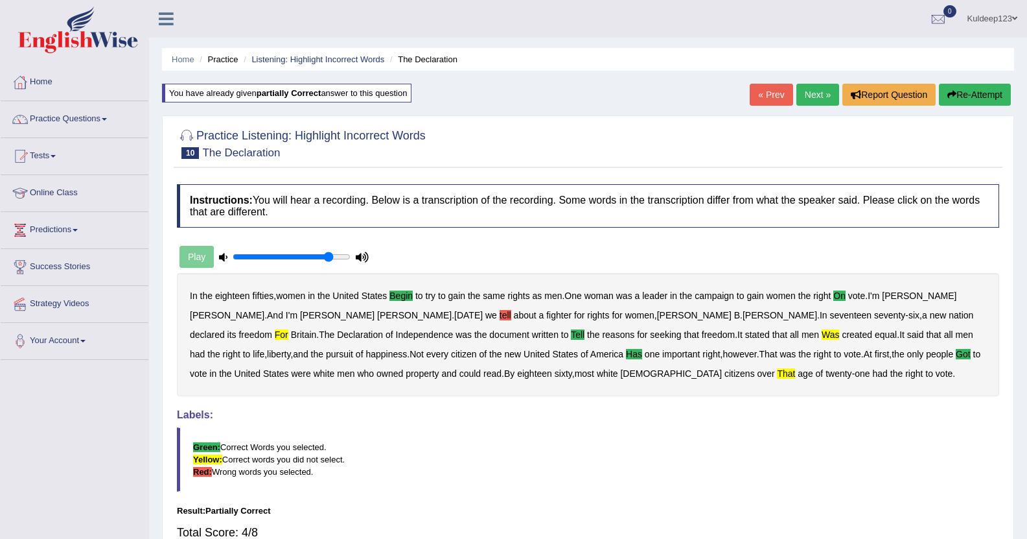
click at [806, 94] on link "Next »" at bounding box center [818, 95] width 43 height 22
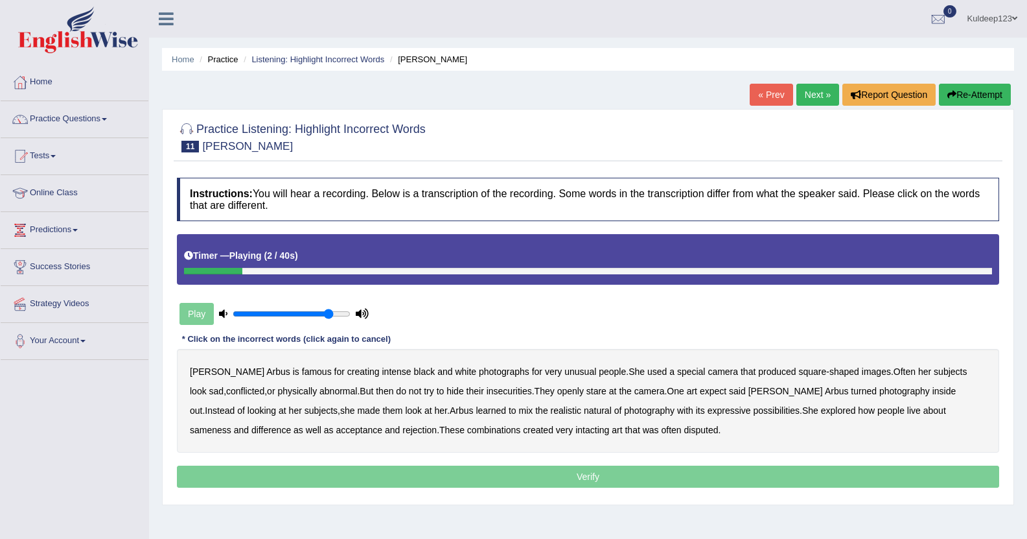
click at [302, 373] on b "famous" at bounding box center [317, 371] width 30 height 10
click at [894, 371] on b "Often" at bounding box center [905, 371] width 22 height 10
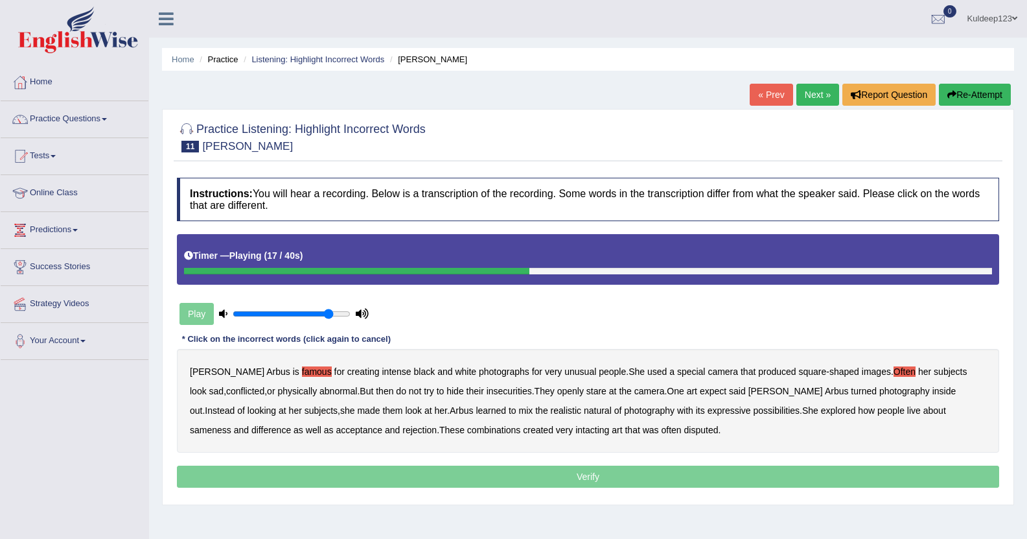
click at [557, 392] on b "openly" at bounding box center [570, 391] width 27 height 10
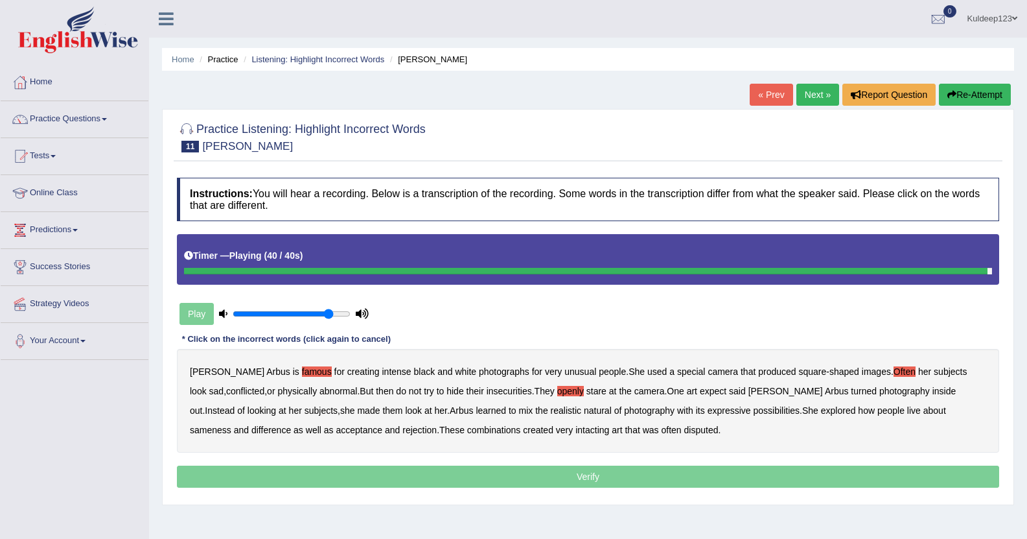
click at [576, 431] on b "intacting" at bounding box center [593, 430] width 34 height 10
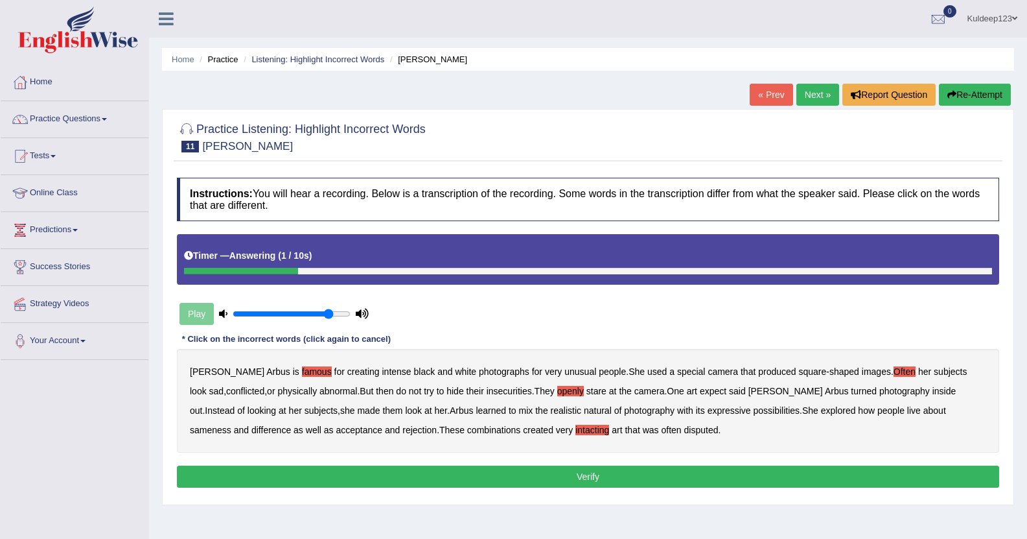
click at [531, 477] on button "Verify" at bounding box center [588, 476] width 823 height 22
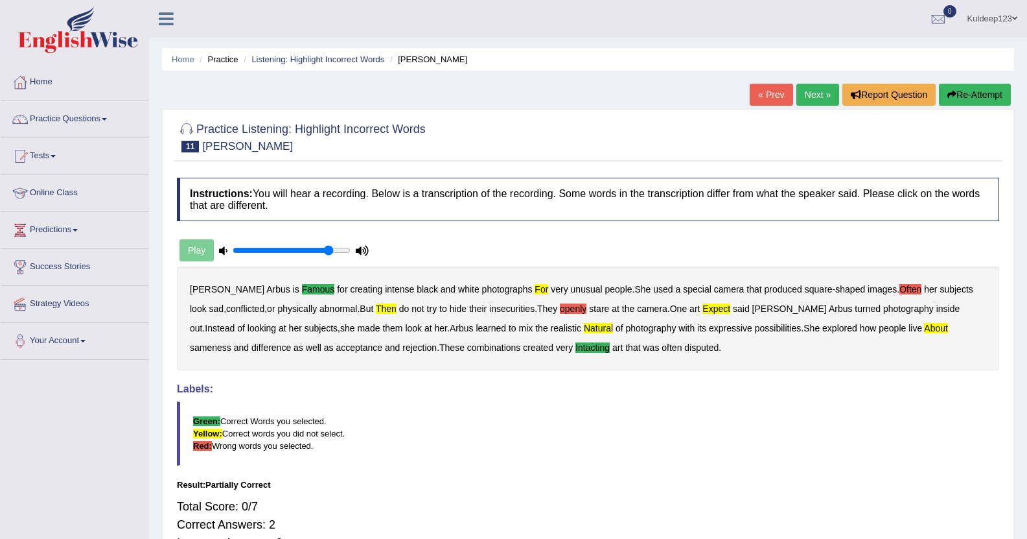
click at [963, 93] on button "Re-Attempt" at bounding box center [975, 95] width 72 height 22
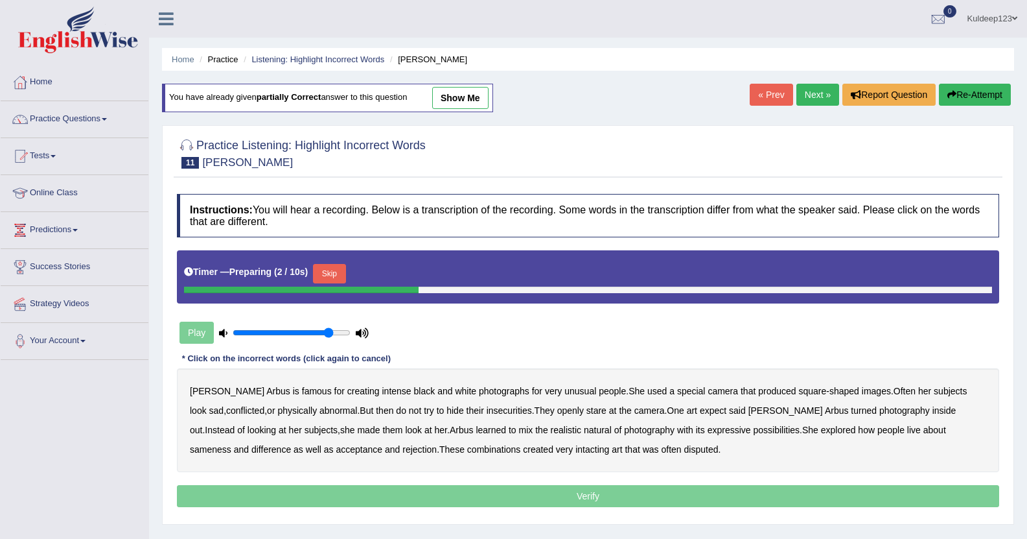
click at [302, 389] on b "famous" at bounding box center [317, 391] width 30 height 10
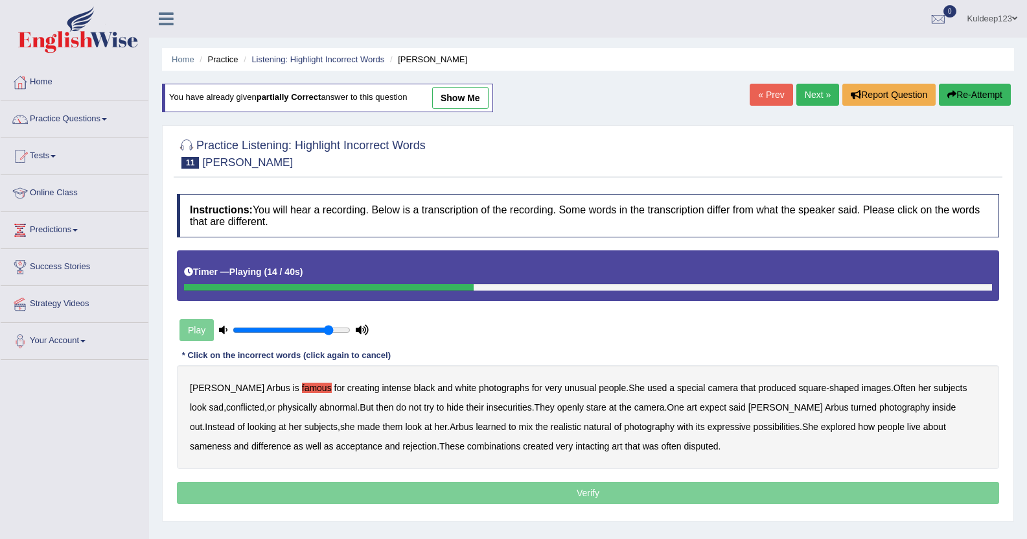
click at [360, 405] on b "But" at bounding box center [367, 407] width 14 height 10
click at [557, 409] on b "openly" at bounding box center [570, 407] width 27 height 10
click at [700, 409] on b "expect" at bounding box center [713, 407] width 27 height 10
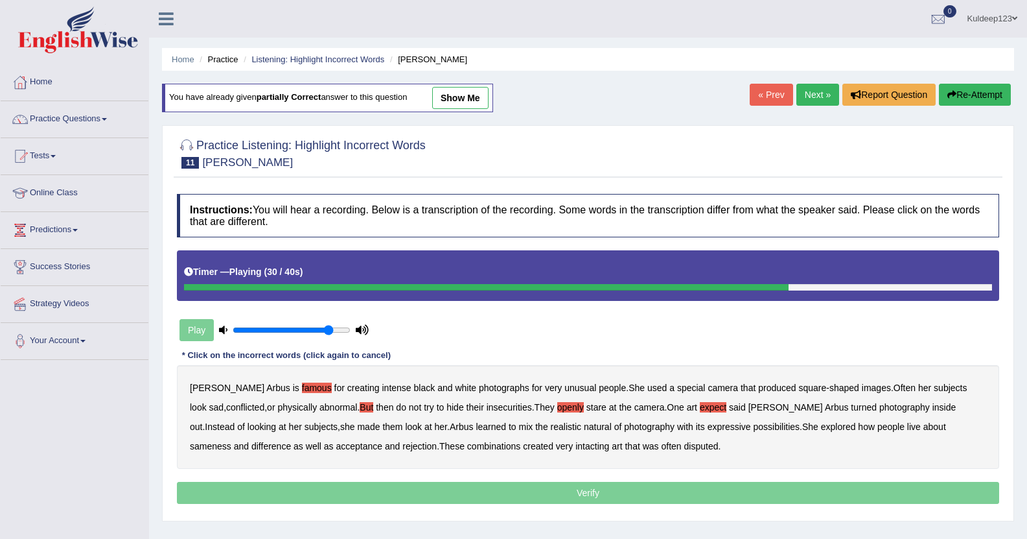
click at [584, 425] on b "natural" at bounding box center [598, 426] width 28 height 10
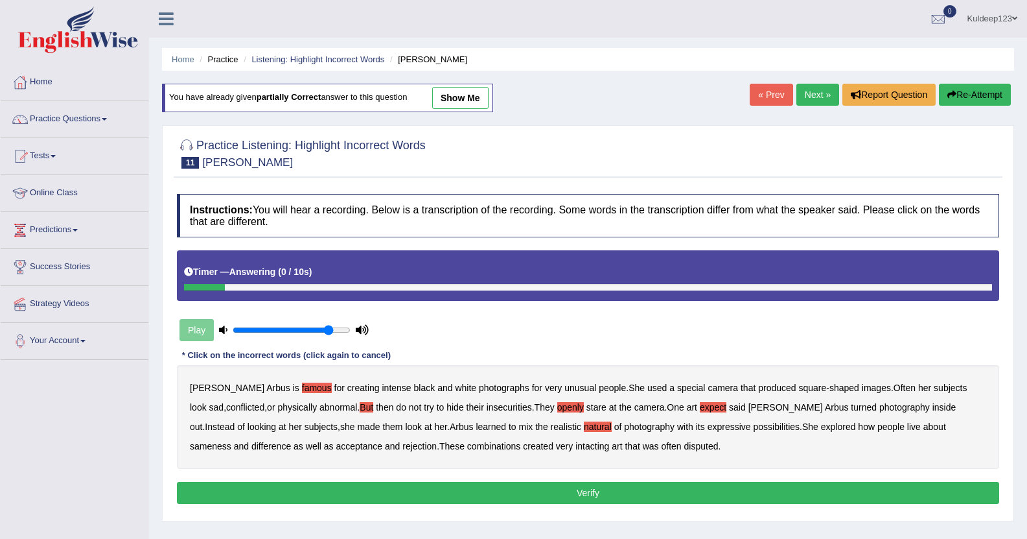
click at [576, 447] on b "intacting" at bounding box center [593, 446] width 34 height 10
click at [557, 412] on b "openly" at bounding box center [570, 407] width 27 height 10
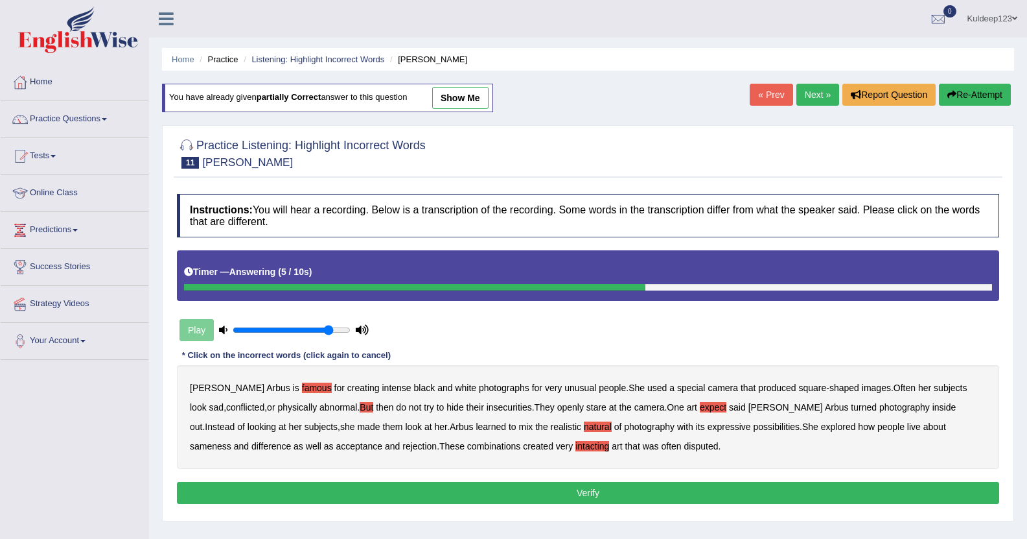
click at [569, 493] on button "Verify" at bounding box center [588, 493] width 823 height 22
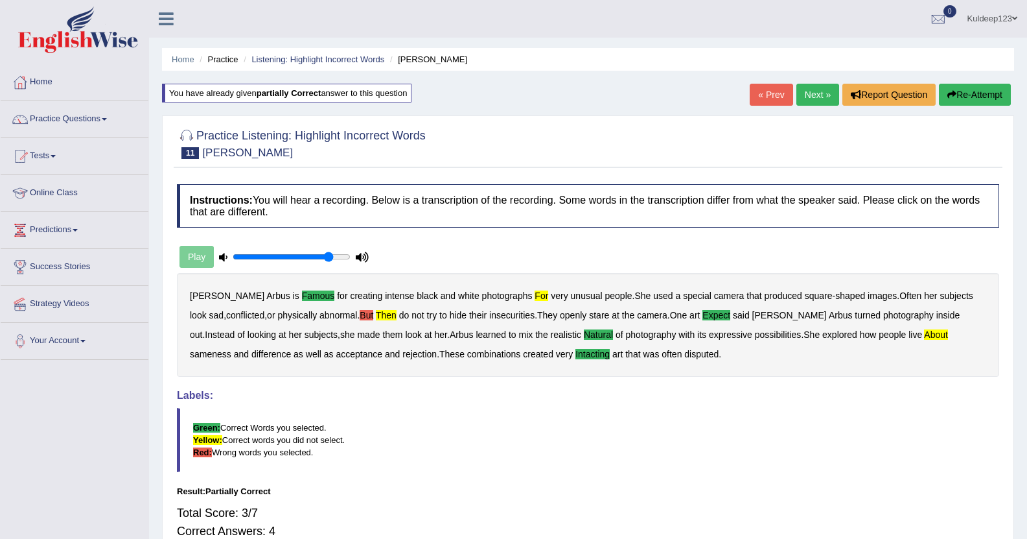
click at [815, 92] on link "Next »" at bounding box center [818, 95] width 43 height 22
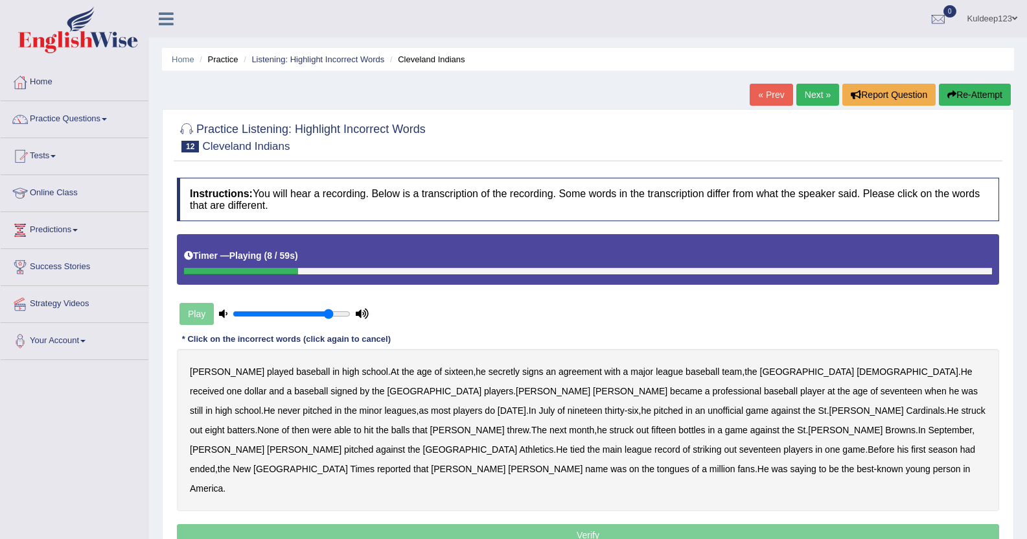
click at [624, 372] on b "a" at bounding box center [626, 371] width 5 height 10
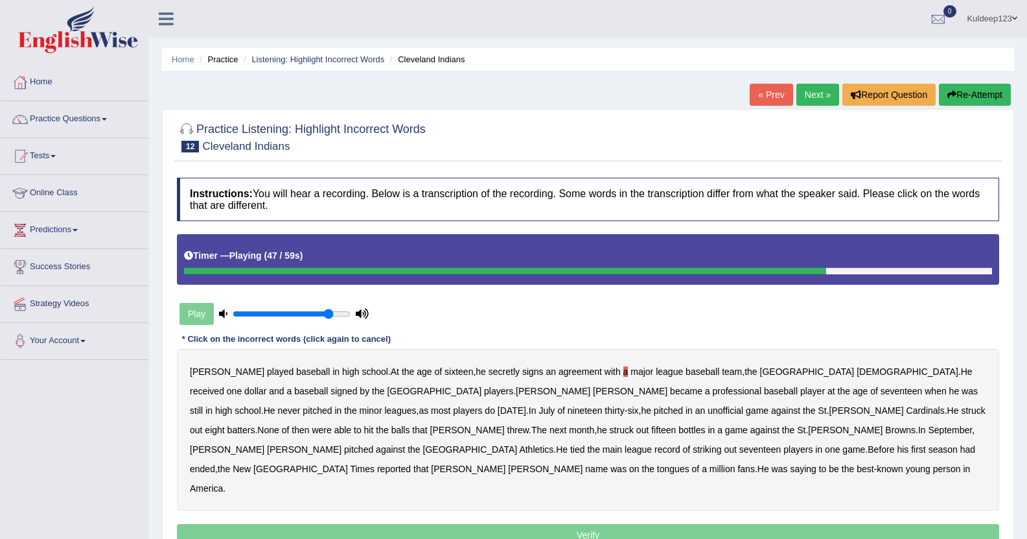
click at [652, 444] on b "league" at bounding box center [638, 449] width 27 height 10
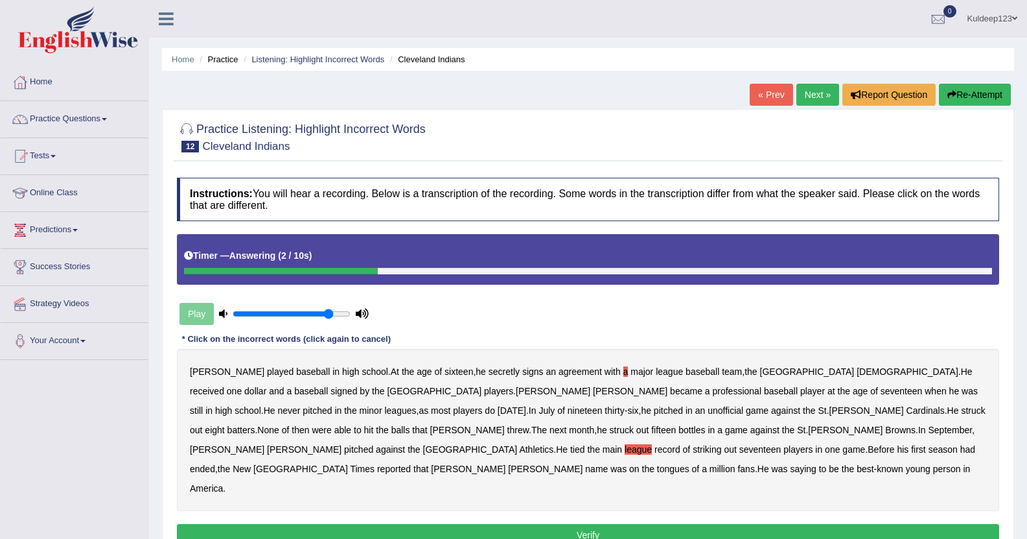
click at [583, 524] on button "Verify" at bounding box center [588, 535] width 823 height 22
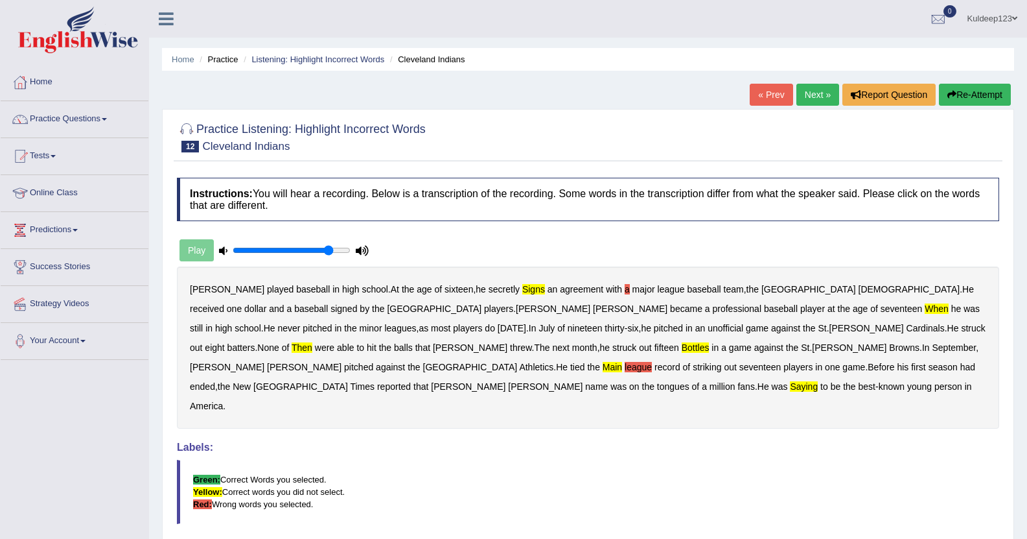
click at [961, 94] on button "Re-Attempt" at bounding box center [975, 95] width 72 height 22
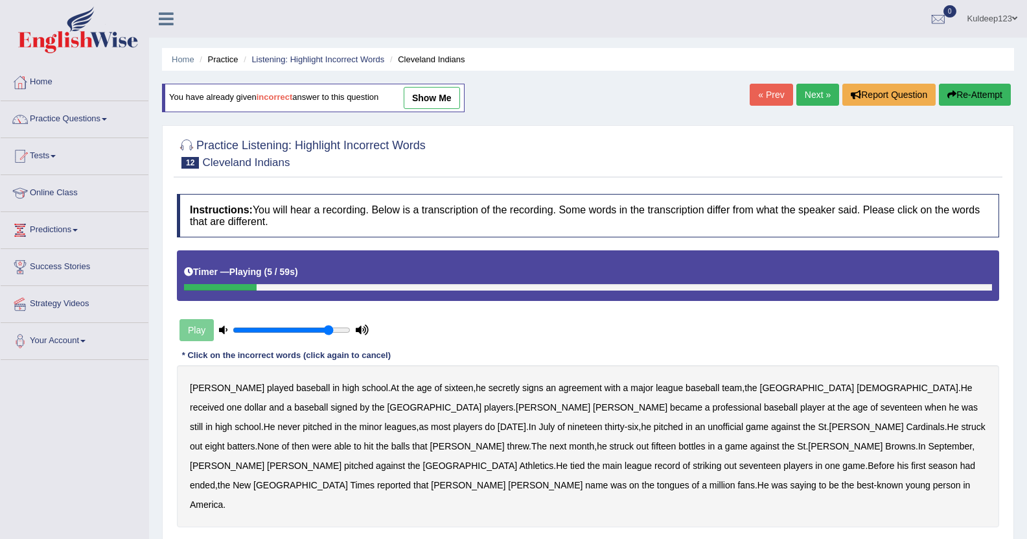
click at [522, 390] on b "signs" at bounding box center [532, 387] width 21 height 10
click at [708, 427] on b "unofficial" at bounding box center [726, 426] width 36 height 10
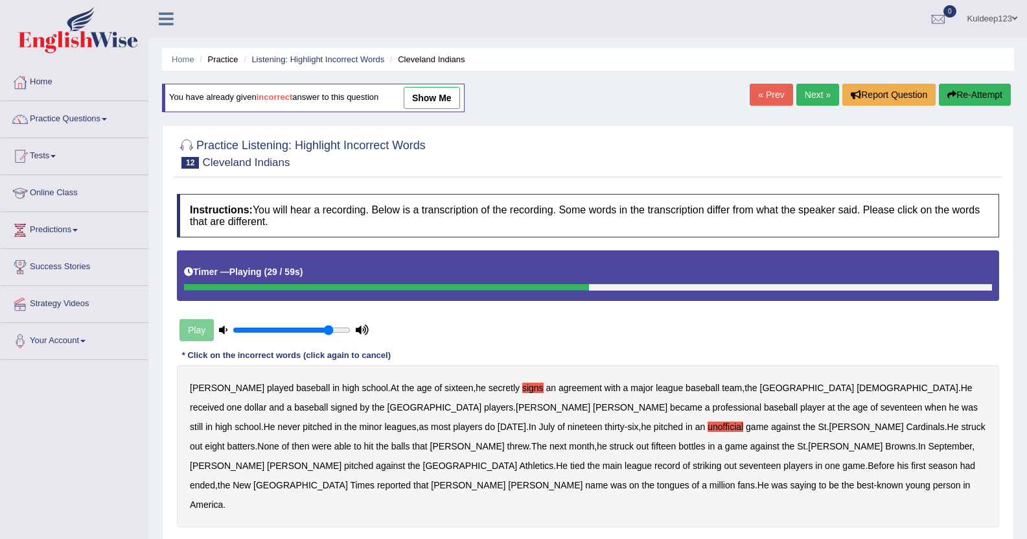
click at [708, 425] on b "unofficial" at bounding box center [726, 426] width 36 height 10
click at [681, 460] on b "record" at bounding box center [668, 465] width 26 height 10
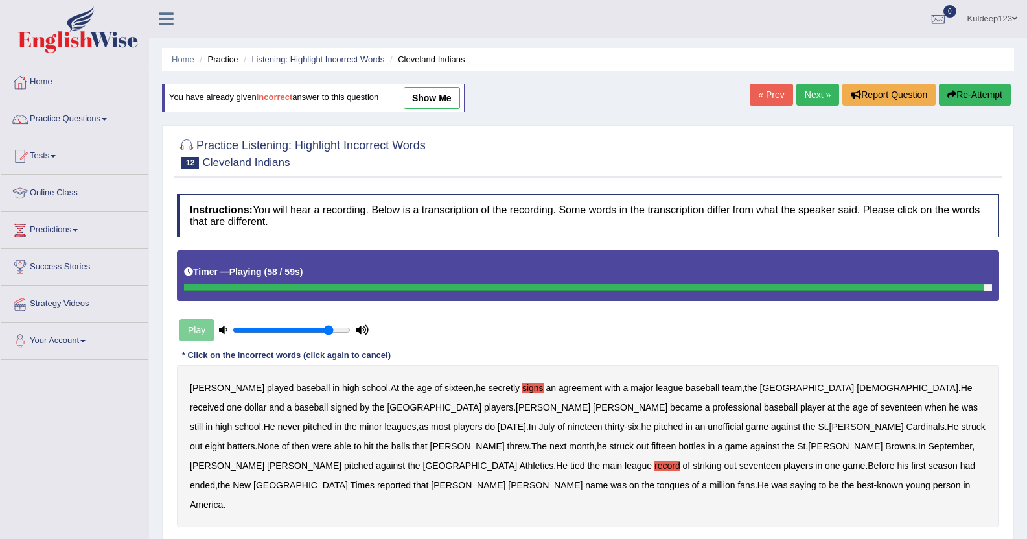
click at [438, 99] on link "show me" at bounding box center [432, 98] width 56 height 22
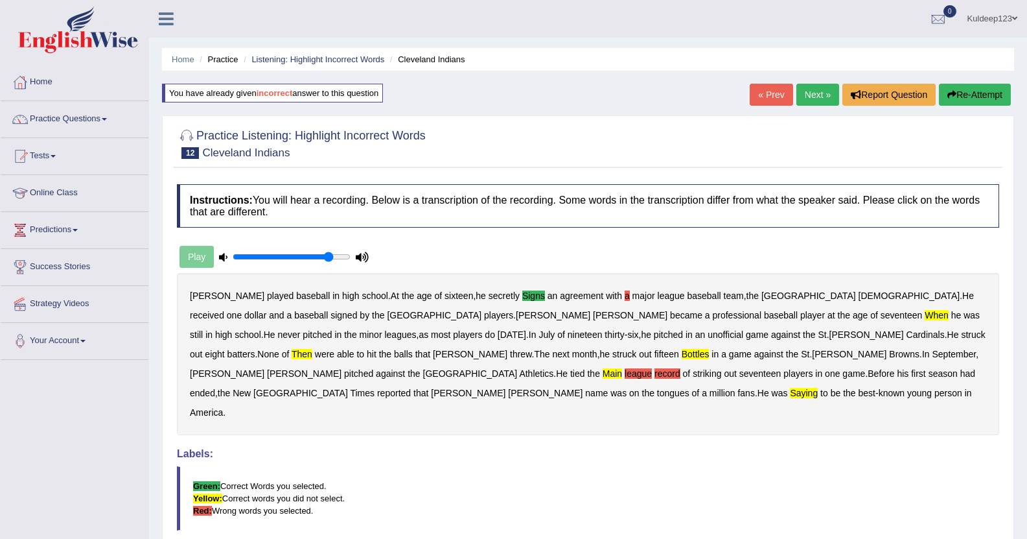
click at [811, 93] on link "Next »" at bounding box center [818, 95] width 43 height 22
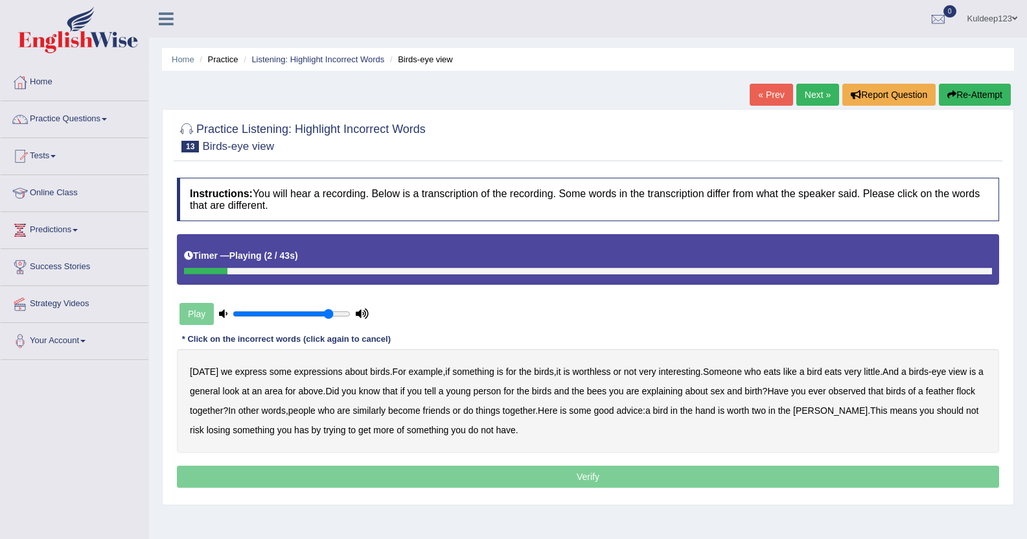
click at [248, 374] on b "express" at bounding box center [251, 371] width 32 height 10
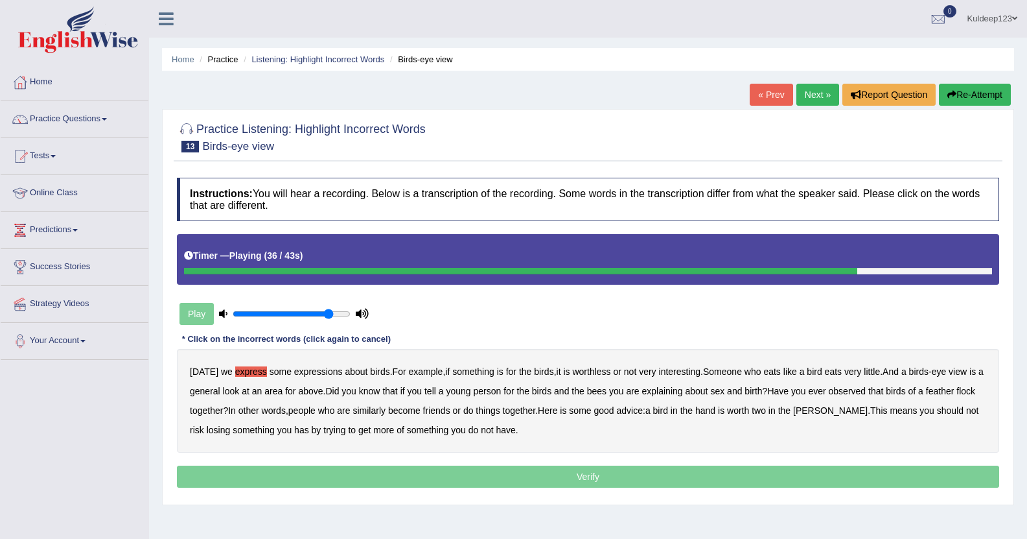
click at [667, 411] on b "bird" at bounding box center [660, 410] width 15 height 10
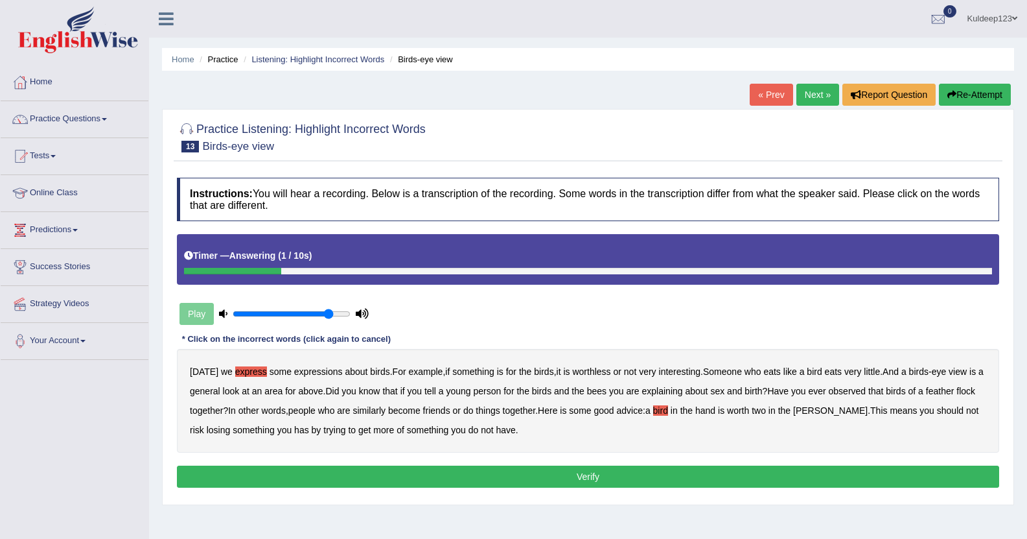
click at [603, 478] on button "Verify" at bounding box center [588, 476] width 823 height 22
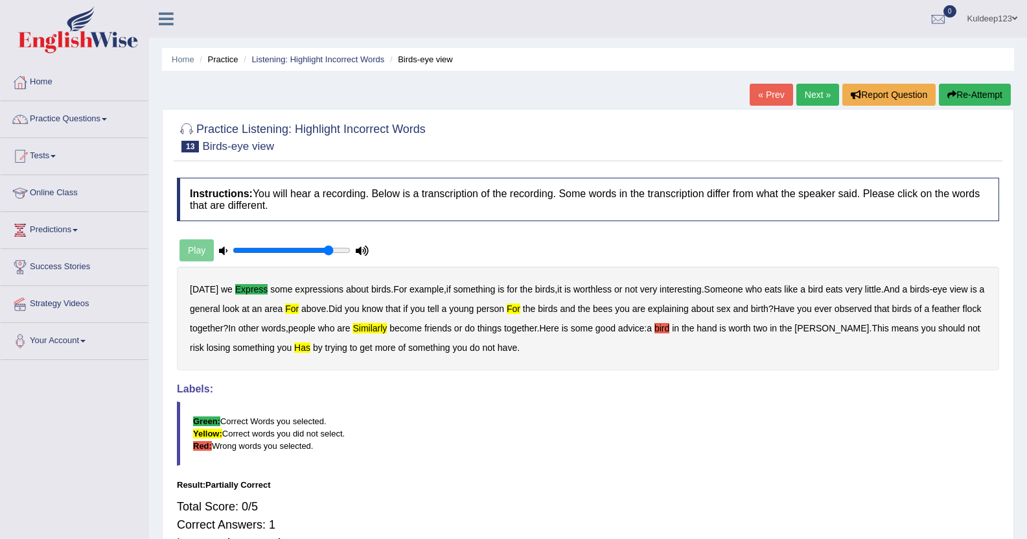
click at [955, 91] on icon "button" at bounding box center [952, 94] width 9 height 9
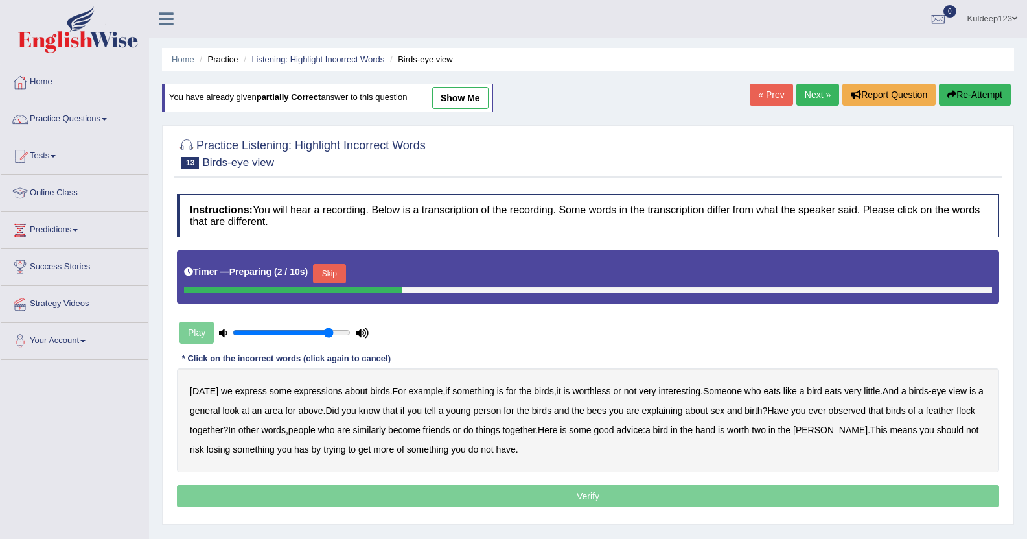
click at [252, 388] on b "express" at bounding box center [251, 391] width 32 height 10
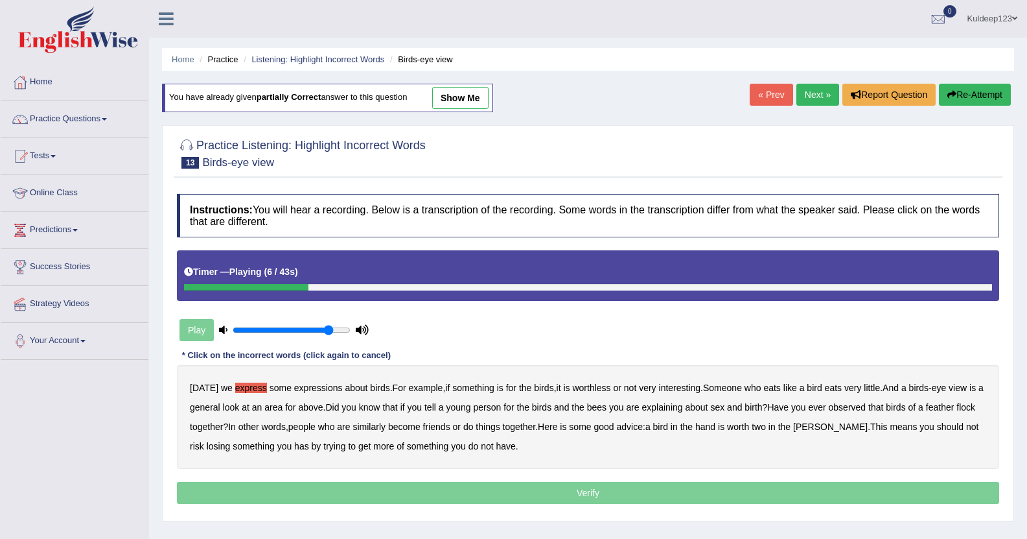
click at [511, 389] on b "for" at bounding box center [511, 387] width 10 height 10
click at [514, 408] on b "for" at bounding box center [509, 407] width 10 height 10
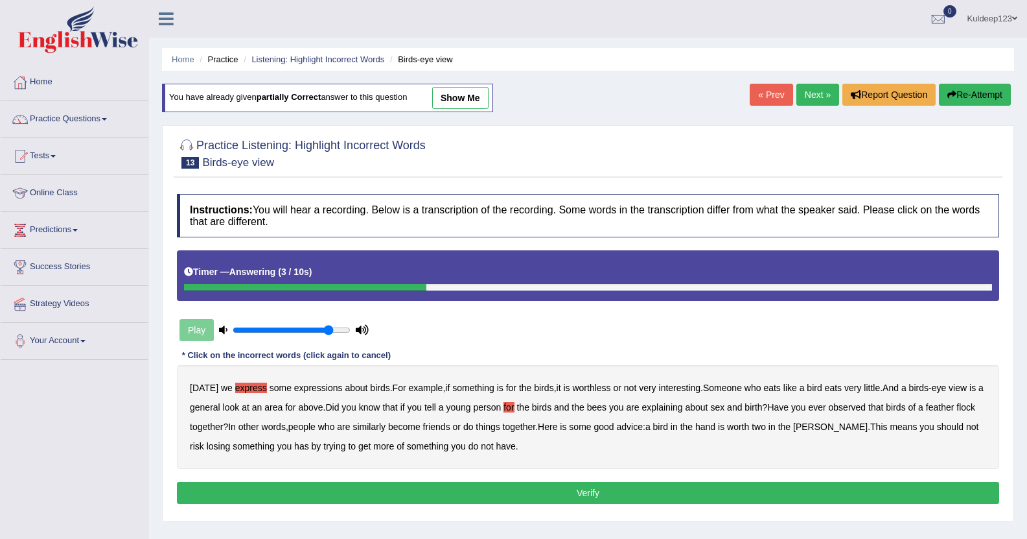
click at [601, 492] on button "Verify" at bounding box center [588, 493] width 823 height 22
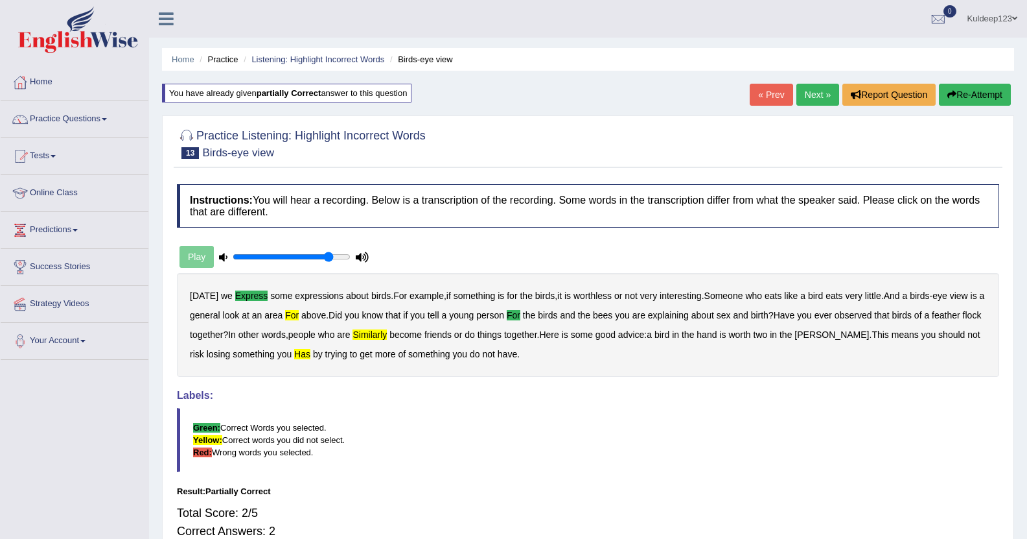
click at [804, 96] on link "Next »" at bounding box center [818, 95] width 43 height 22
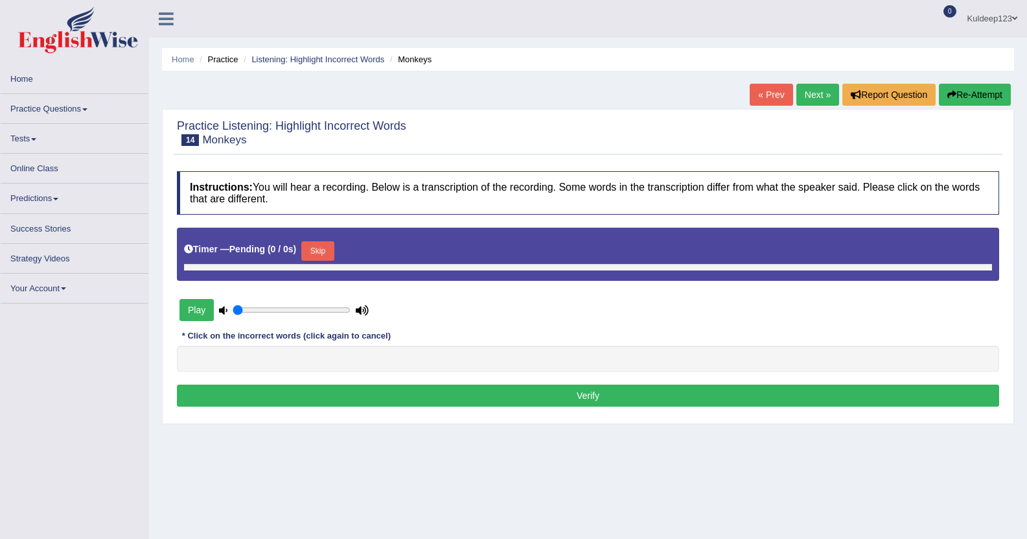
type input "0.85"
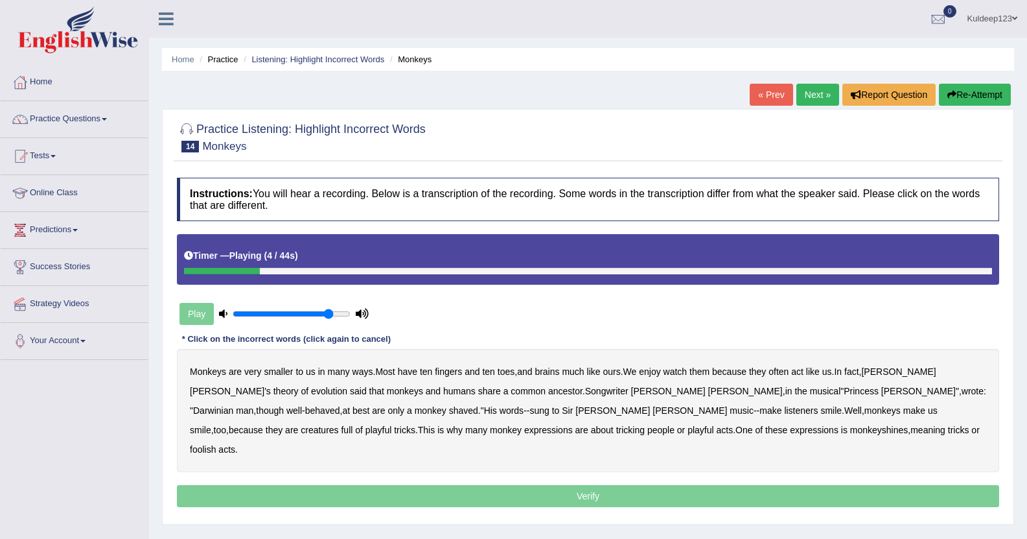
click at [281, 369] on b "smaller" at bounding box center [278, 371] width 29 height 10
click at [278, 371] on b "smaller" at bounding box center [278, 371] width 29 height 10
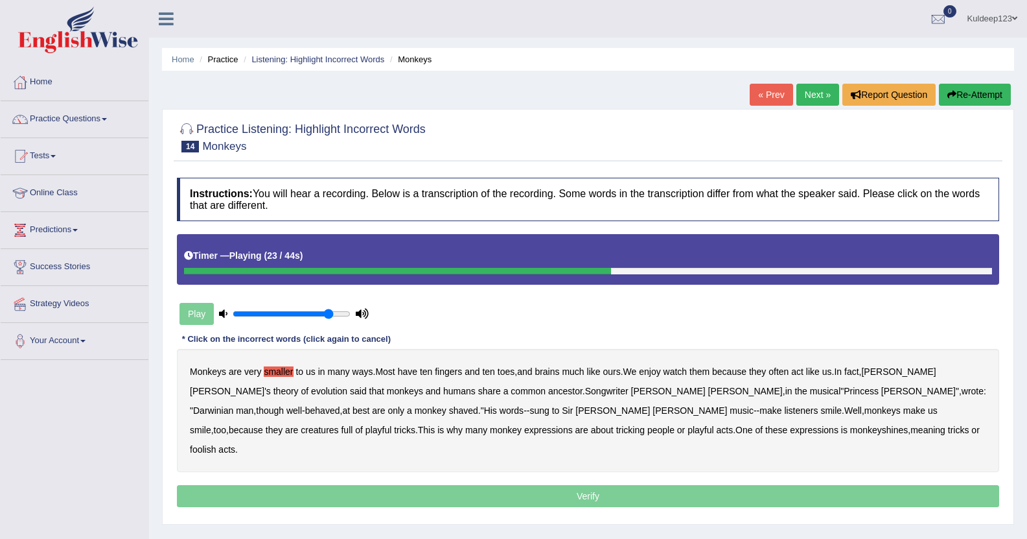
click at [284, 405] on b "though" at bounding box center [270, 410] width 28 height 10
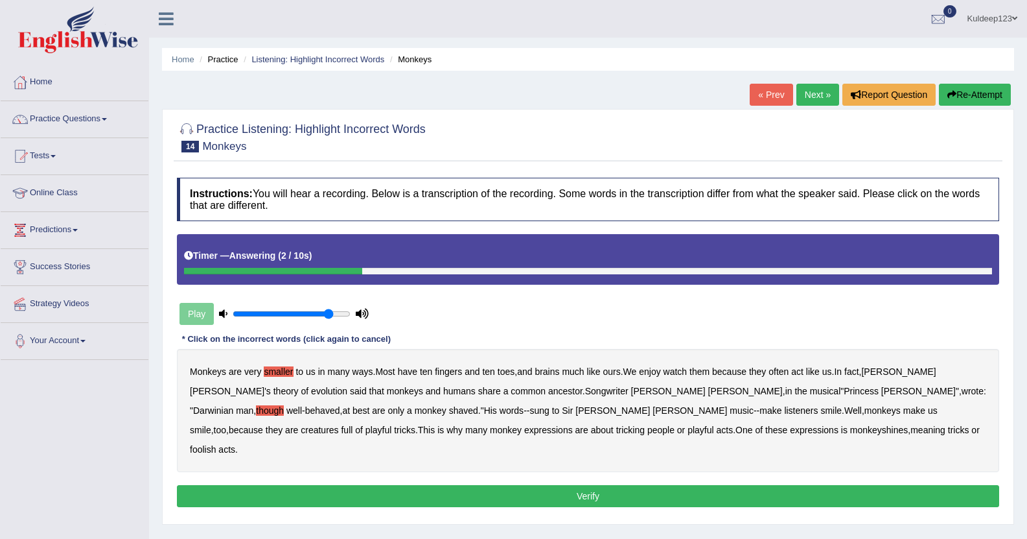
click at [598, 485] on button "Verify" at bounding box center [588, 496] width 823 height 22
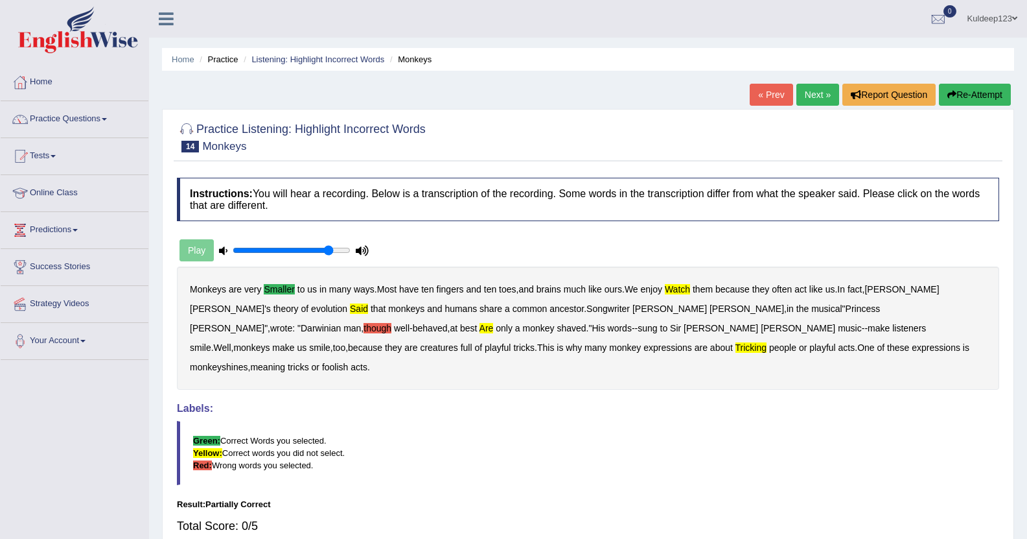
click at [971, 93] on button "Re-Attempt" at bounding box center [975, 95] width 72 height 22
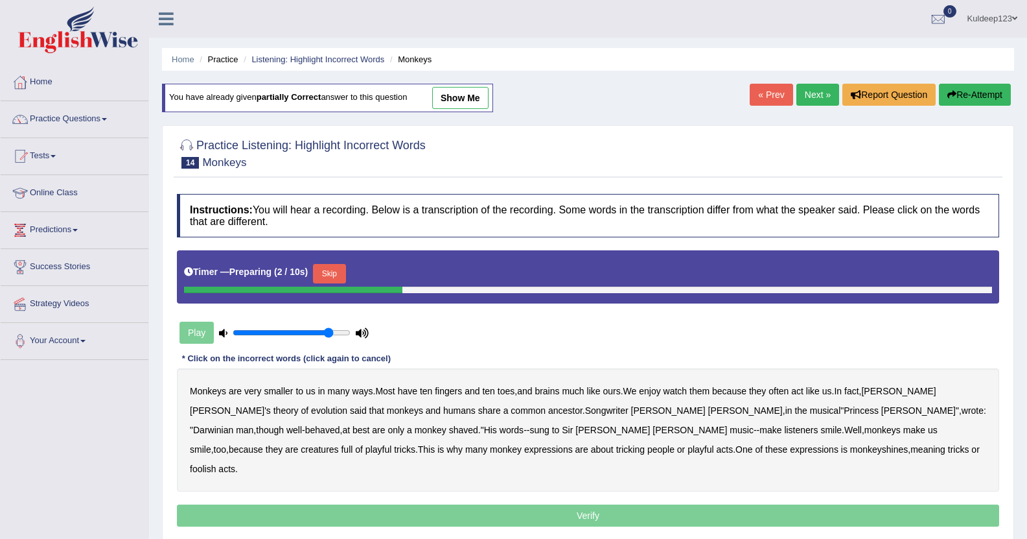
click at [281, 392] on b "smaller" at bounding box center [278, 391] width 29 height 10
click at [350, 410] on b "said" at bounding box center [358, 410] width 17 height 10
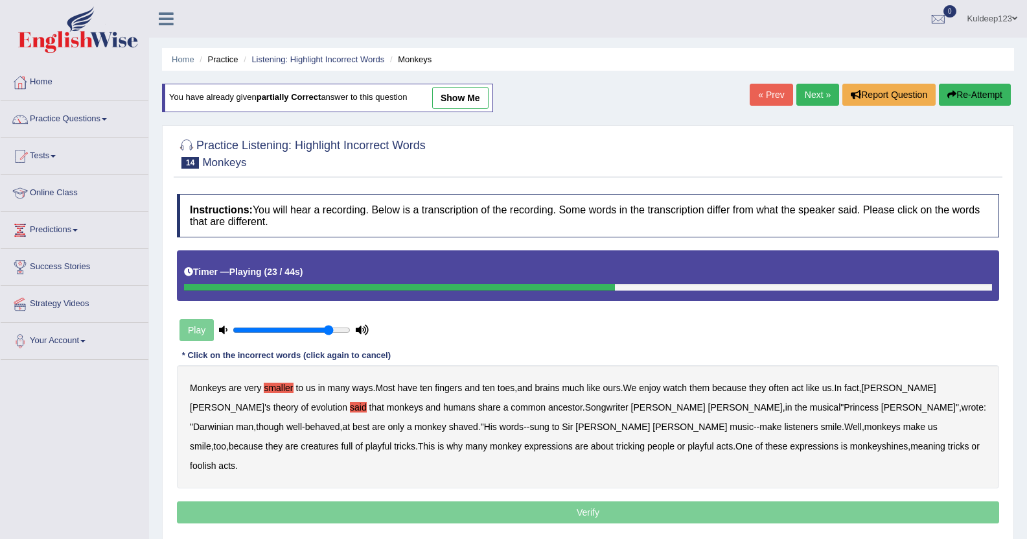
click at [284, 421] on b "though" at bounding box center [270, 426] width 28 height 10
click at [445, 95] on link "show me" at bounding box center [460, 98] width 56 height 22
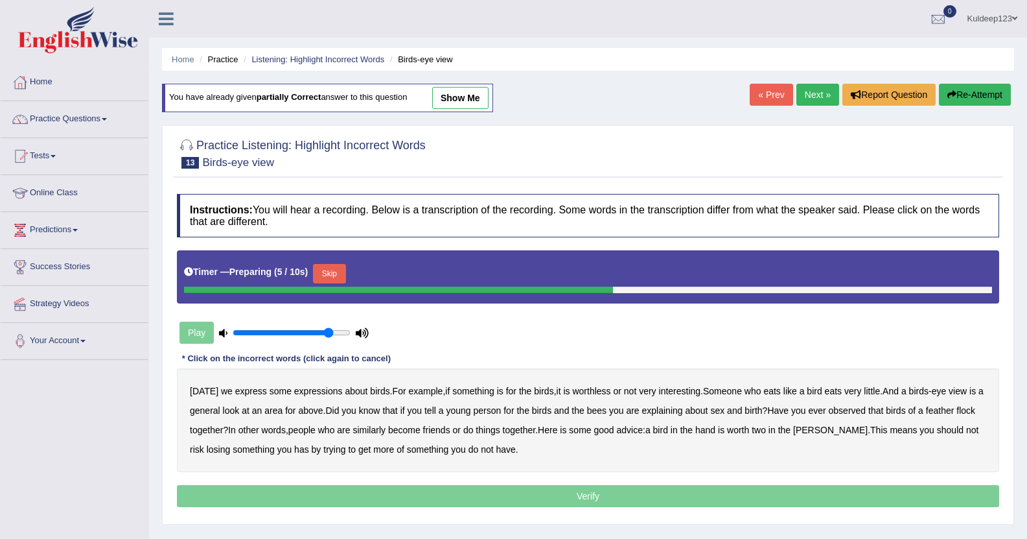
click at [812, 93] on link "Next »" at bounding box center [818, 95] width 43 height 22
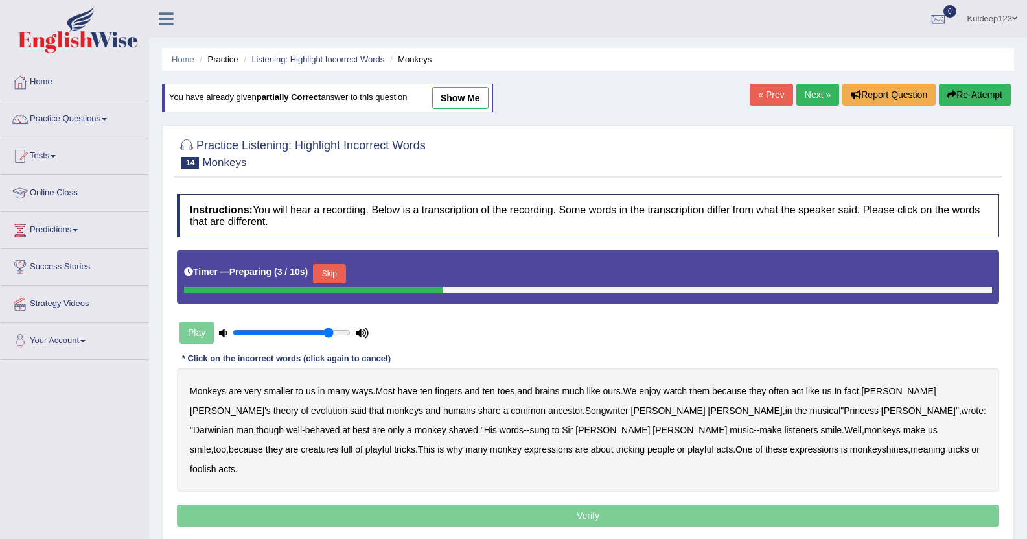
click at [279, 388] on b "smaller" at bounding box center [278, 391] width 29 height 10
click at [350, 414] on b "said" at bounding box center [358, 410] width 17 height 10
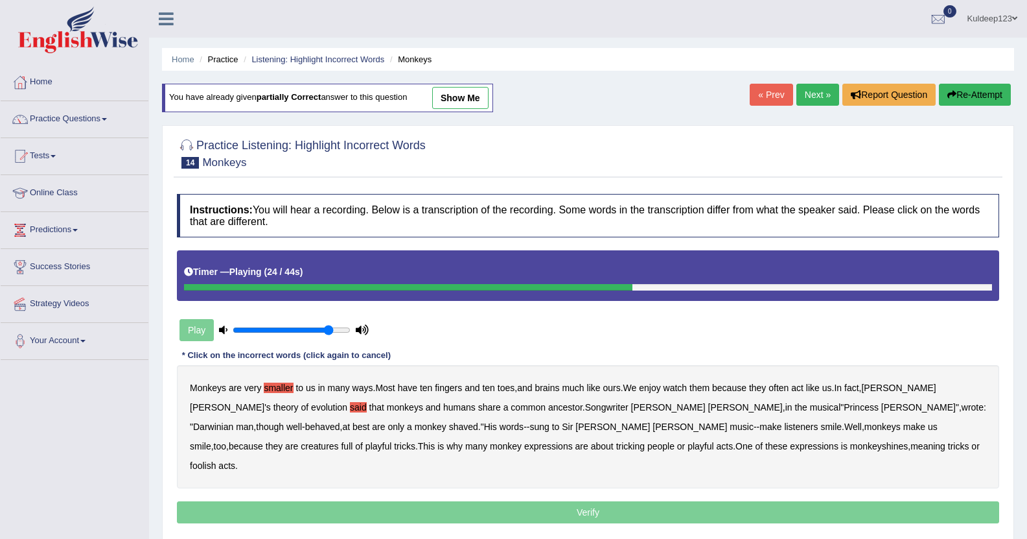
click at [284, 421] on b "though" at bounding box center [270, 426] width 28 height 10
click at [616, 445] on b "tricking" at bounding box center [630, 446] width 29 height 10
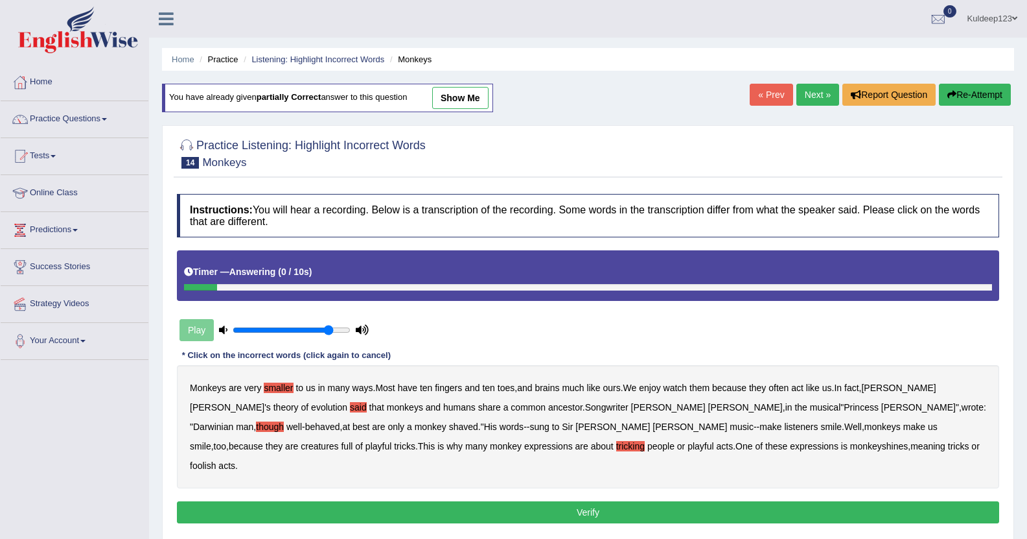
click at [621, 501] on button "Verify" at bounding box center [588, 512] width 823 height 22
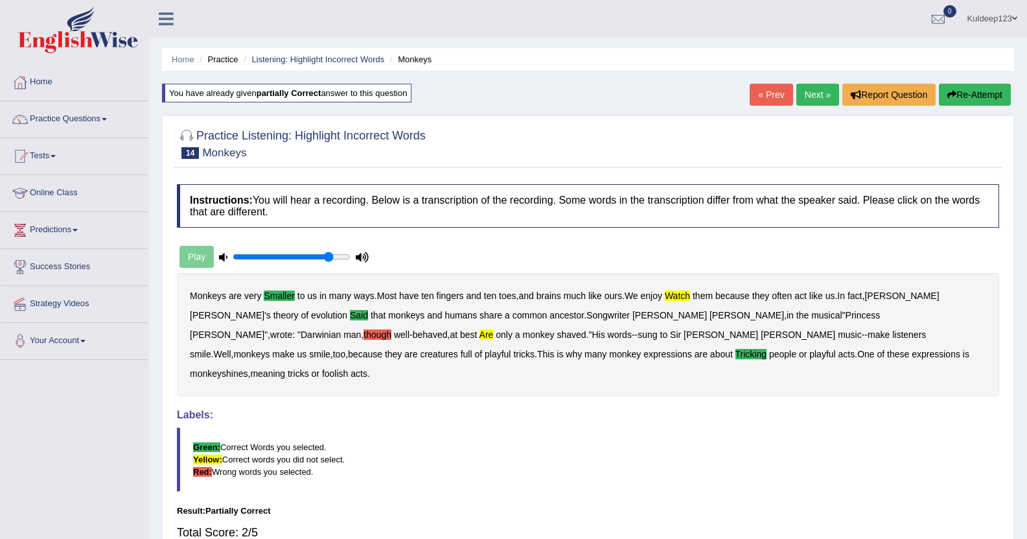
click at [823, 102] on link "Next »" at bounding box center [818, 95] width 43 height 22
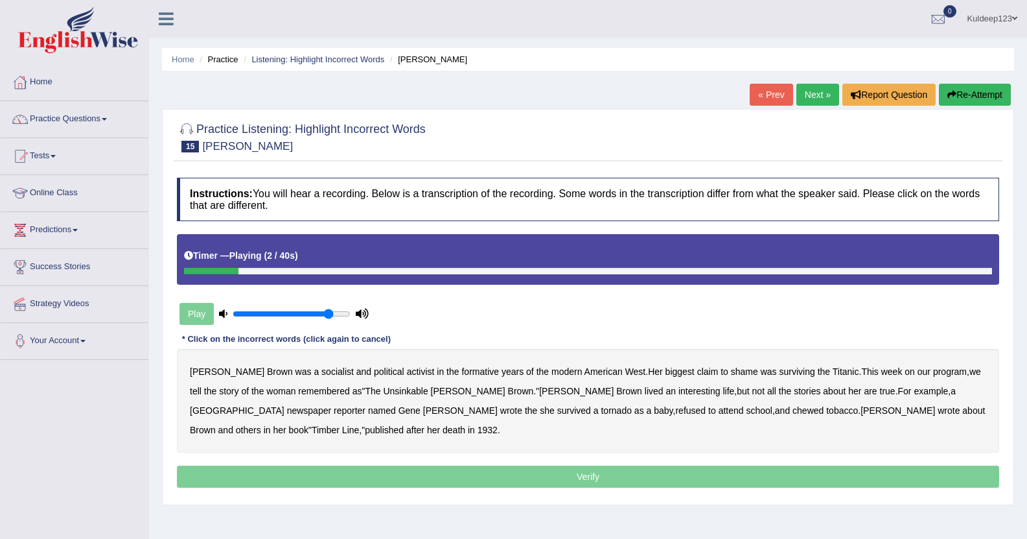
click at [322, 375] on b "socialist" at bounding box center [338, 371] width 32 height 10
click at [731, 372] on b "shame" at bounding box center [744, 371] width 27 height 10
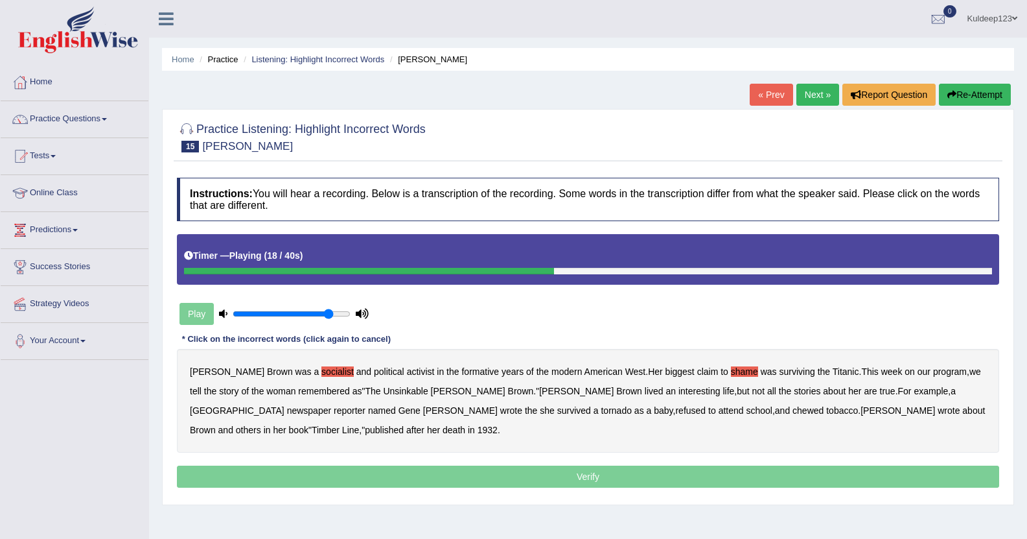
drag, startPoint x: 310, startPoint y: 393, endPoint x: 301, endPoint y: 392, distance: 8.5
click at [301, 392] on b "remembered" at bounding box center [323, 391] width 51 height 10
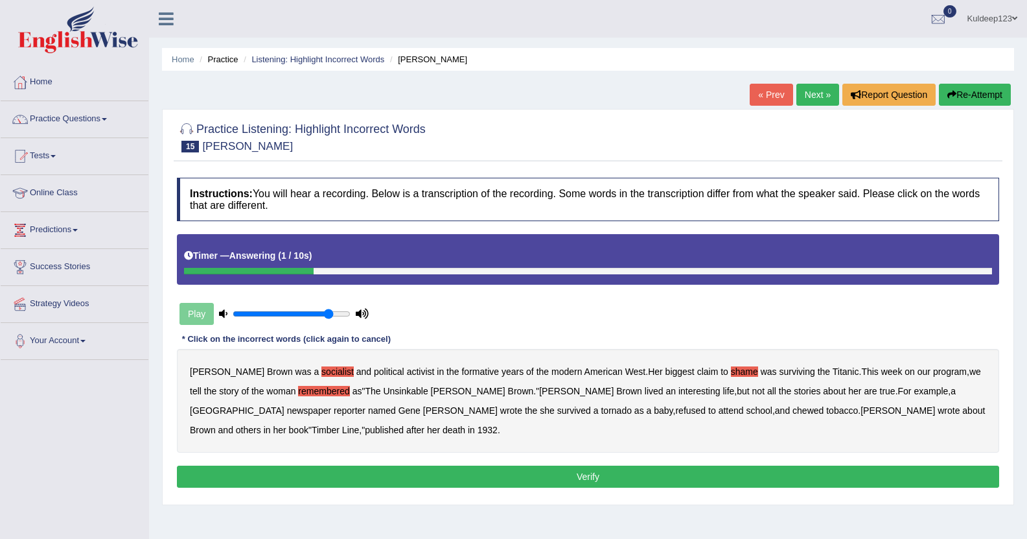
click at [607, 481] on button "Verify" at bounding box center [588, 476] width 823 height 22
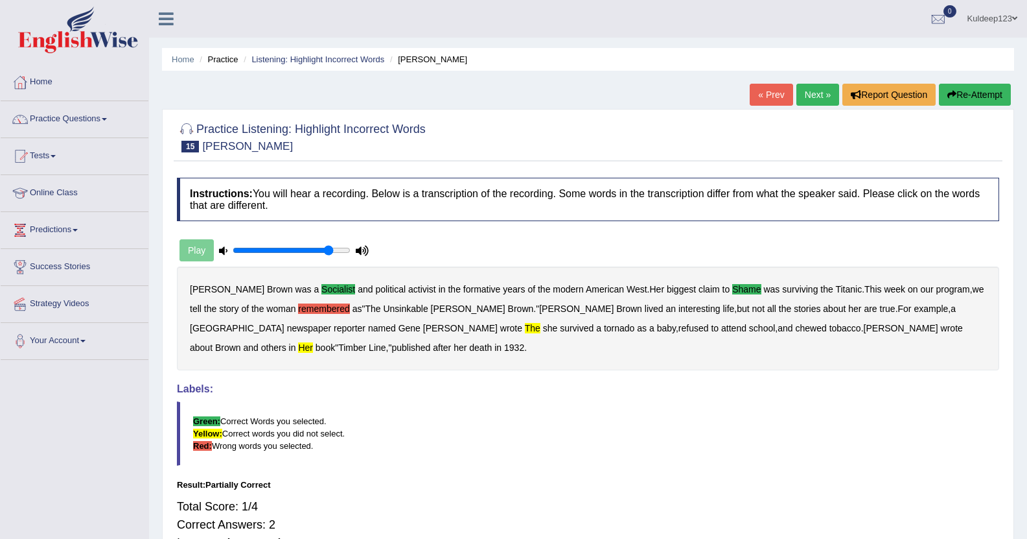
click at [811, 93] on link "Next »" at bounding box center [818, 95] width 43 height 22
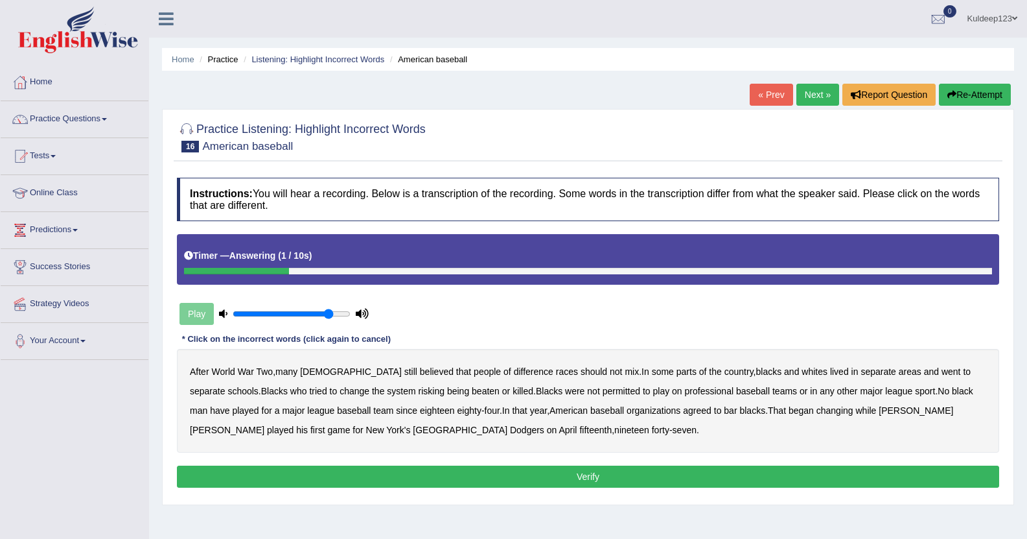
click at [596, 473] on button "Verify" at bounding box center [588, 476] width 823 height 22
click at [584, 473] on button "Verify" at bounding box center [588, 476] width 823 height 22
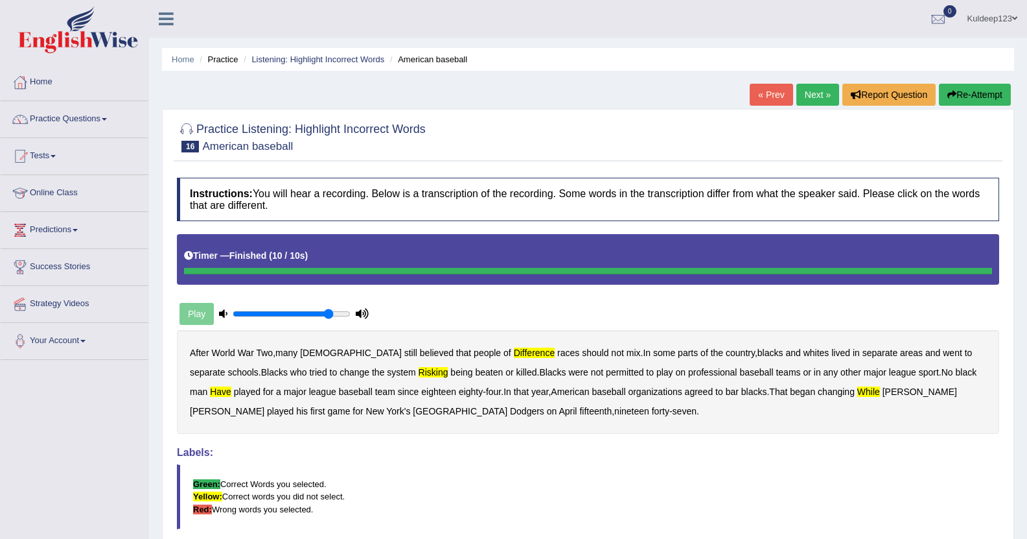
click at [768, 91] on link "« Prev" at bounding box center [771, 95] width 43 height 22
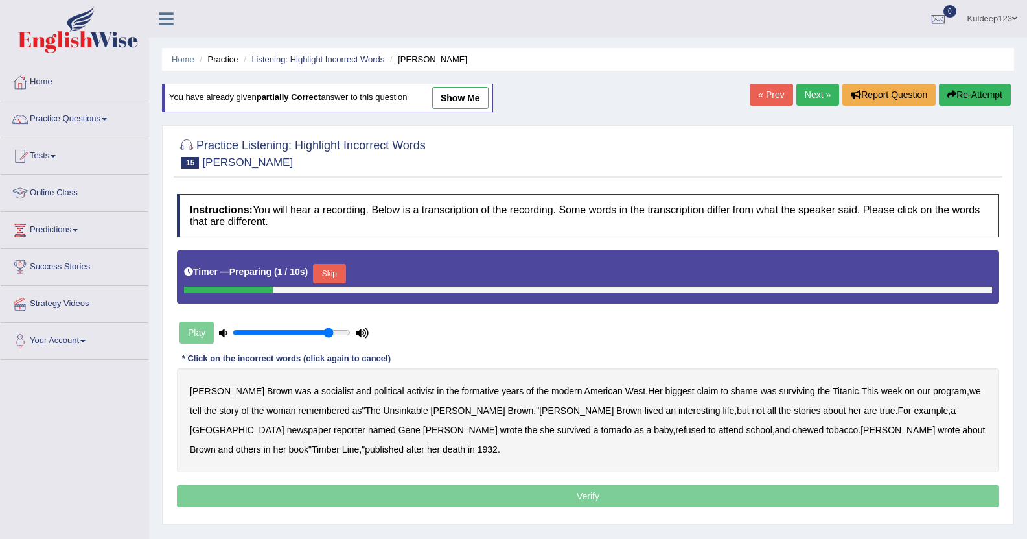
click at [808, 93] on link "Next »" at bounding box center [818, 95] width 43 height 22
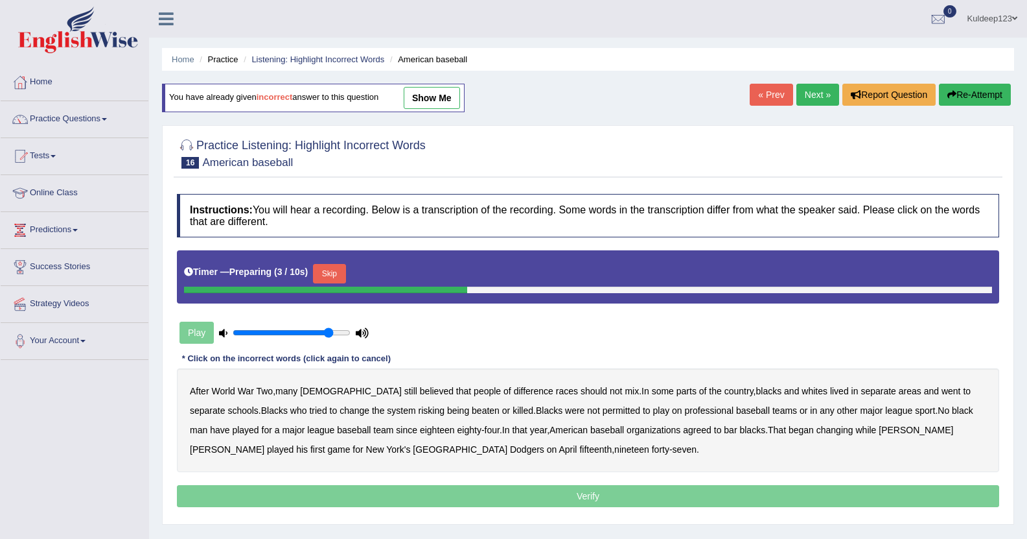
click at [514, 388] on b "difference" at bounding box center [534, 391] width 40 height 10
click at [419, 410] on b "risking" at bounding box center [432, 410] width 26 height 10
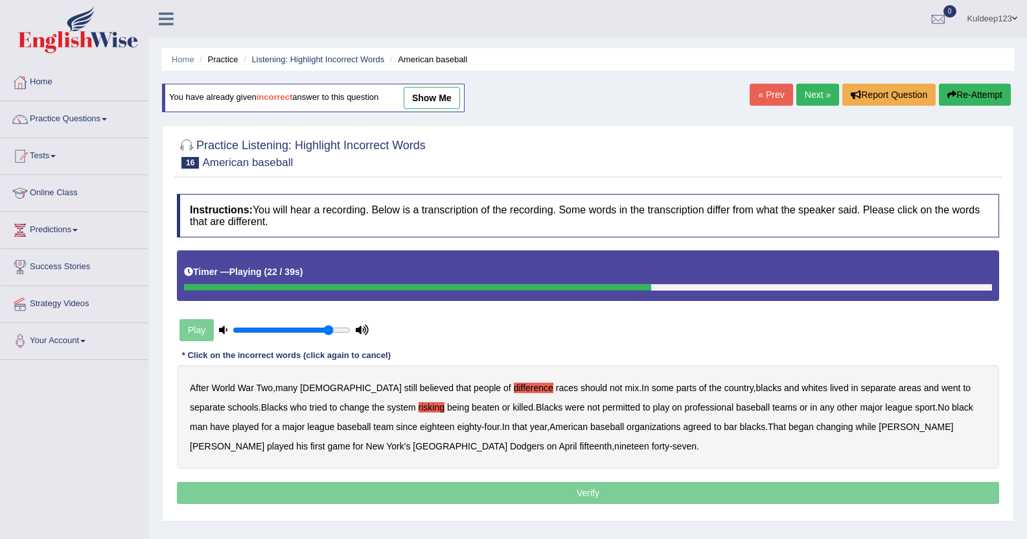
click at [915, 406] on b "sport" at bounding box center [925, 407] width 20 height 10
click at [627, 425] on b "organizations" at bounding box center [654, 426] width 54 height 10
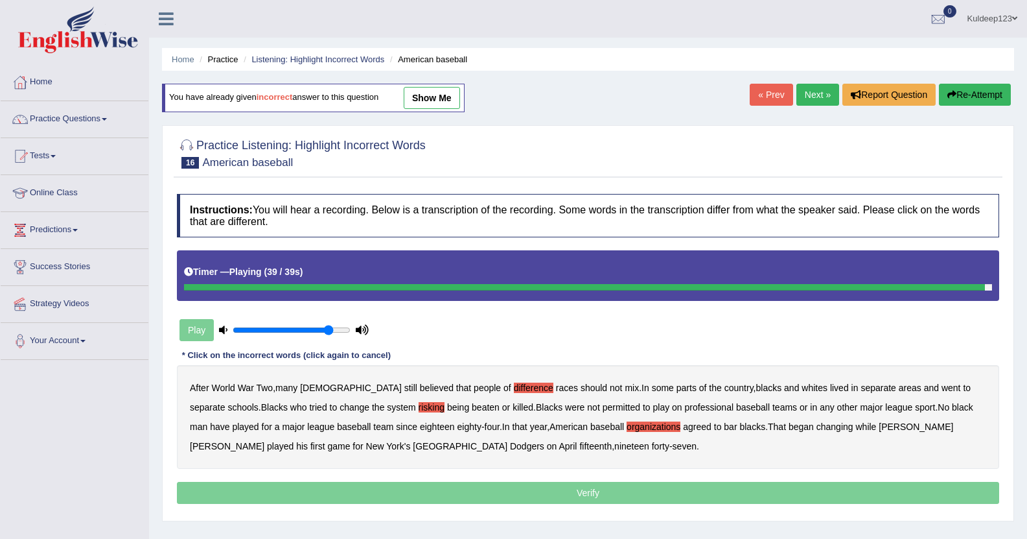
click at [606, 433] on div "After World War Two , many Americans still believed that people of difference r…" at bounding box center [588, 417] width 823 height 104
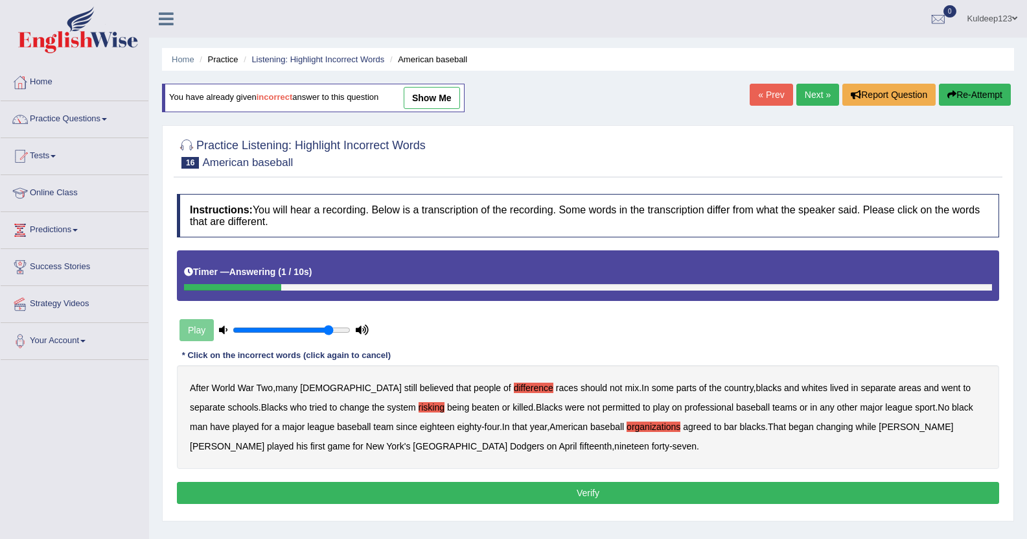
click at [627, 428] on b "organizations" at bounding box center [654, 426] width 54 height 10
click at [587, 494] on button "Verify" at bounding box center [588, 493] width 823 height 22
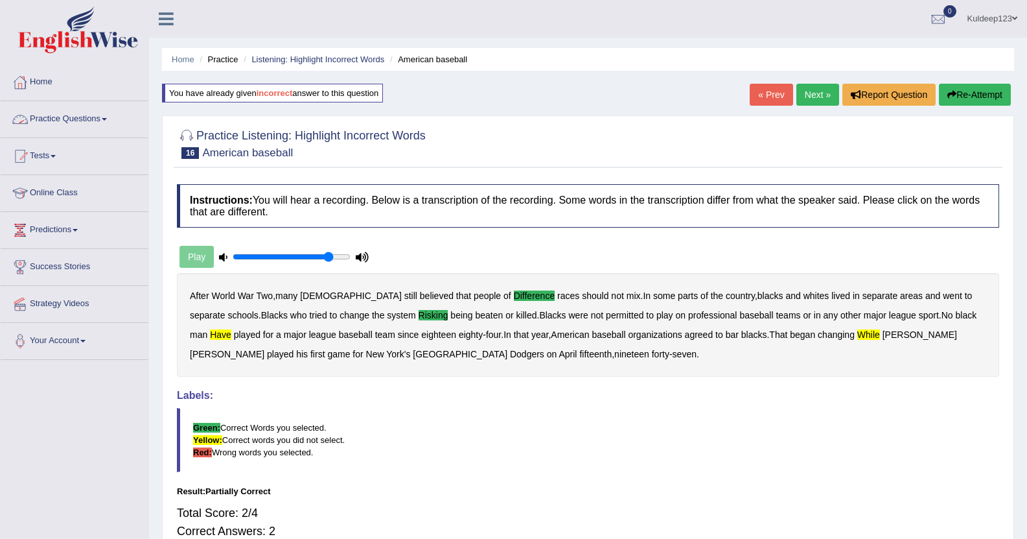
click at [105, 114] on link "Practice Questions" at bounding box center [75, 117] width 148 height 32
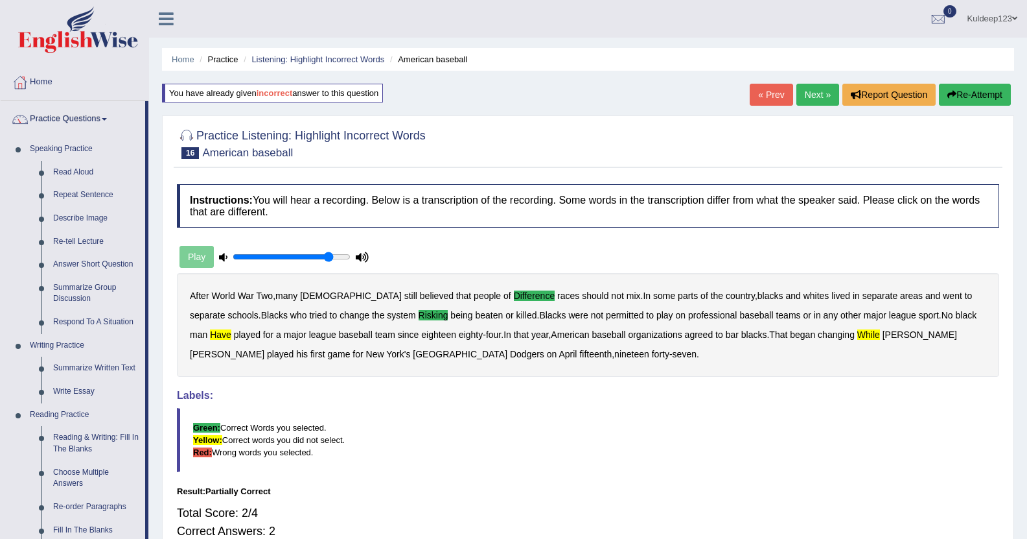
click at [158, 264] on div "Home Practice Listening: Highlight Incorrect Words American baseball You have a…" at bounding box center [588, 324] width 878 height 648
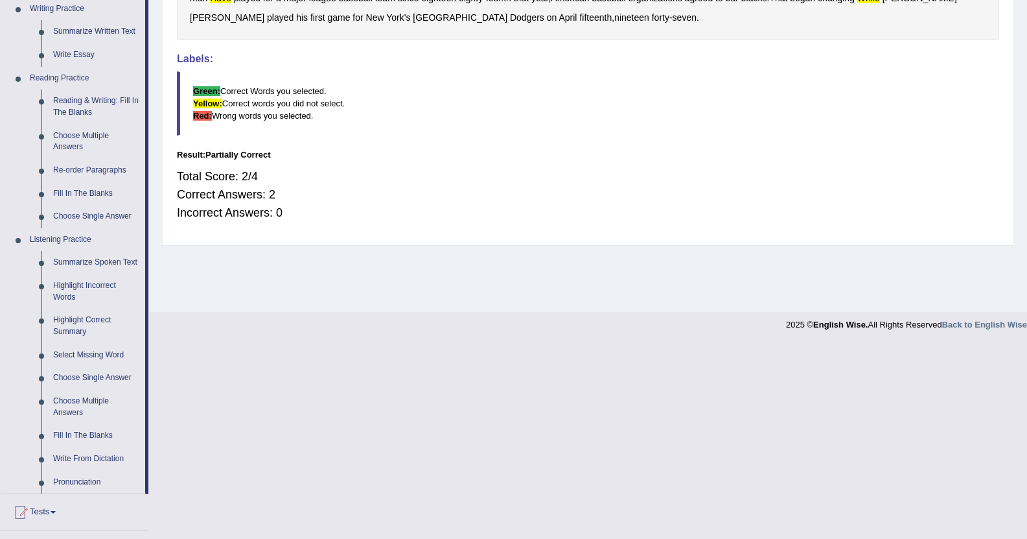
scroll to position [337, 0]
click at [92, 284] on link "Highlight Incorrect Words" at bounding box center [96, 291] width 98 height 34
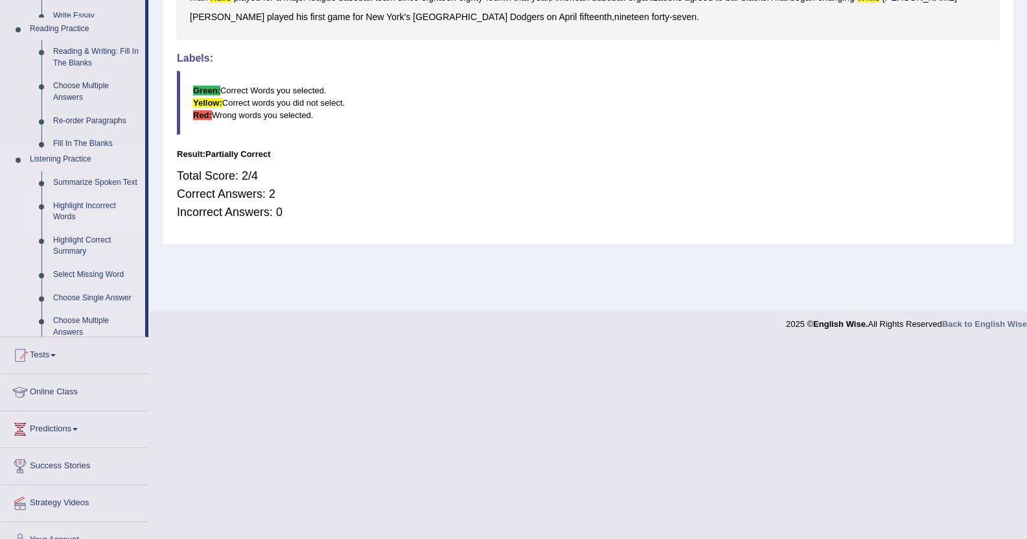
scroll to position [142, 0]
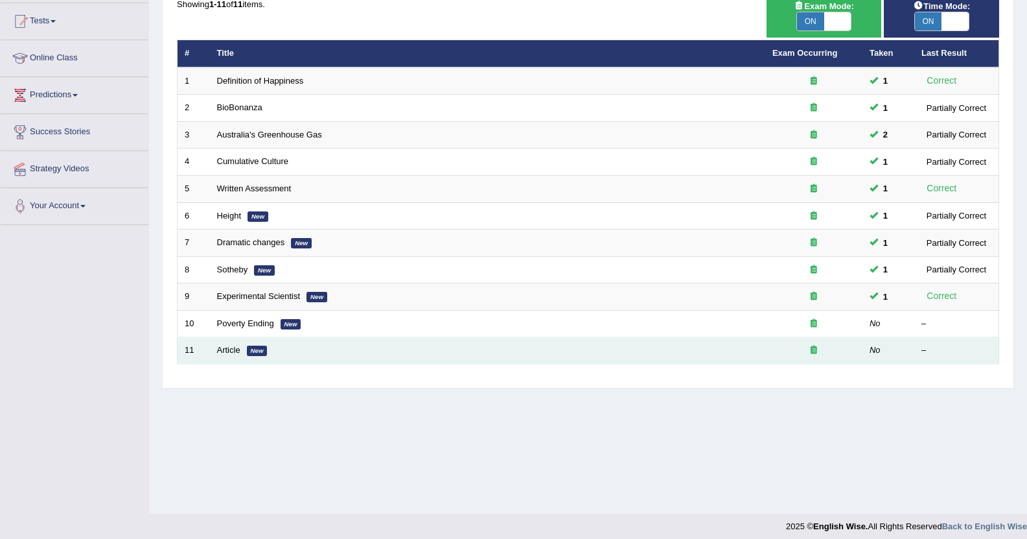
scroll to position [142, 0]
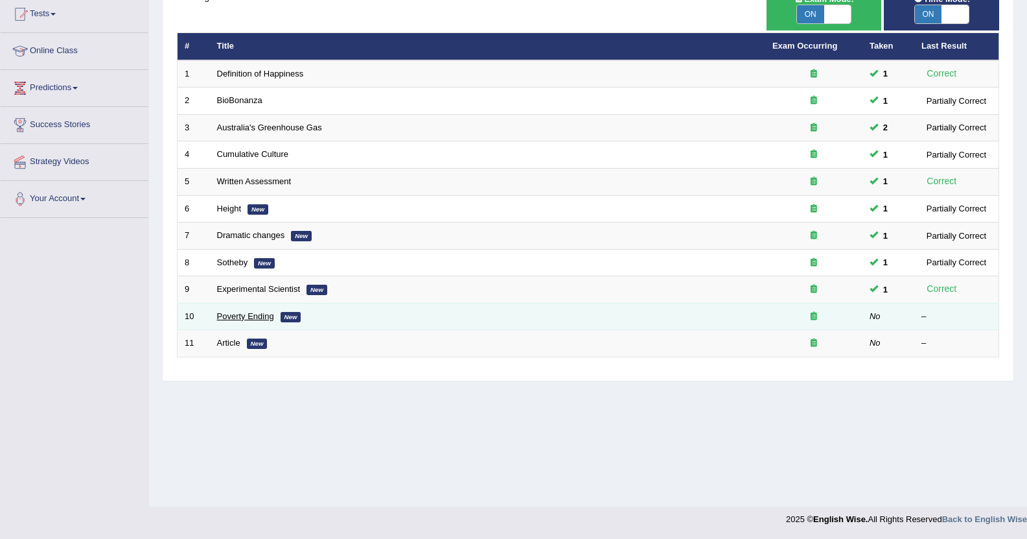
click at [248, 316] on link "Poverty Ending" at bounding box center [245, 316] width 57 height 10
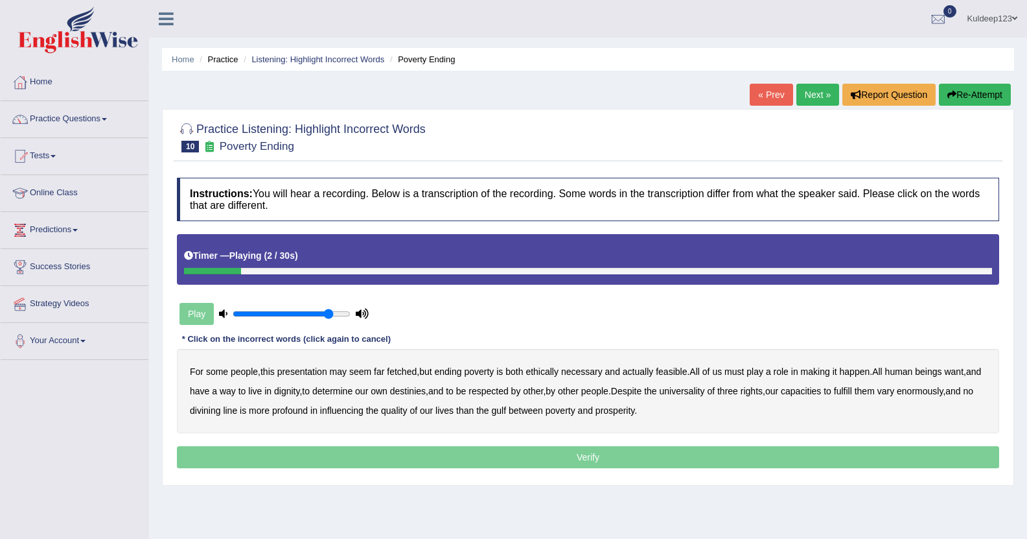
click at [309, 373] on b "presentation" at bounding box center [302, 371] width 50 height 10
click at [548, 378] on div "For some people , this presentation may seem far fetched , but ending poverty i…" at bounding box center [588, 391] width 823 height 84
click at [552, 369] on b "ethically" at bounding box center [542, 371] width 33 height 10
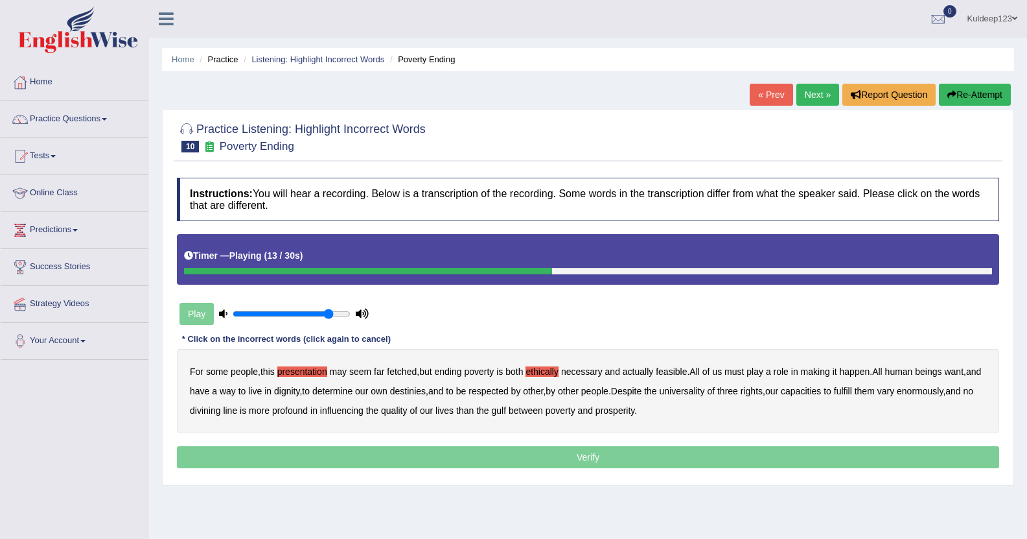
click at [236, 395] on b "way" at bounding box center [228, 391] width 16 height 10
click at [738, 390] on b "three" at bounding box center [728, 391] width 21 height 10
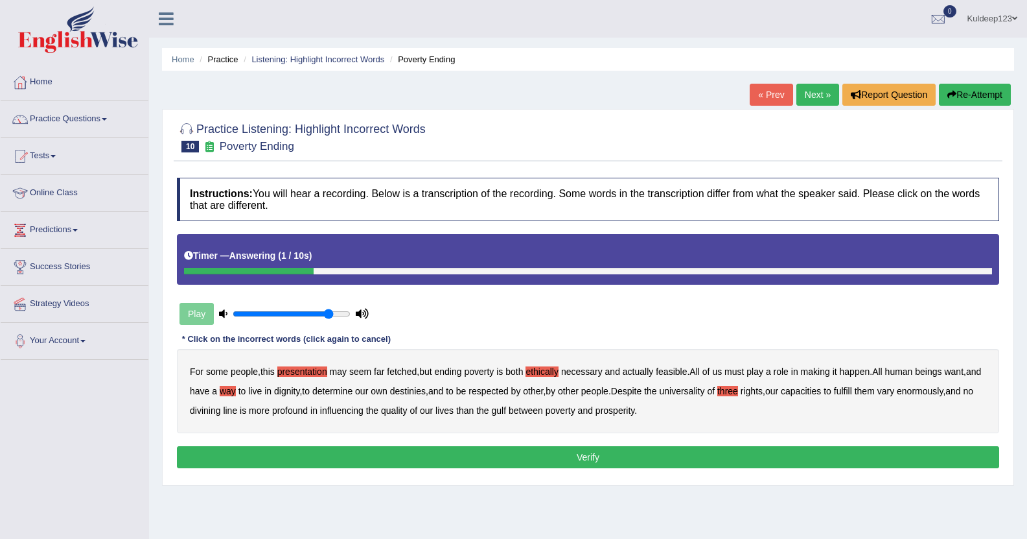
click at [614, 462] on button "Verify" at bounding box center [588, 457] width 823 height 22
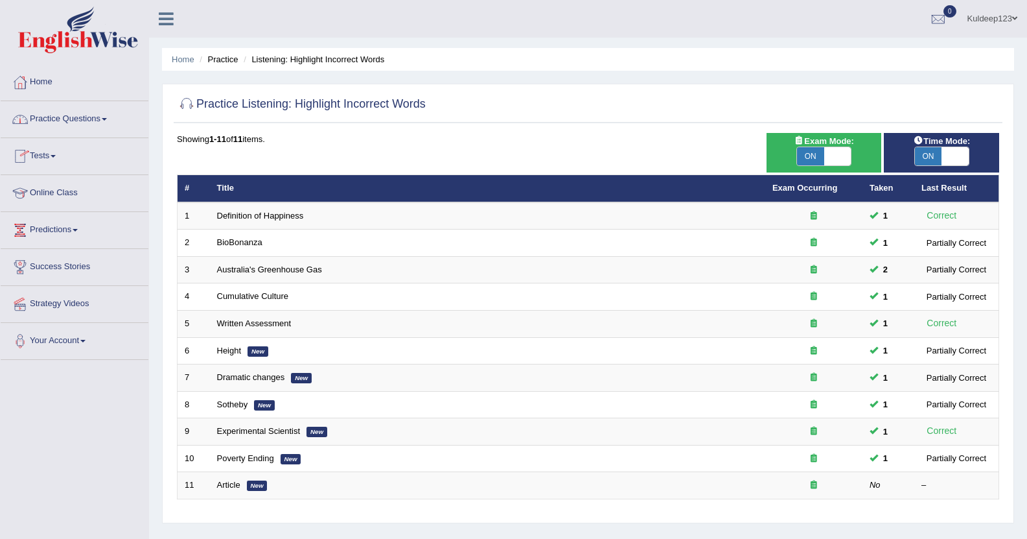
click at [95, 113] on link "Practice Questions" at bounding box center [75, 117] width 148 height 32
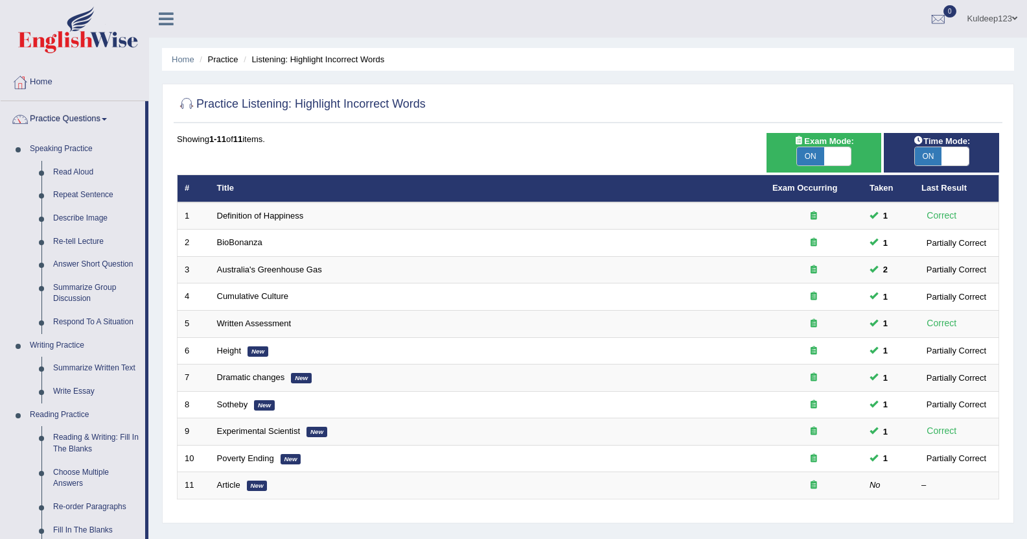
click at [158, 200] on div "Home Practice Listening: Highlight Incorrect Words Practice Listening: Highligh…" at bounding box center [588, 324] width 878 height 648
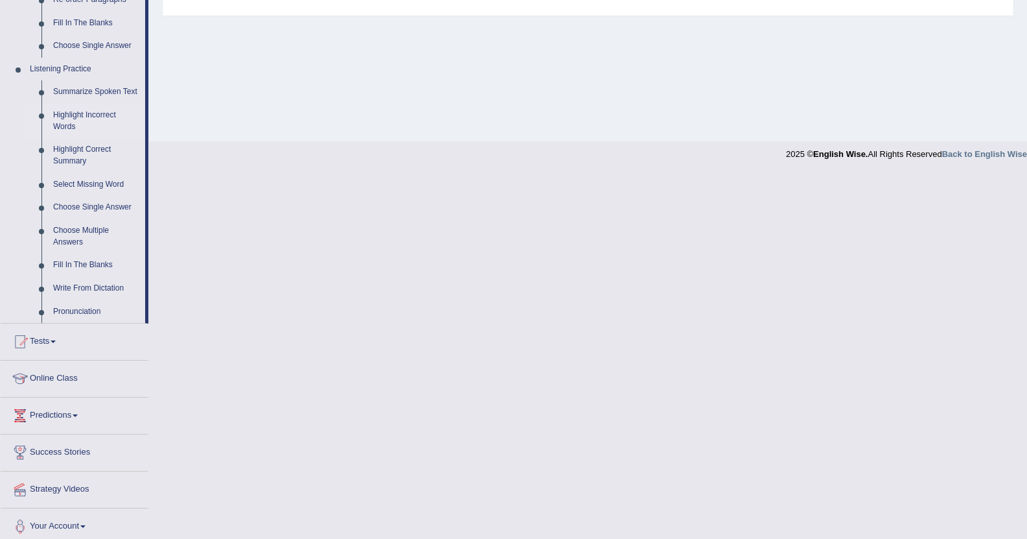
scroll to position [514, 0]
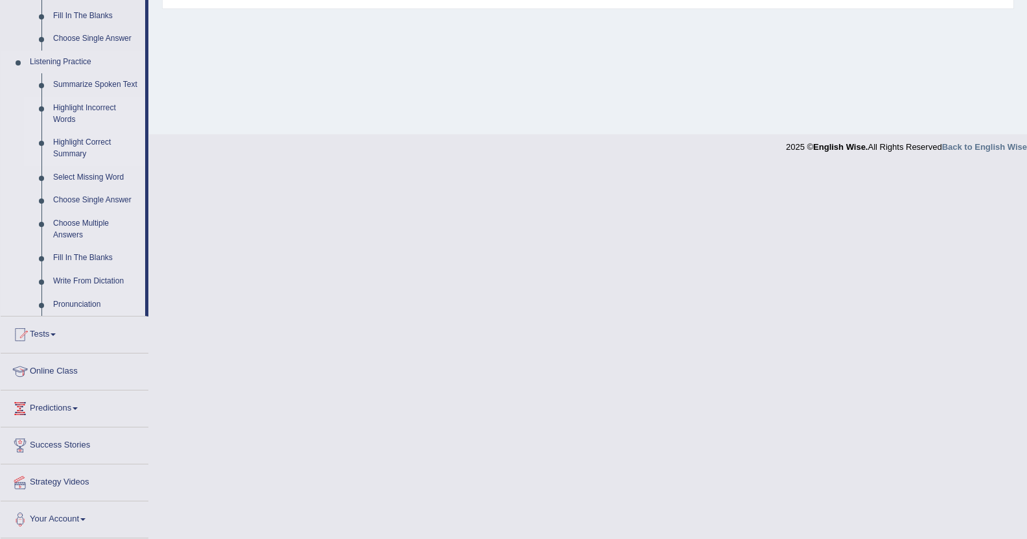
click at [82, 143] on link "Highlight Correct Summary" at bounding box center [96, 148] width 98 height 34
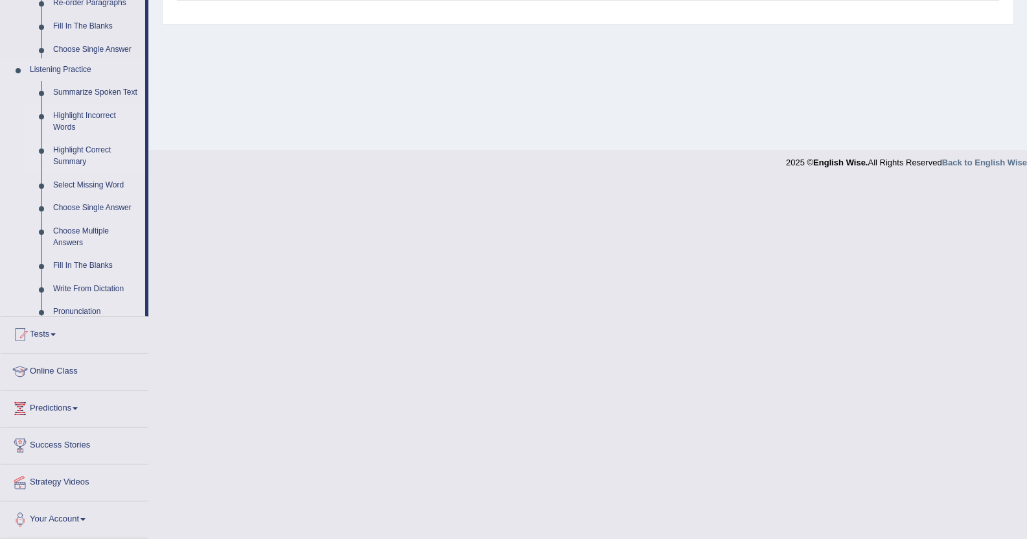
scroll to position [303, 0]
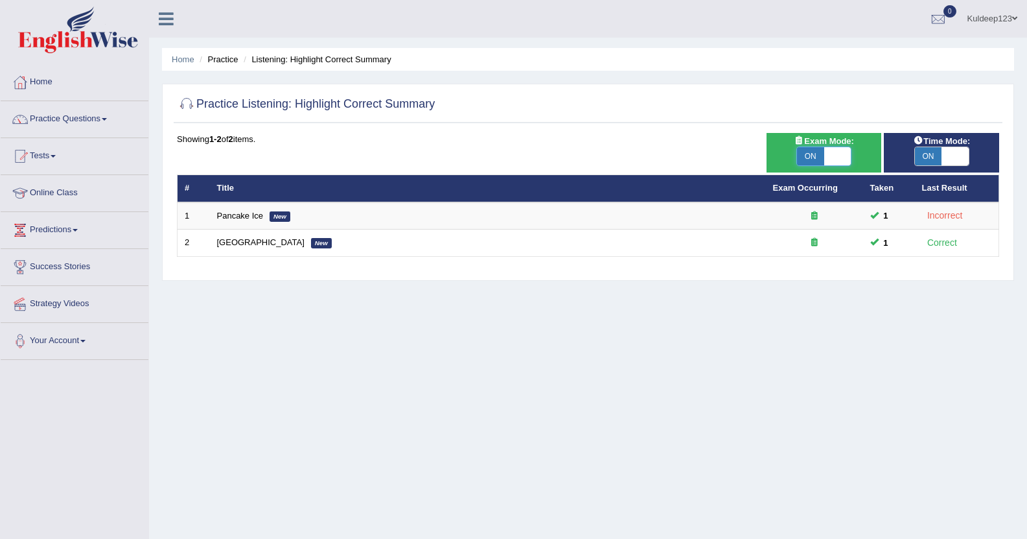
click at [837, 154] on span at bounding box center [838, 156] width 27 height 18
checkbox input "false"
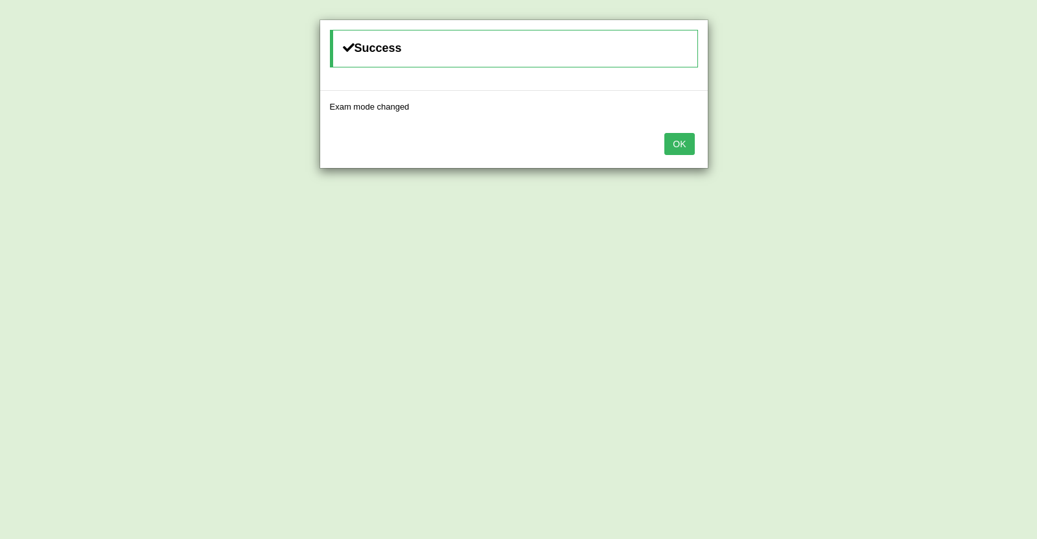
click at [686, 143] on button "OK" at bounding box center [679, 144] width 30 height 22
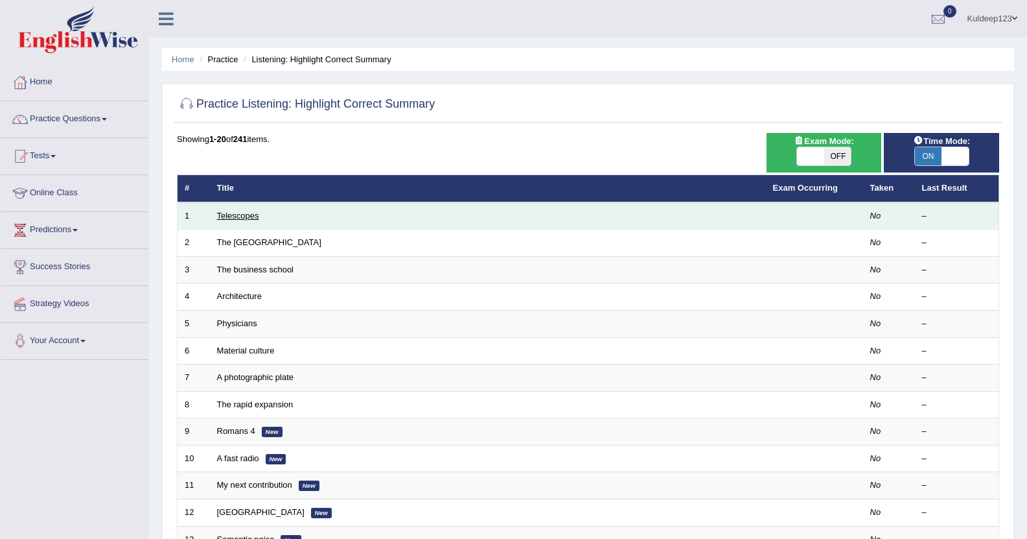
click at [243, 218] on link "Telescopes" at bounding box center [238, 216] width 42 height 10
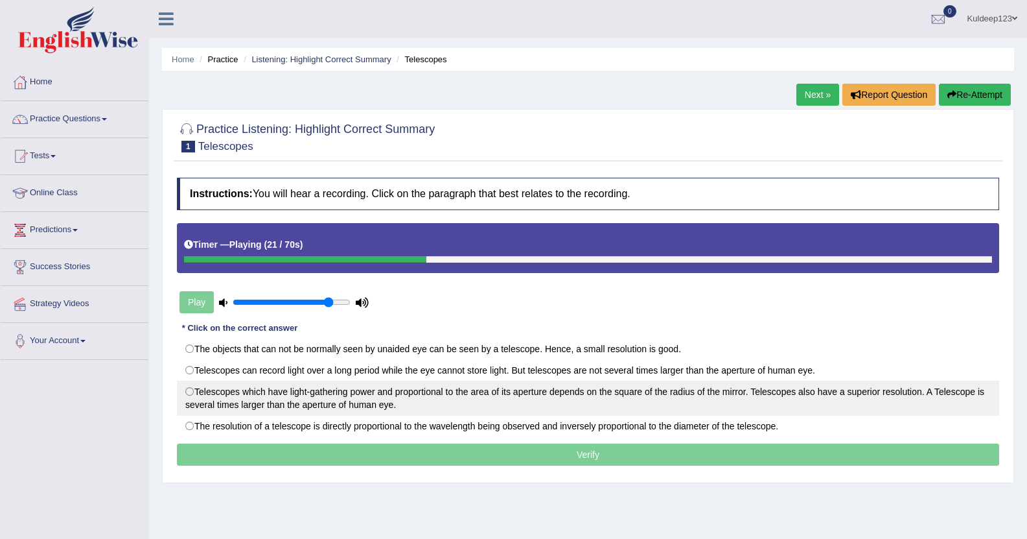
click at [230, 398] on label "Telescopes which have light-gathering power and proportional to the area of its…" at bounding box center [588, 398] width 823 height 35
radio input "true"
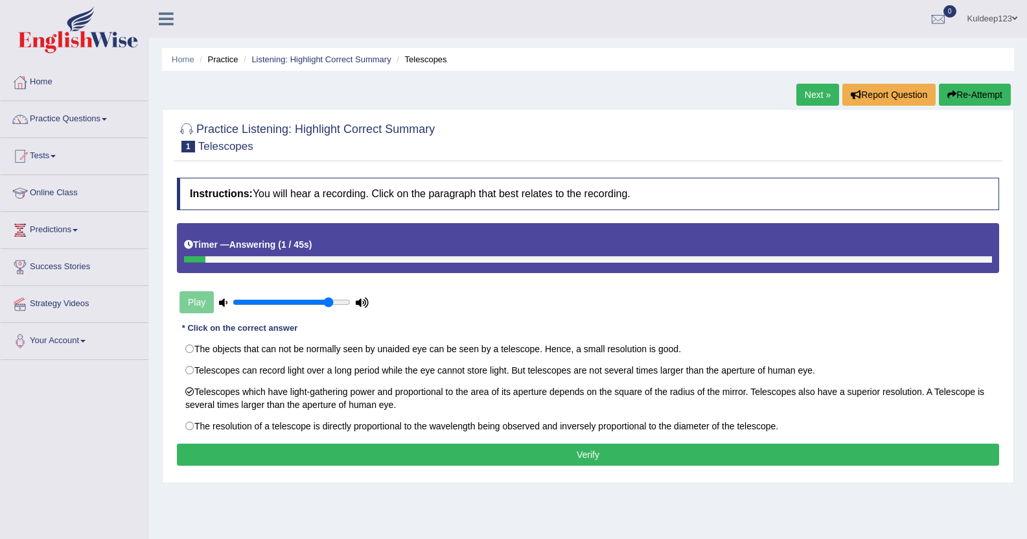
click at [405, 455] on button "Verify" at bounding box center [588, 454] width 823 height 22
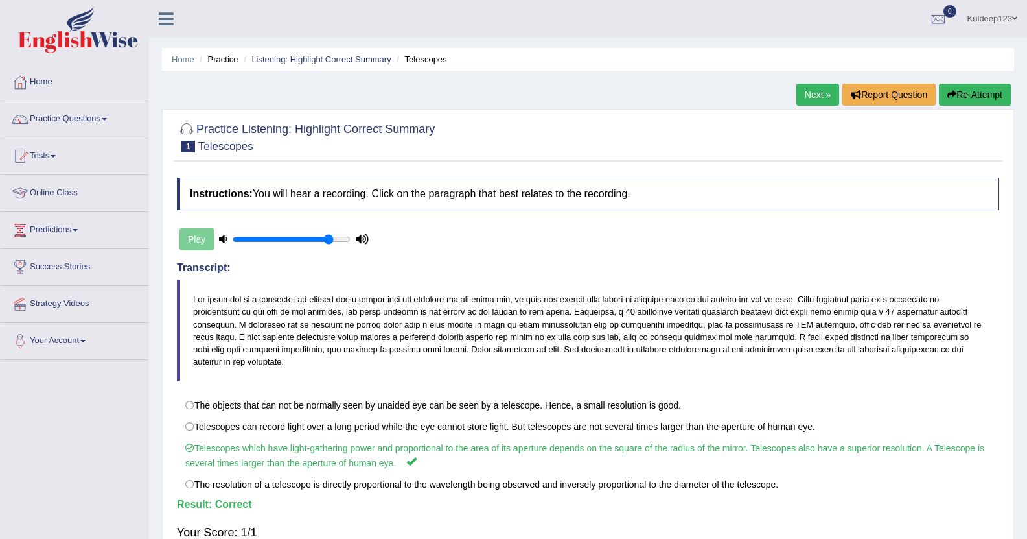
click at [815, 94] on link "Next »" at bounding box center [818, 95] width 43 height 22
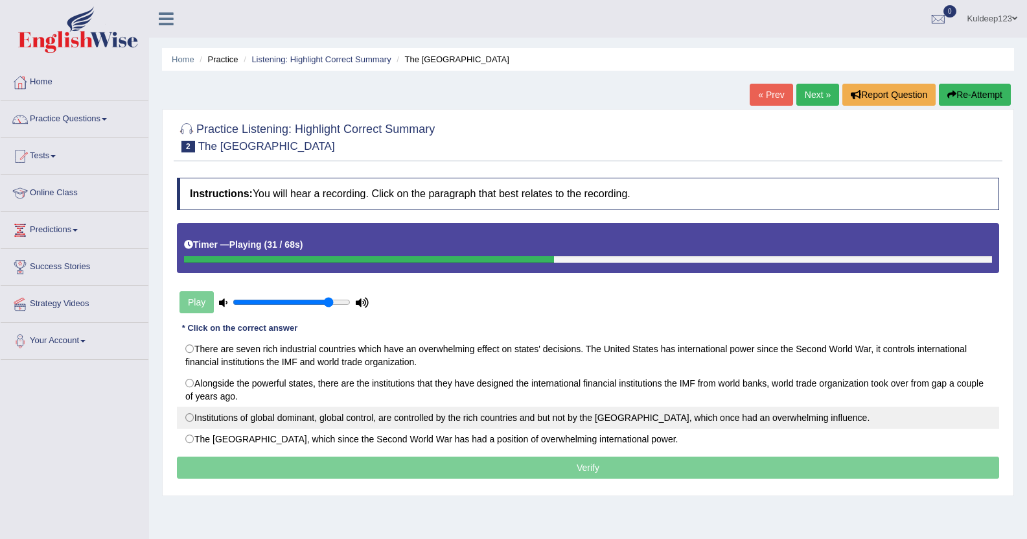
click at [373, 421] on label "Institutions of global dominant, global control, are controlled by the rich cou…" at bounding box center [588, 417] width 823 height 22
radio input "true"
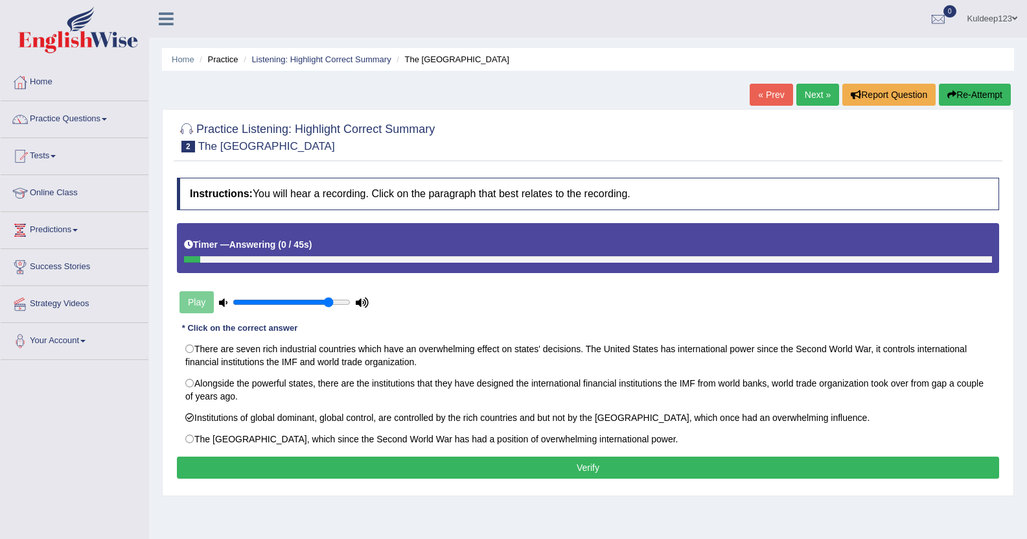
click at [537, 465] on button "Verify" at bounding box center [588, 467] width 823 height 22
